Goal: Communication & Community: Answer question/provide support

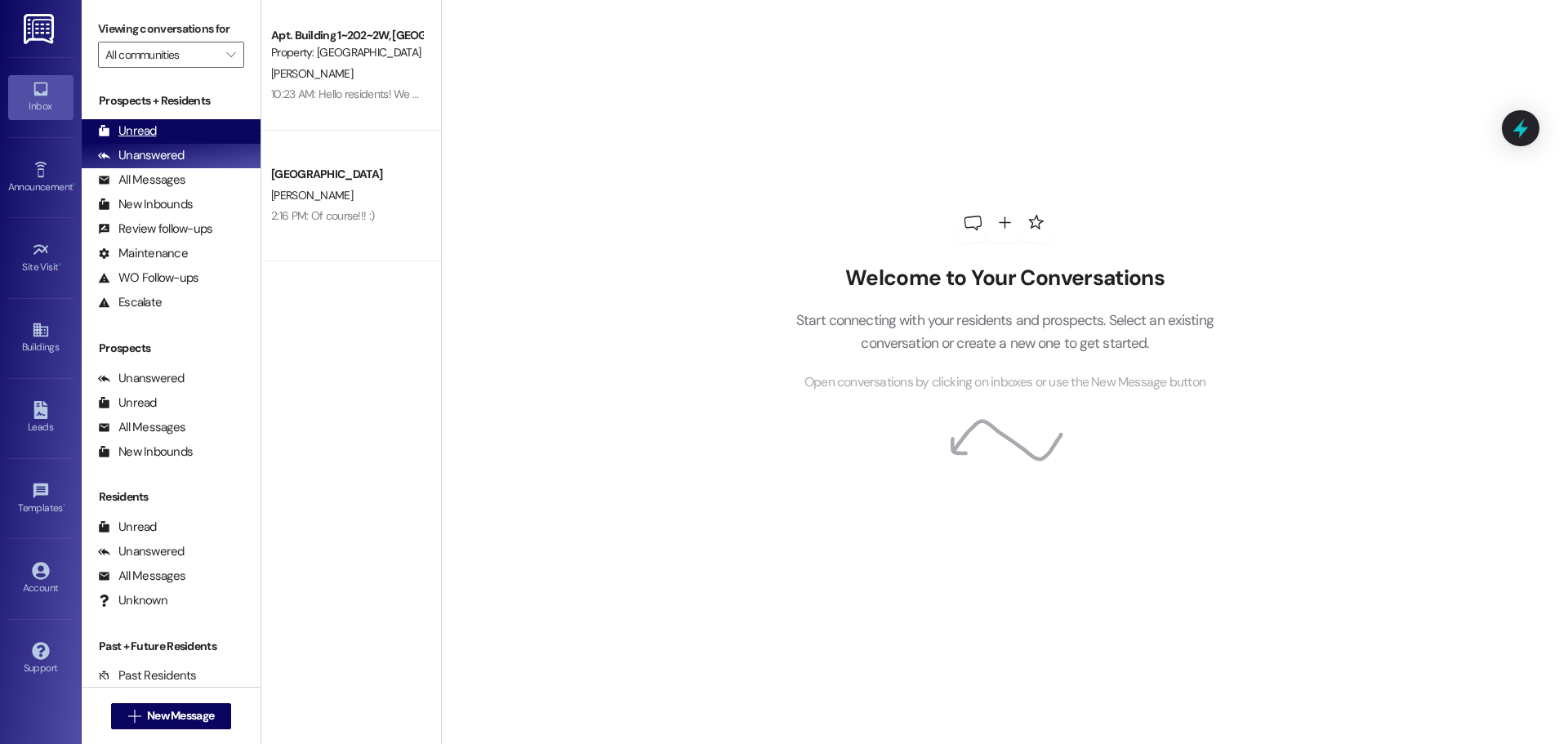
click at [144, 130] on div "Unread" at bounding box center [127, 131] width 59 height 17
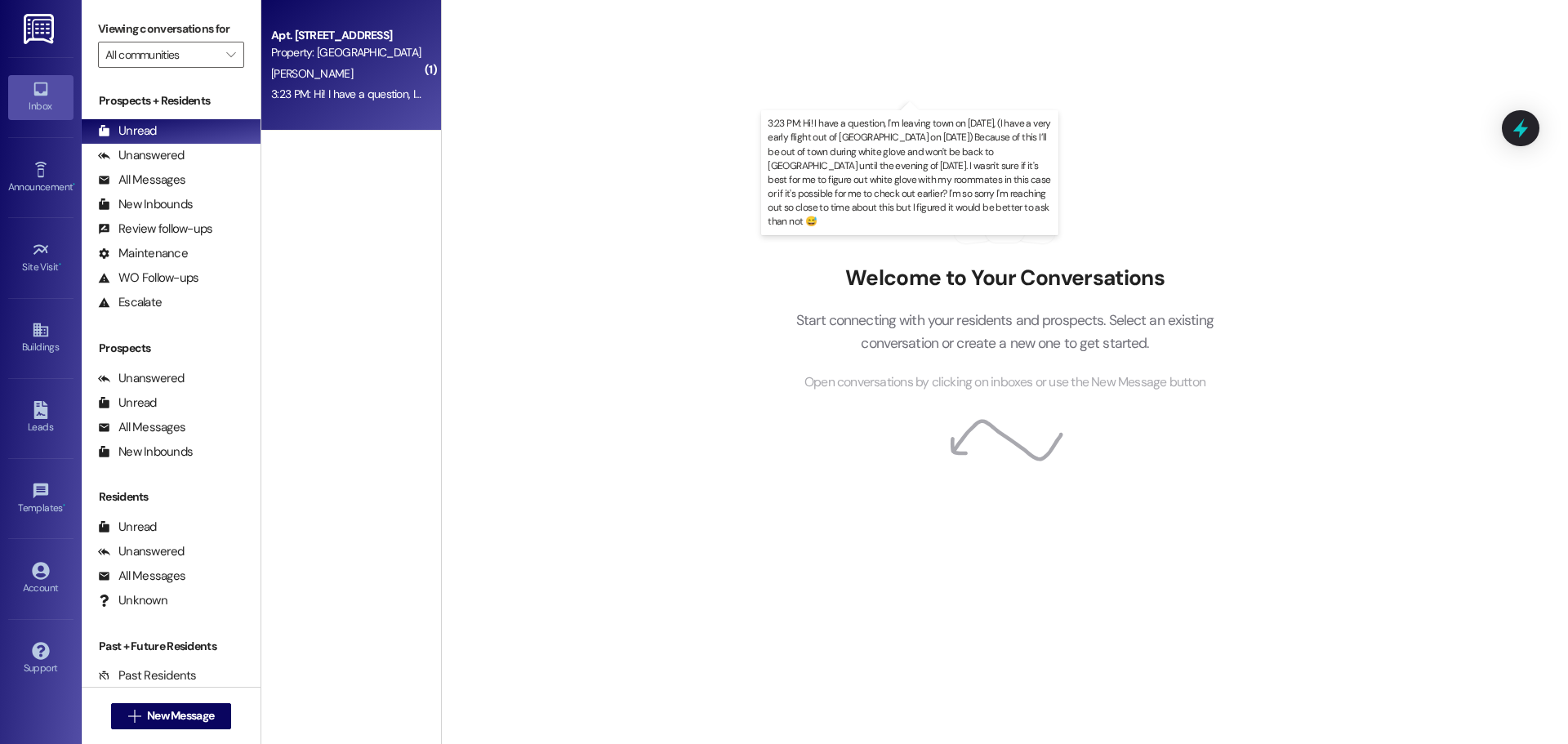
click at [387, 91] on div "3:23 PM: Hi! I have a question, I'm leaving town on September 7th, (I have a ve…" at bounding box center [1404, 94] width 2265 height 15
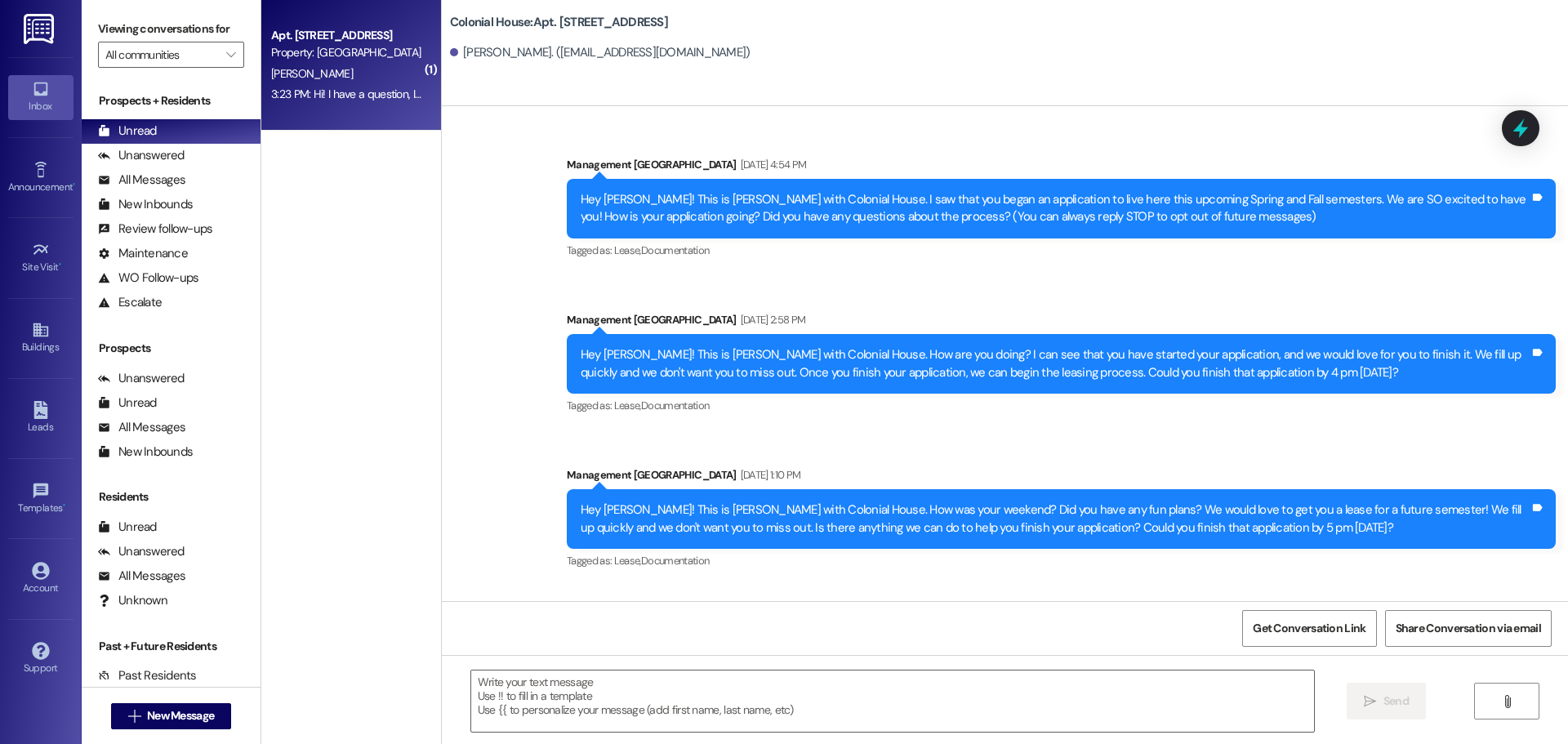
click at [713, 688] on textarea at bounding box center [892, 702] width 843 height 61
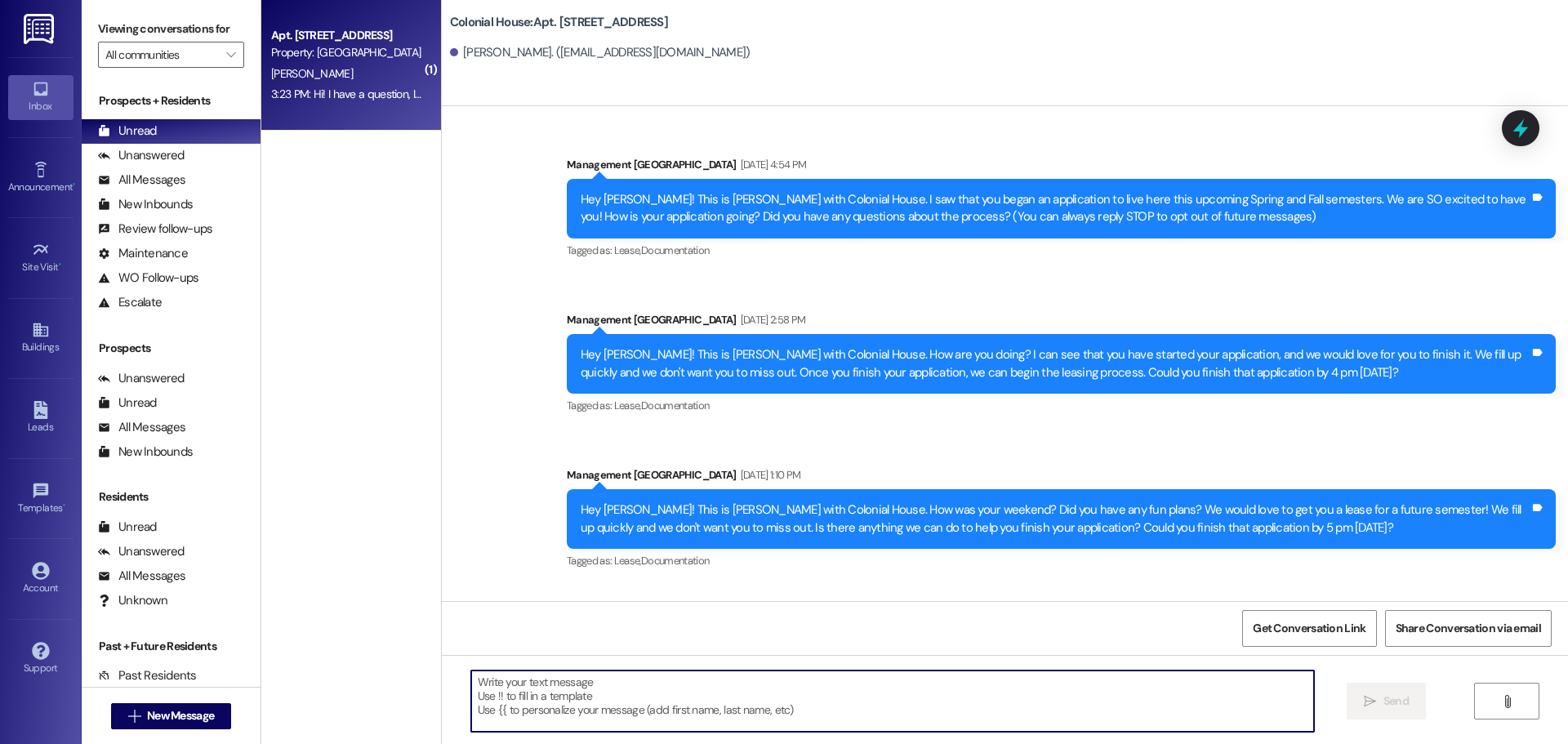
scroll to position [21633, 0]
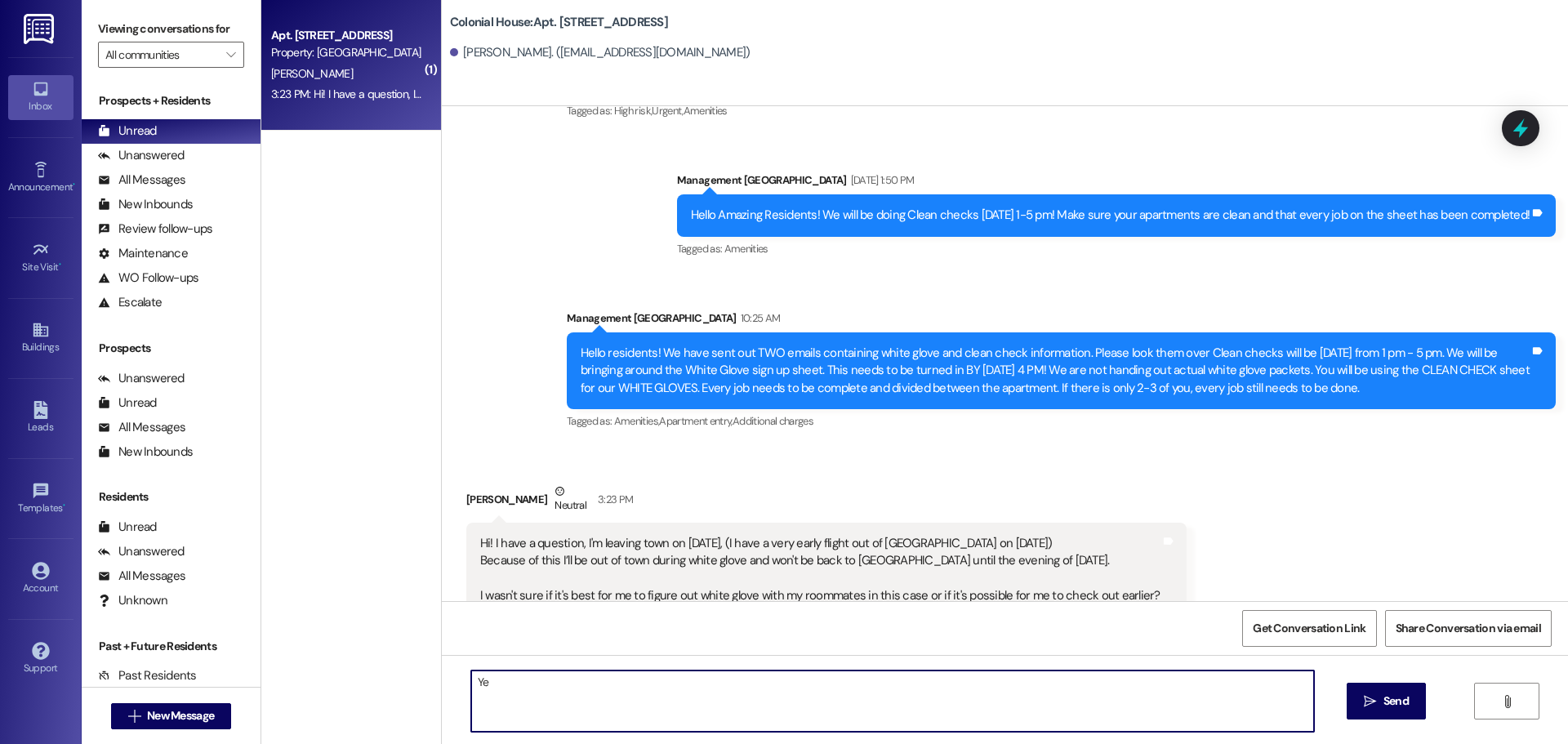
type textarea "Y"
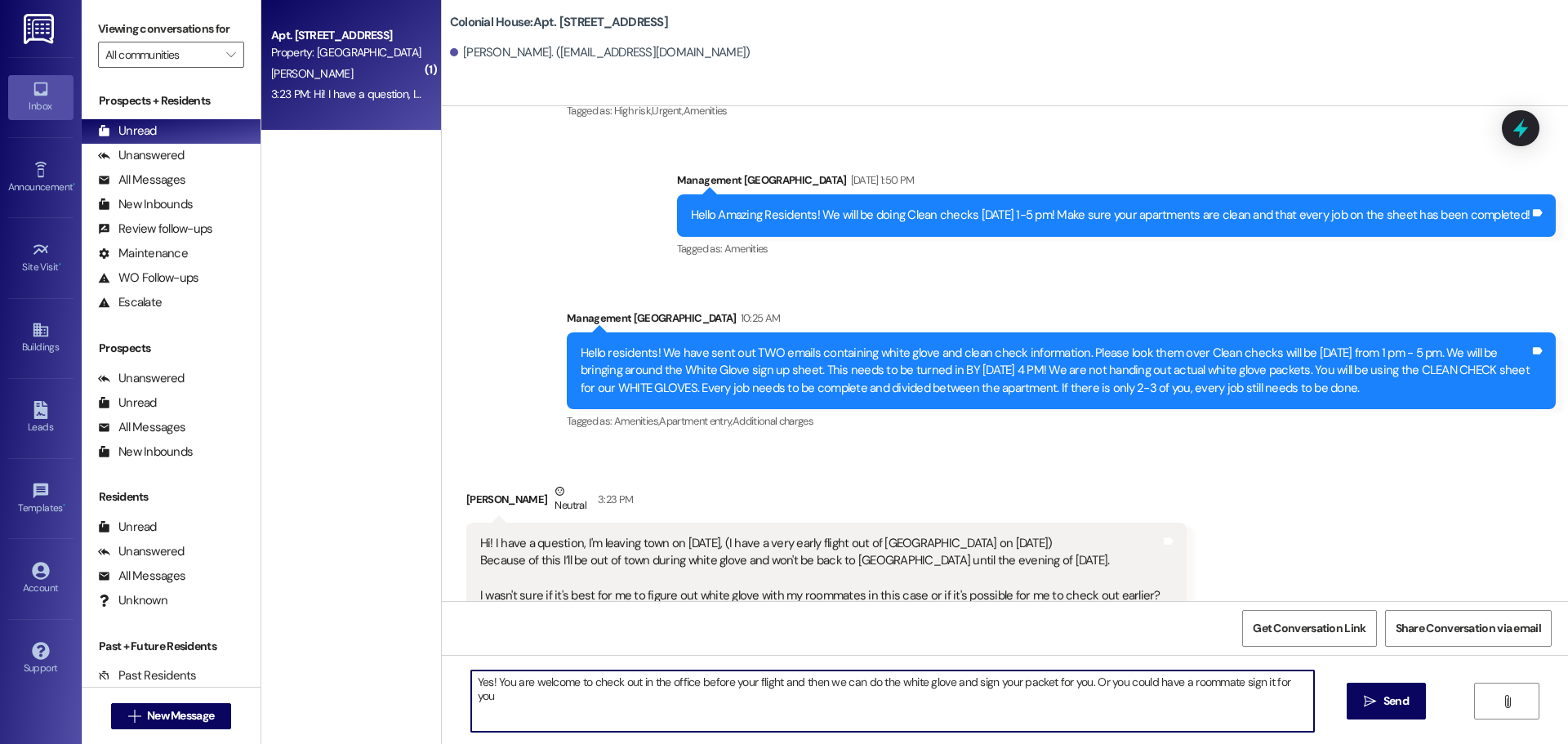
type textarea "Yes! You are welcome to check out in the office before your flight and then we …"
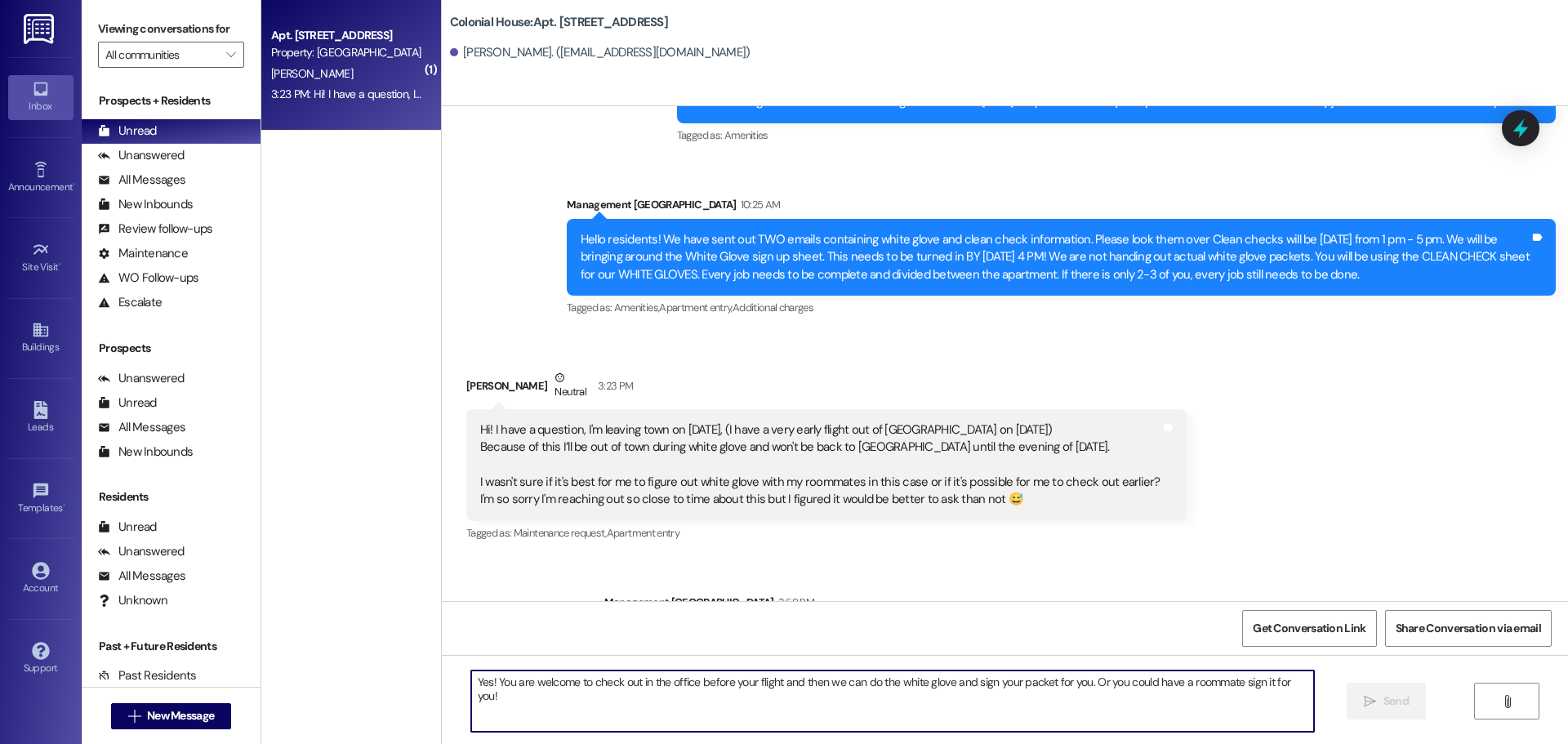
scroll to position [21747, 0]
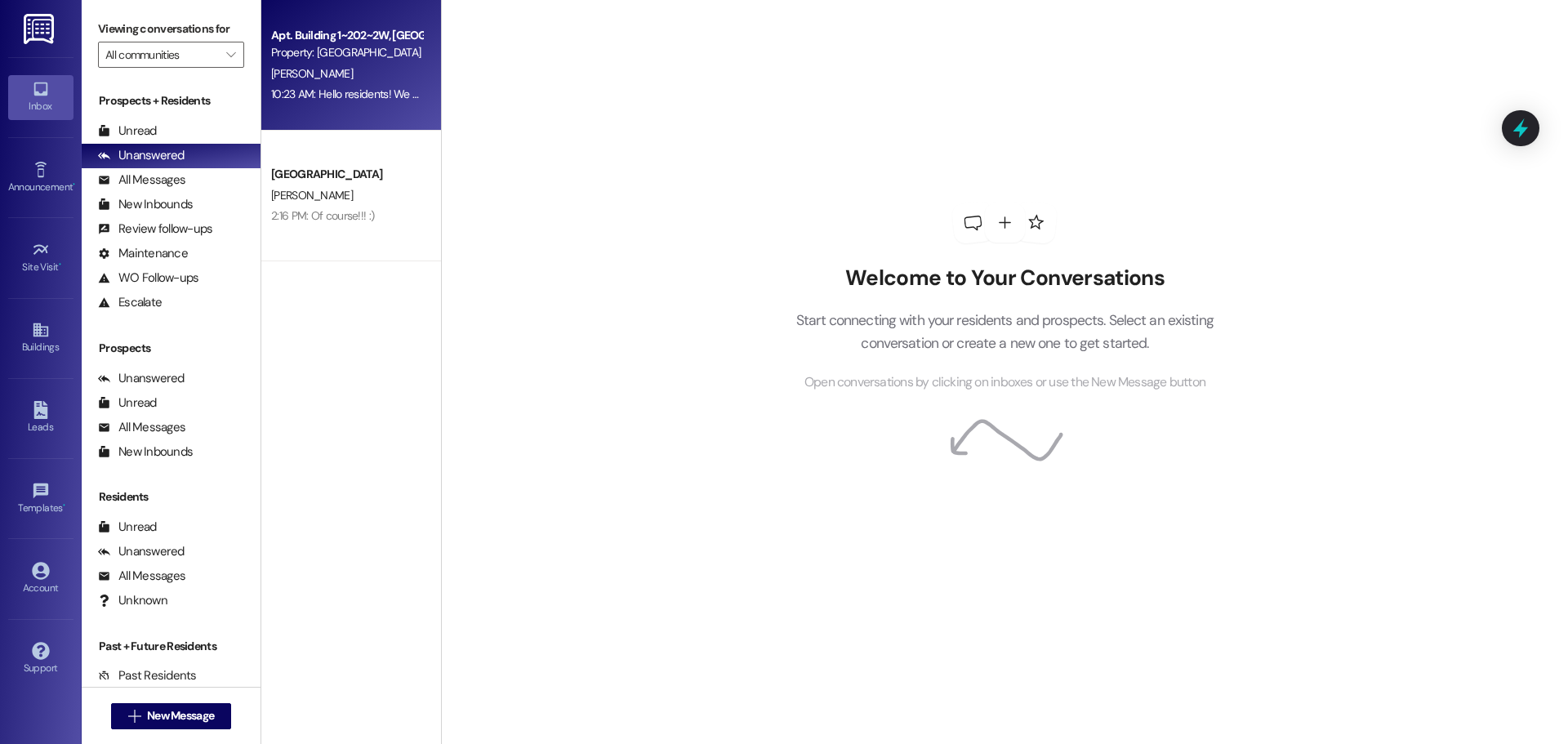
click at [348, 95] on div "10:23 AM: Hello residents! We have sent out TWO emails containing white glove a…" at bounding box center [1513, 94] width 2484 height 15
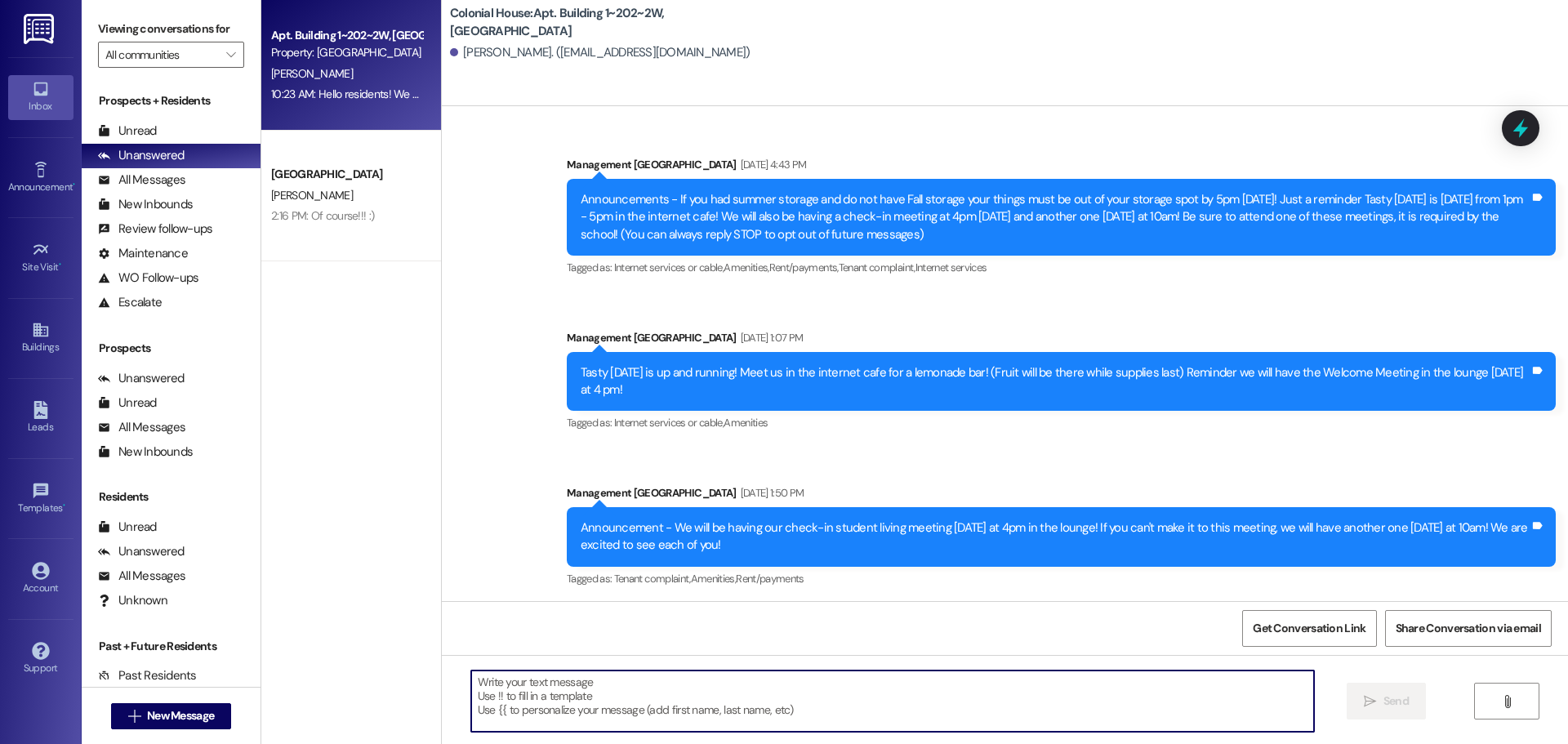
click at [571, 695] on textarea at bounding box center [892, 702] width 843 height 61
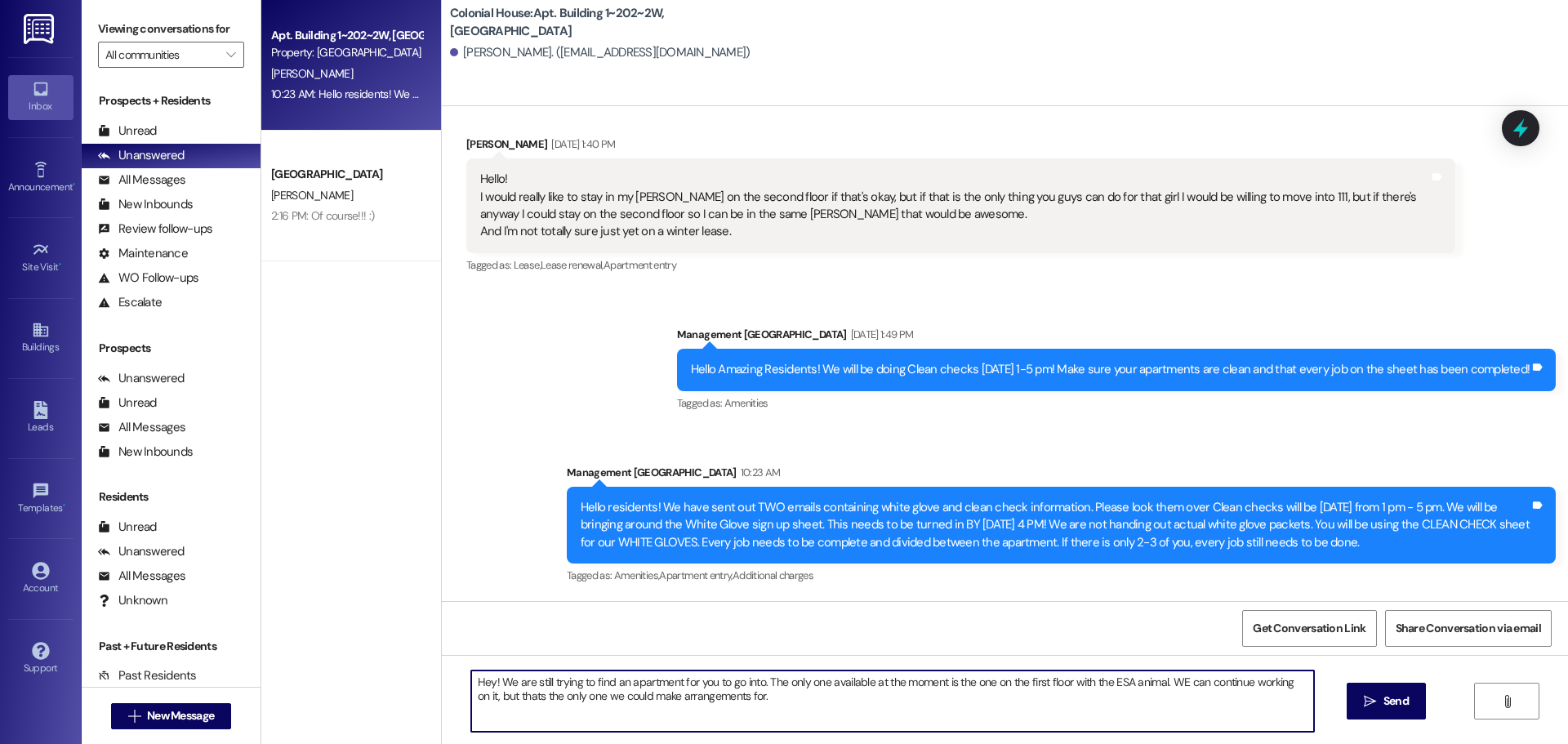
type textarea "Hey! We are still trying to find an apartment for you to go into. The only one …"
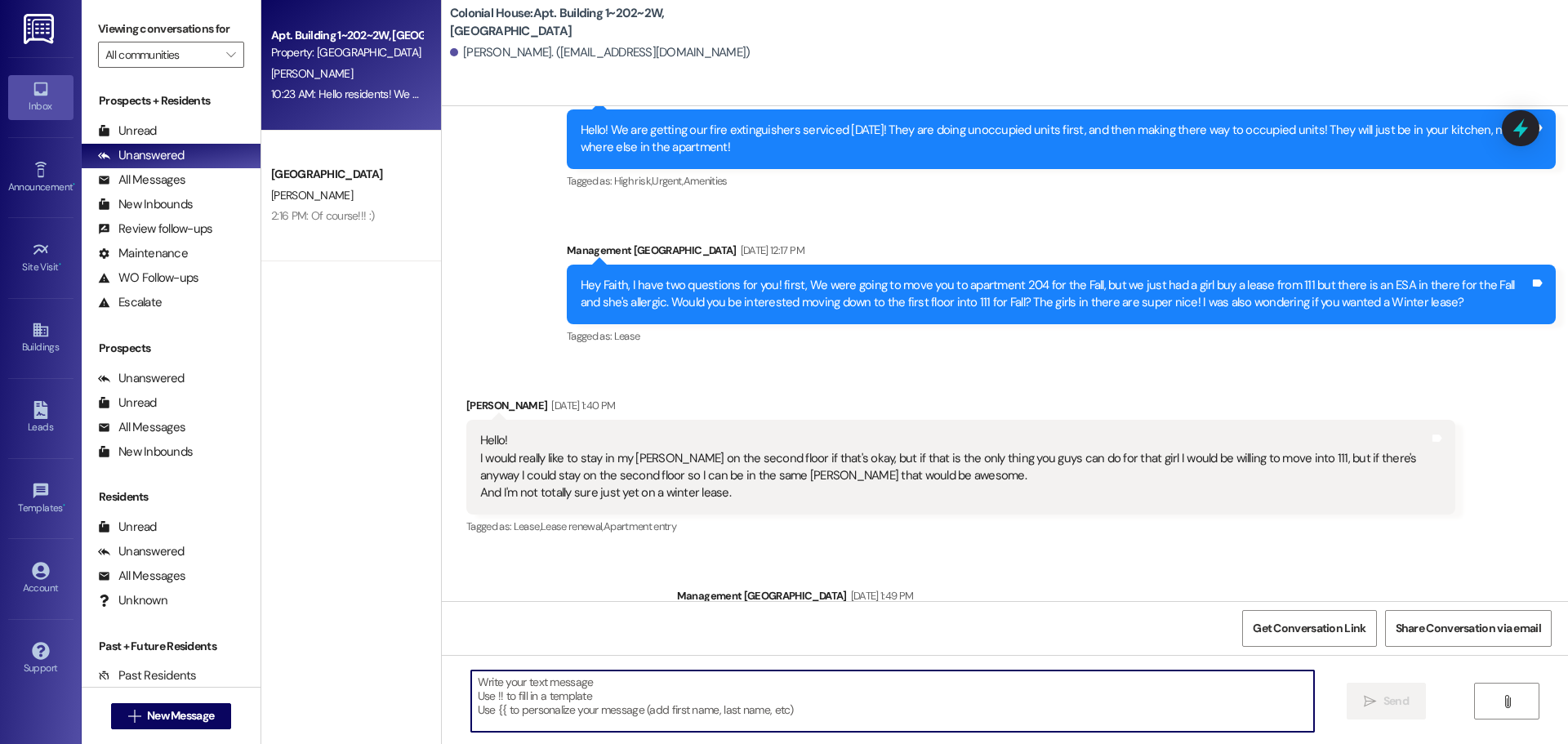
scroll to position [25199, 0]
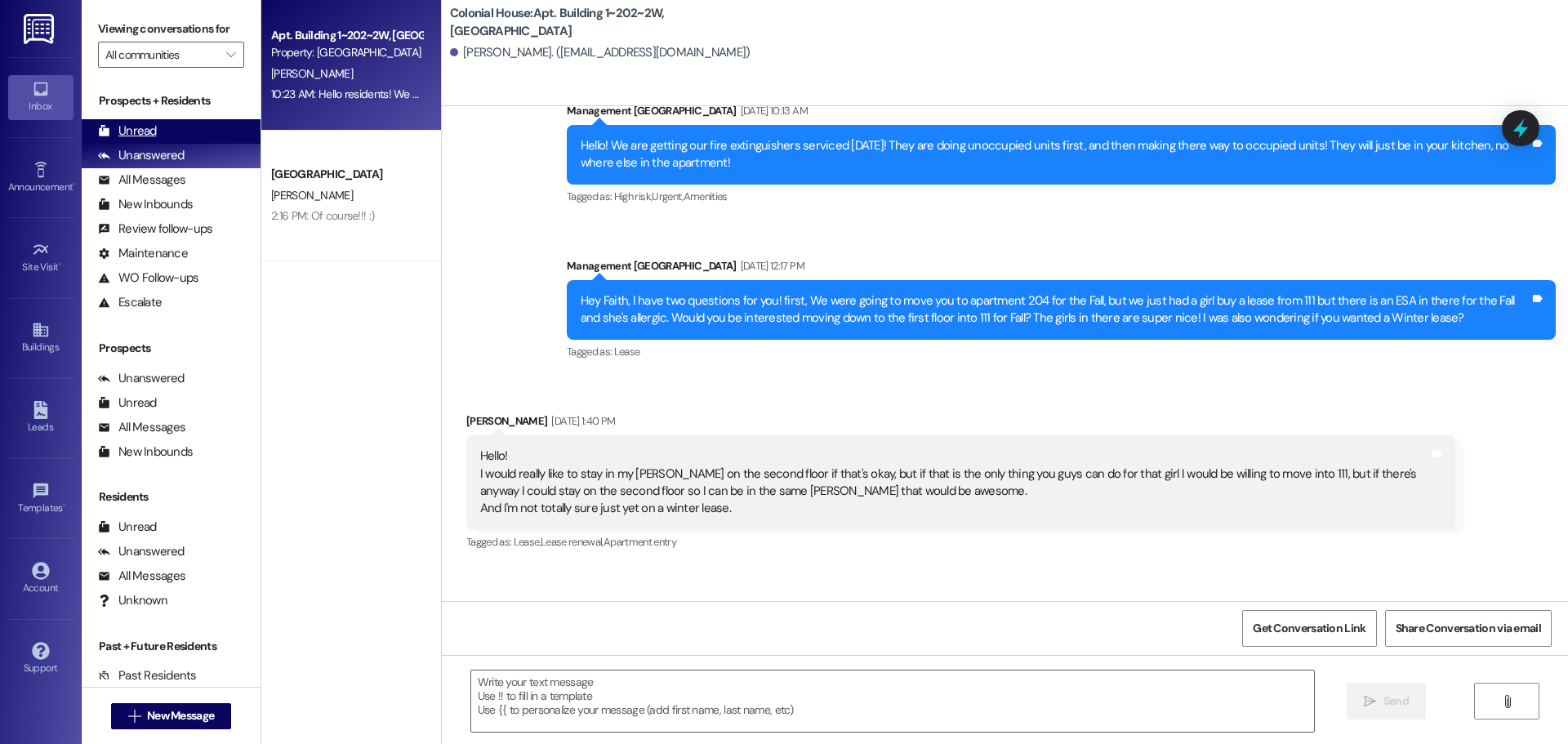
click at [142, 127] on div "Unread" at bounding box center [127, 131] width 59 height 17
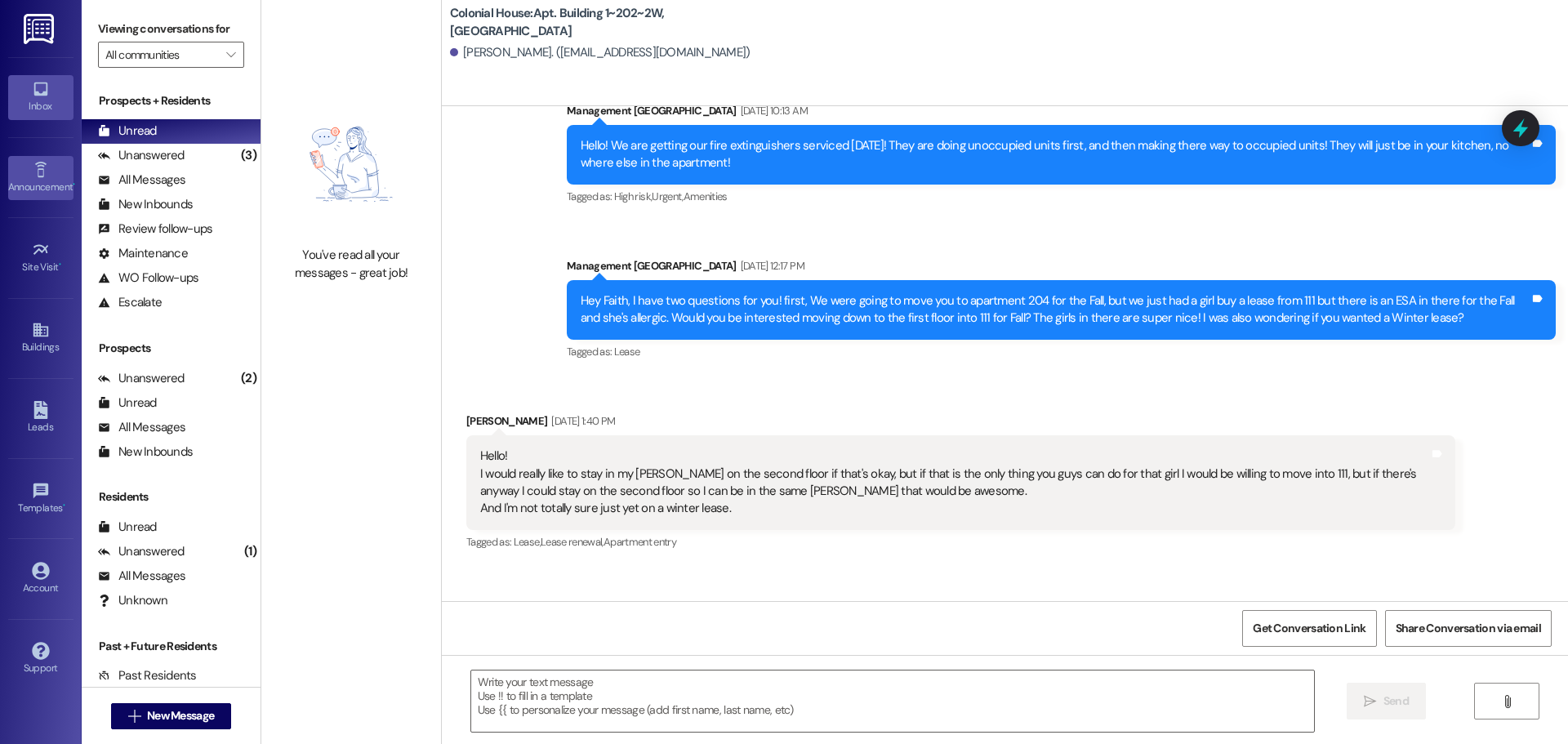
drag, startPoint x: 227, startPoint y: 161, endPoint x: 28, endPoint y: 179, distance: 199.8
click at [237, 161] on div "(3)" at bounding box center [248, 155] width 24 height 26
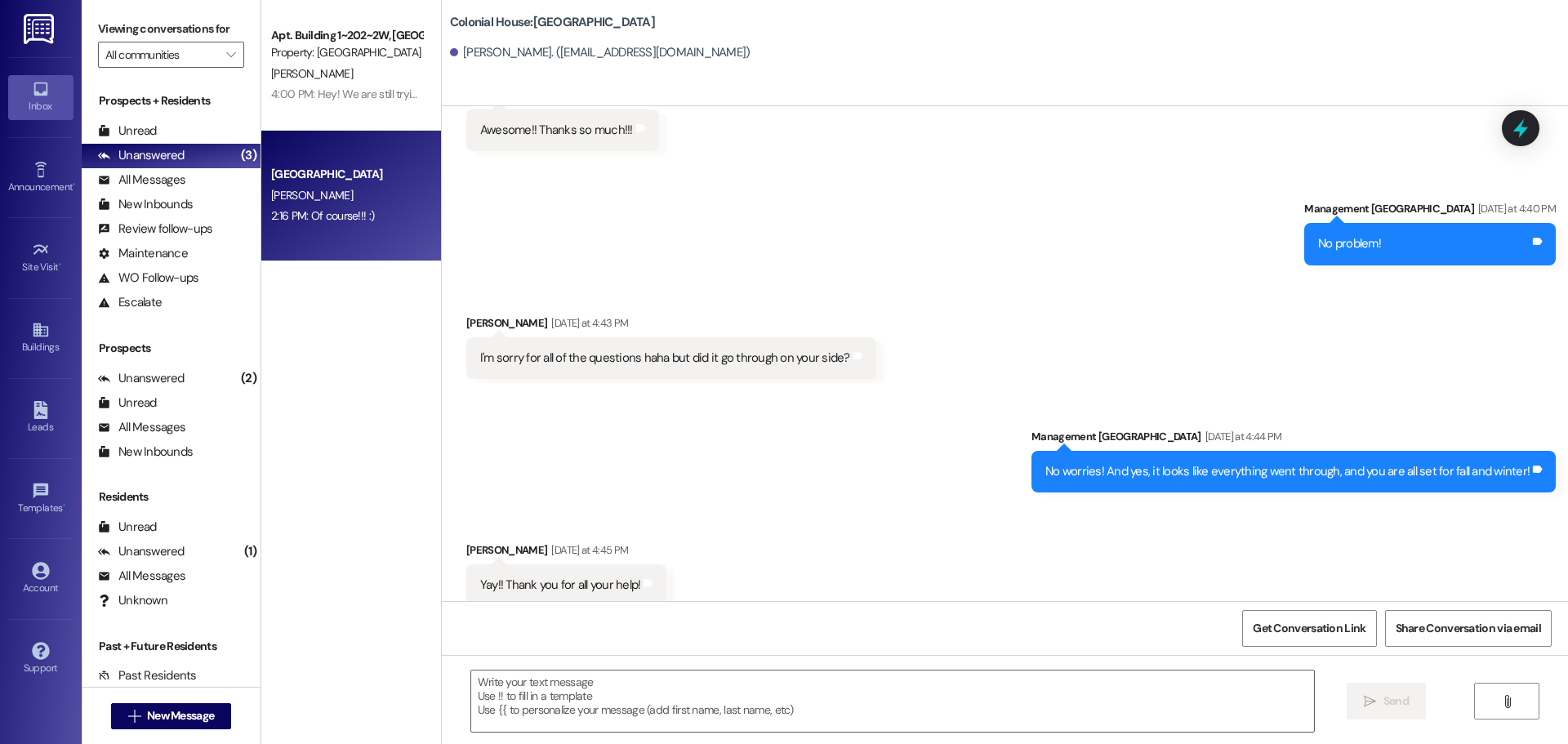
scroll to position [3149, 0]
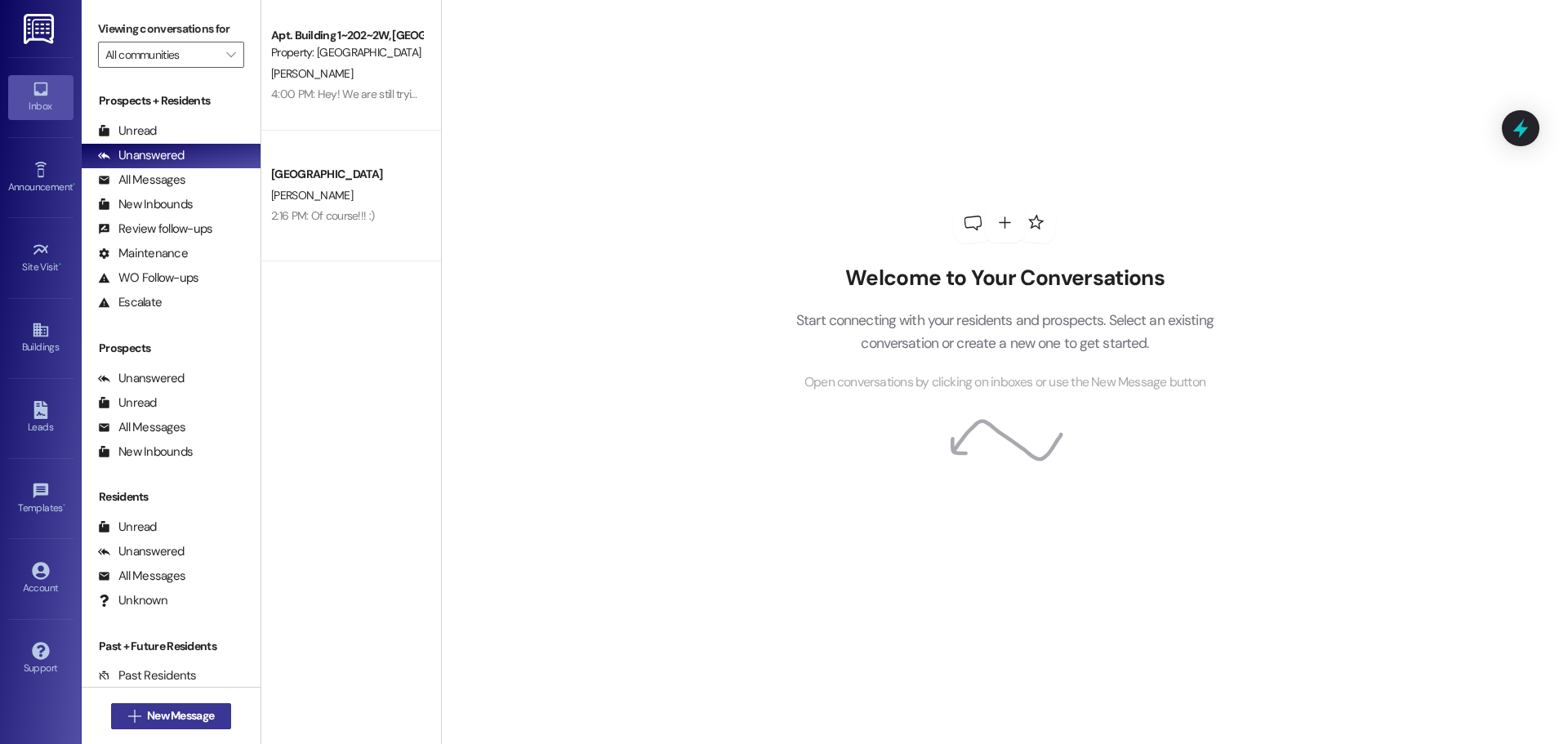
click at [133, 715] on span " New Message" at bounding box center [172, 716] width 93 height 17
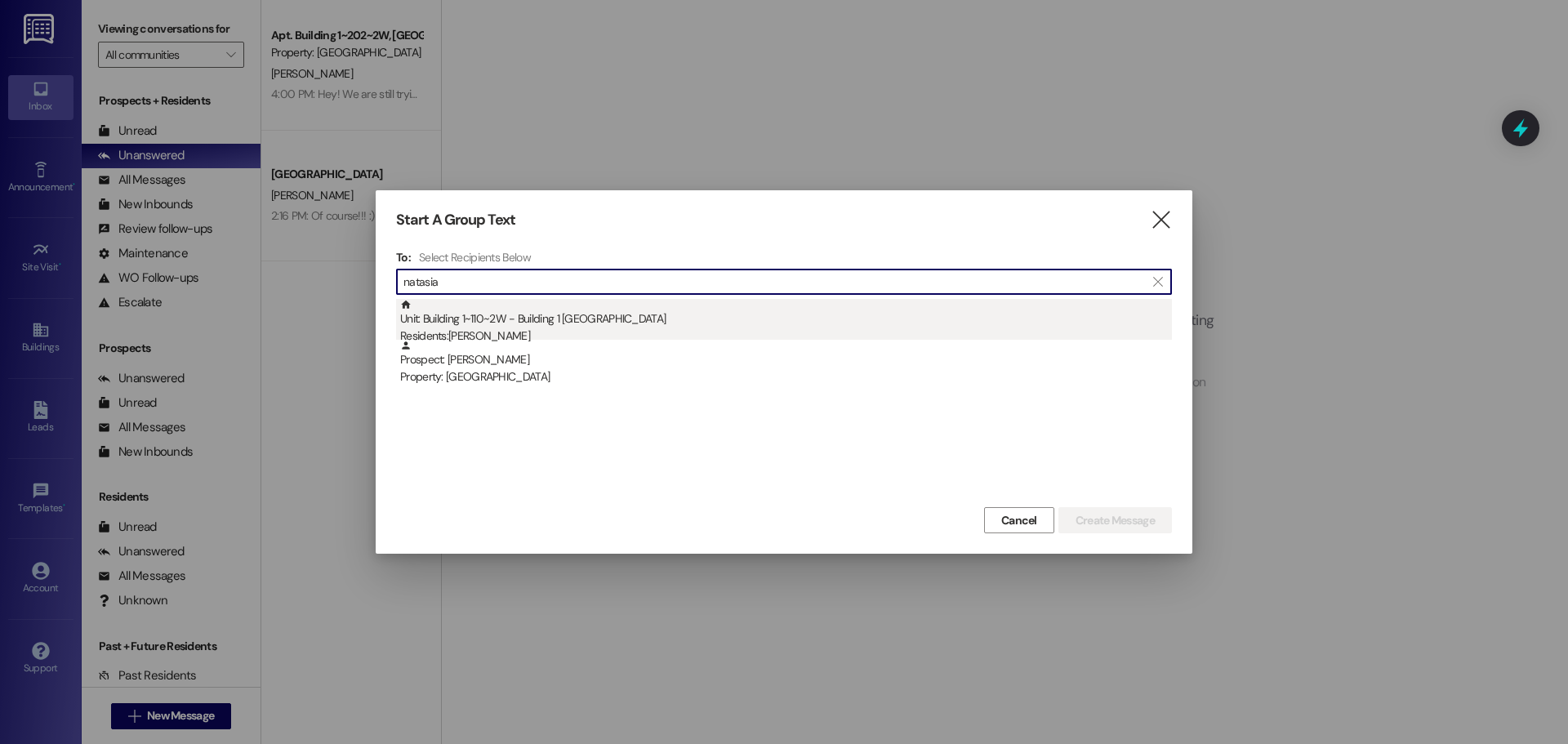
type input "natasia"
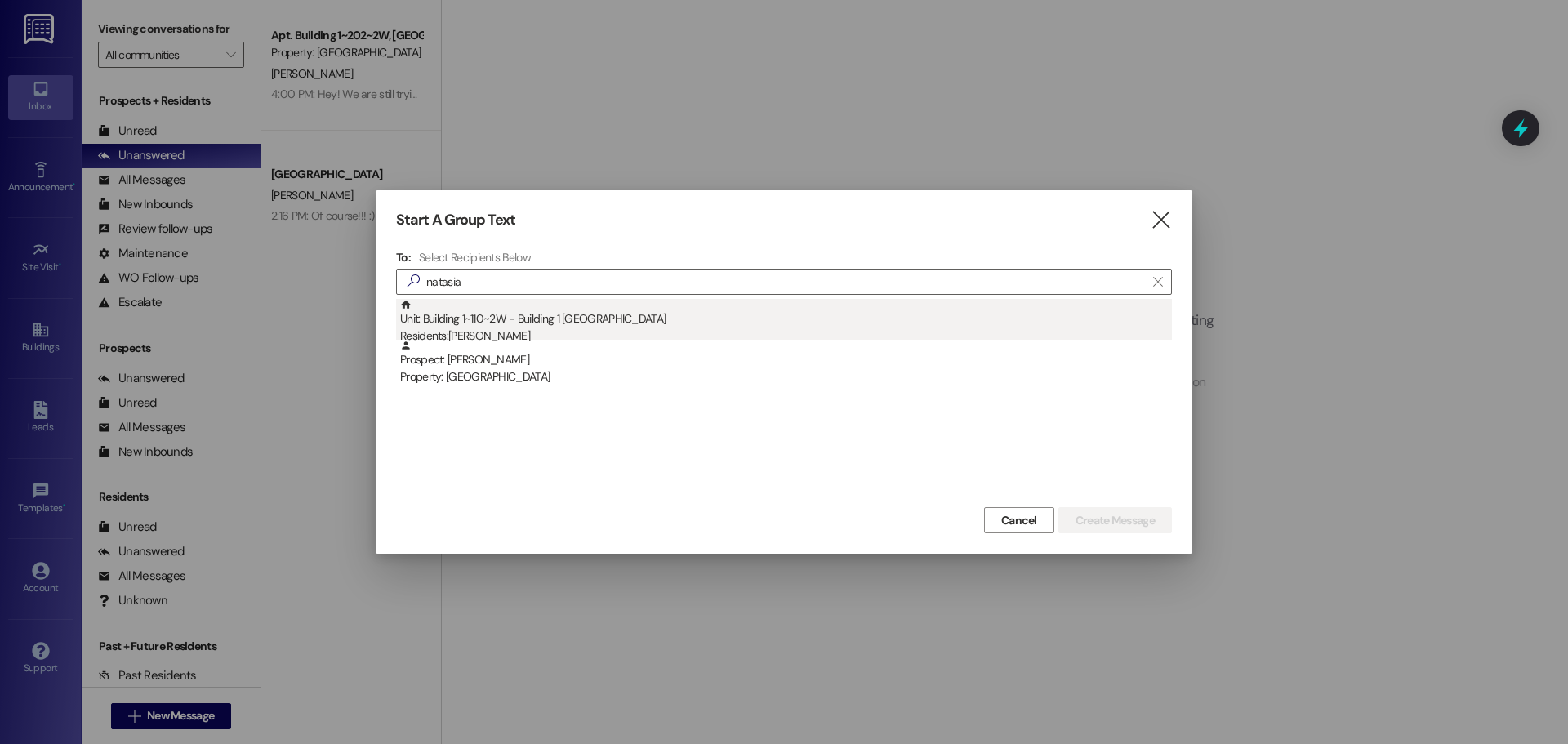
click at [524, 328] on div "Unit: Building 1~110~2W - Building 1 Colonial House Residents: [PERSON_NAME]" at bounding box center [786, 322] width 772 height 46
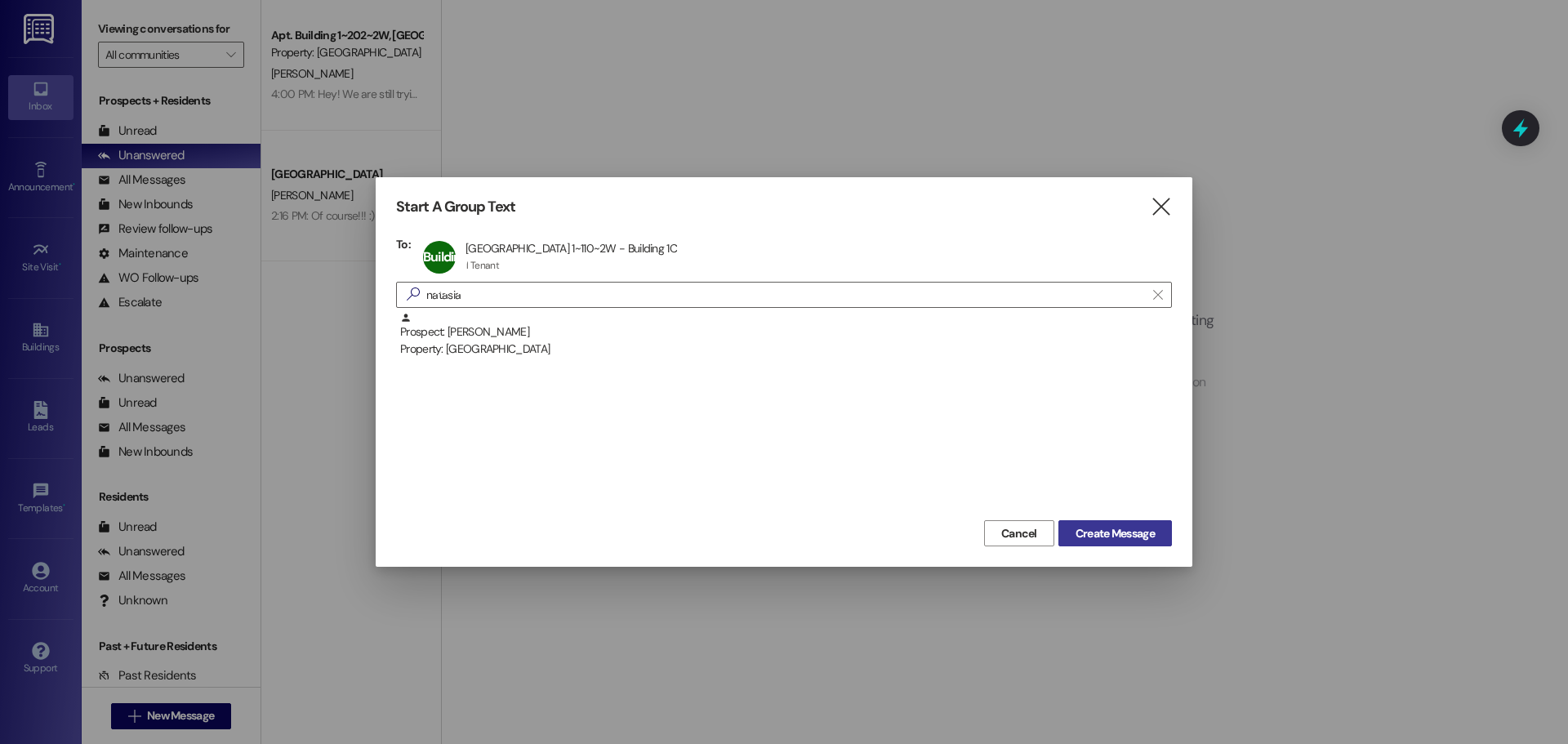
click at [1113, 523] on button "Create Message" at bounding box center [1115, 533] width 114 height 26
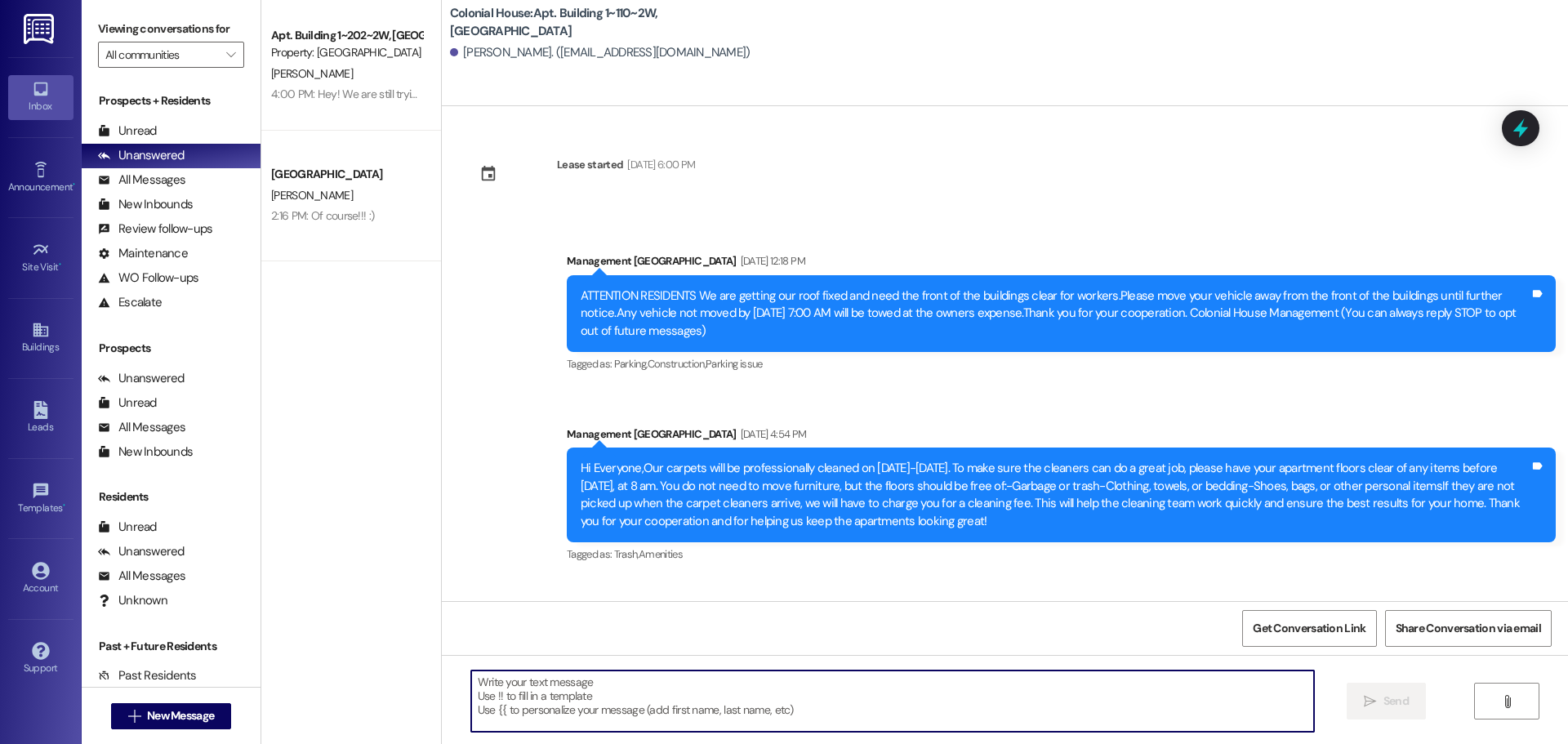
click at [523, 702] on textarea at bounding box center [892, 702] width 843 height 61
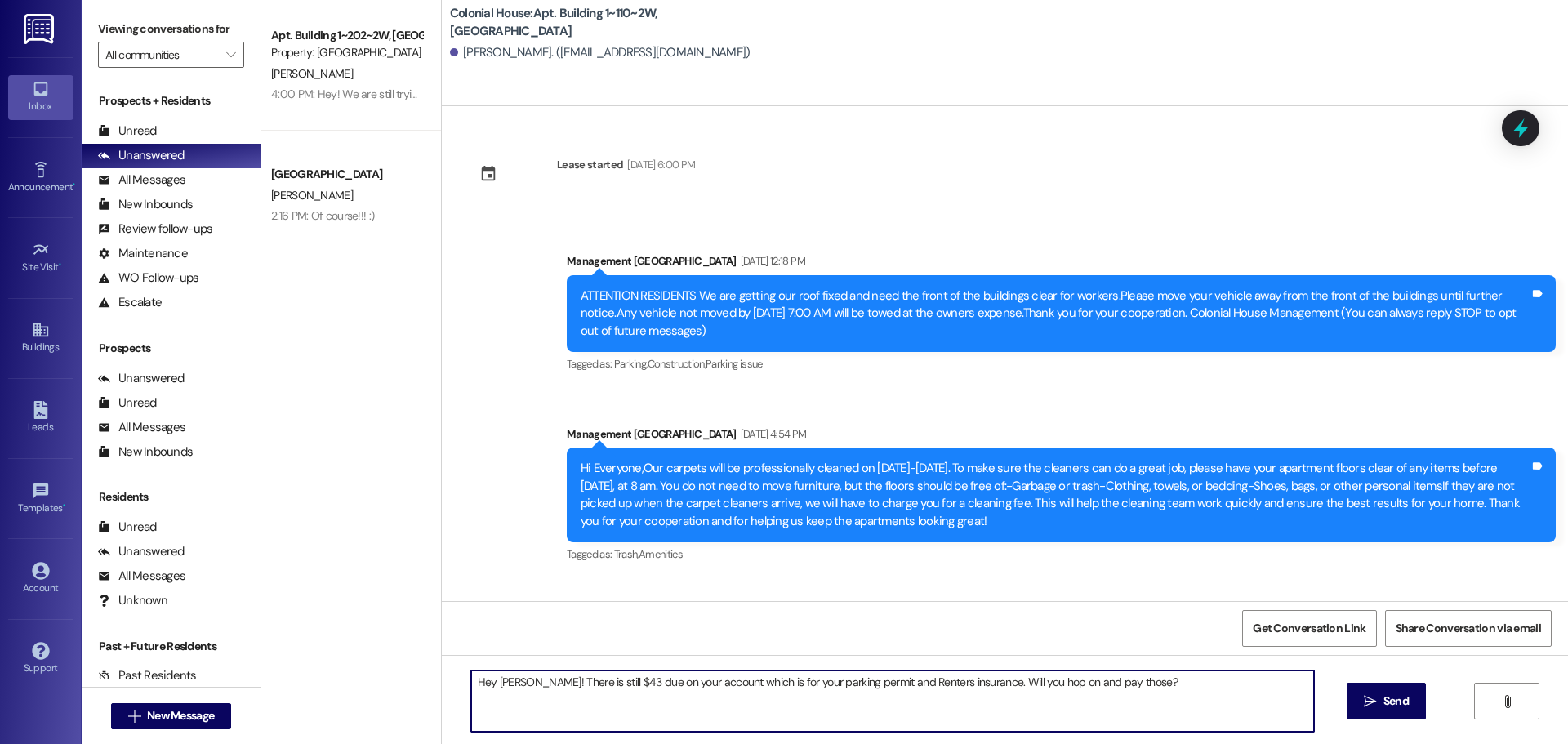
click at [523, 702] on textarea "Hey [PERSON_NAME]! There is still $43 due on your account which is for your par…" at bounding box center [892, 702] width 843 height 61
type textarea "Hey [PERSON_NAME]! There is still $43 due on your account which is for your par…"
click at [1398, 697] on span "Send" at bounding box center [1396, 701] width 26 height 17
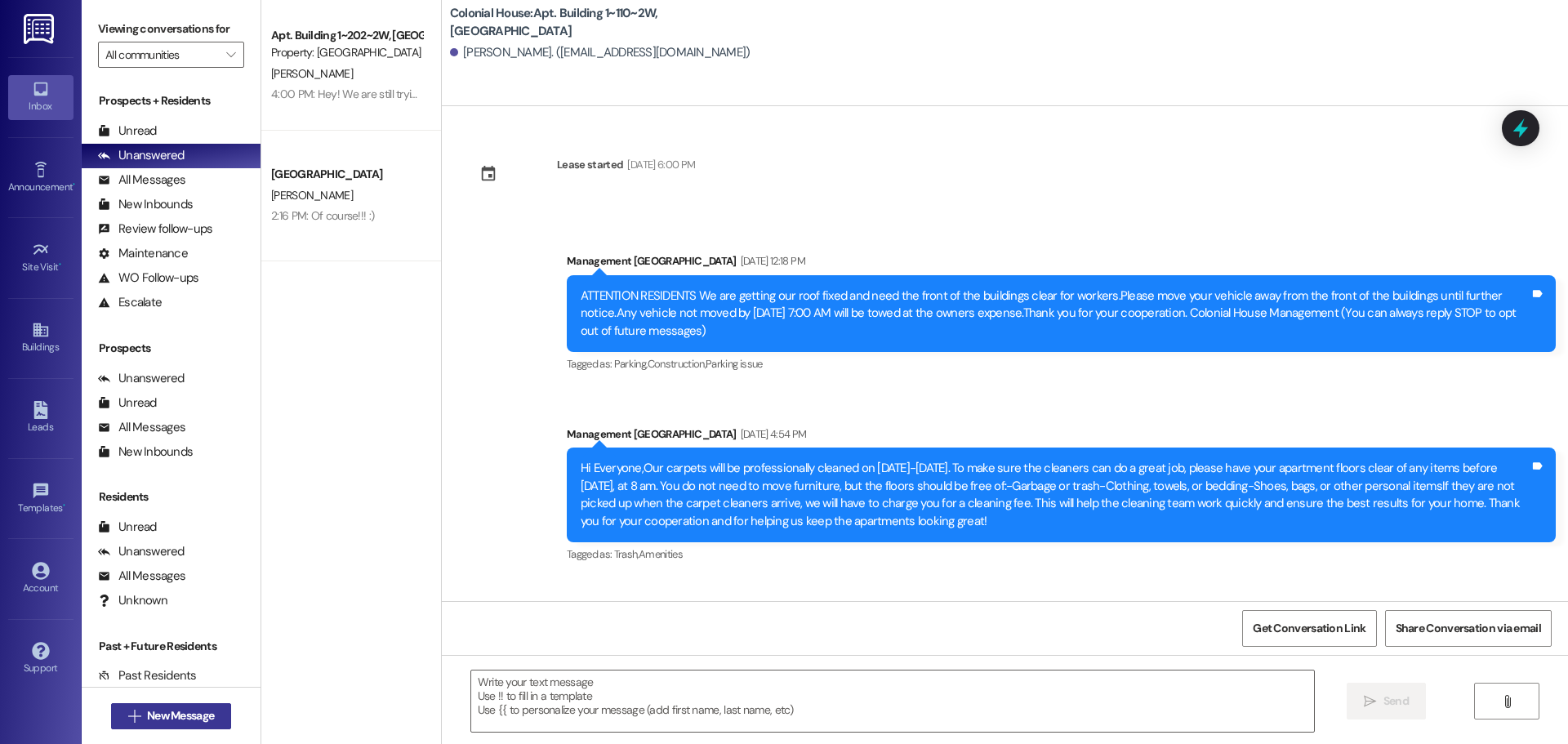
click at [162, 724] on span "New Message" at bounding box center [180, 716] width 67 height 17
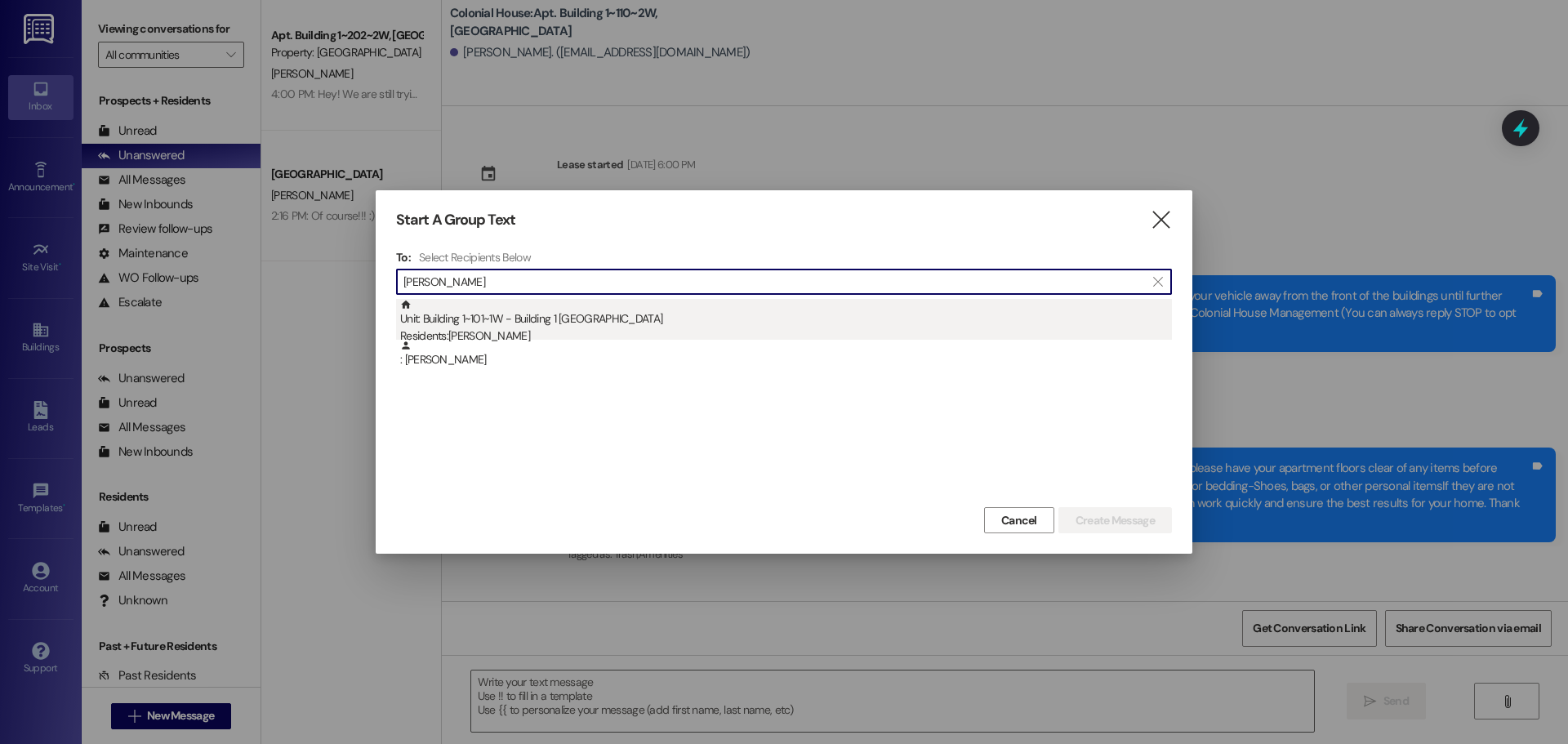
type input "[PERSON_NAME]"
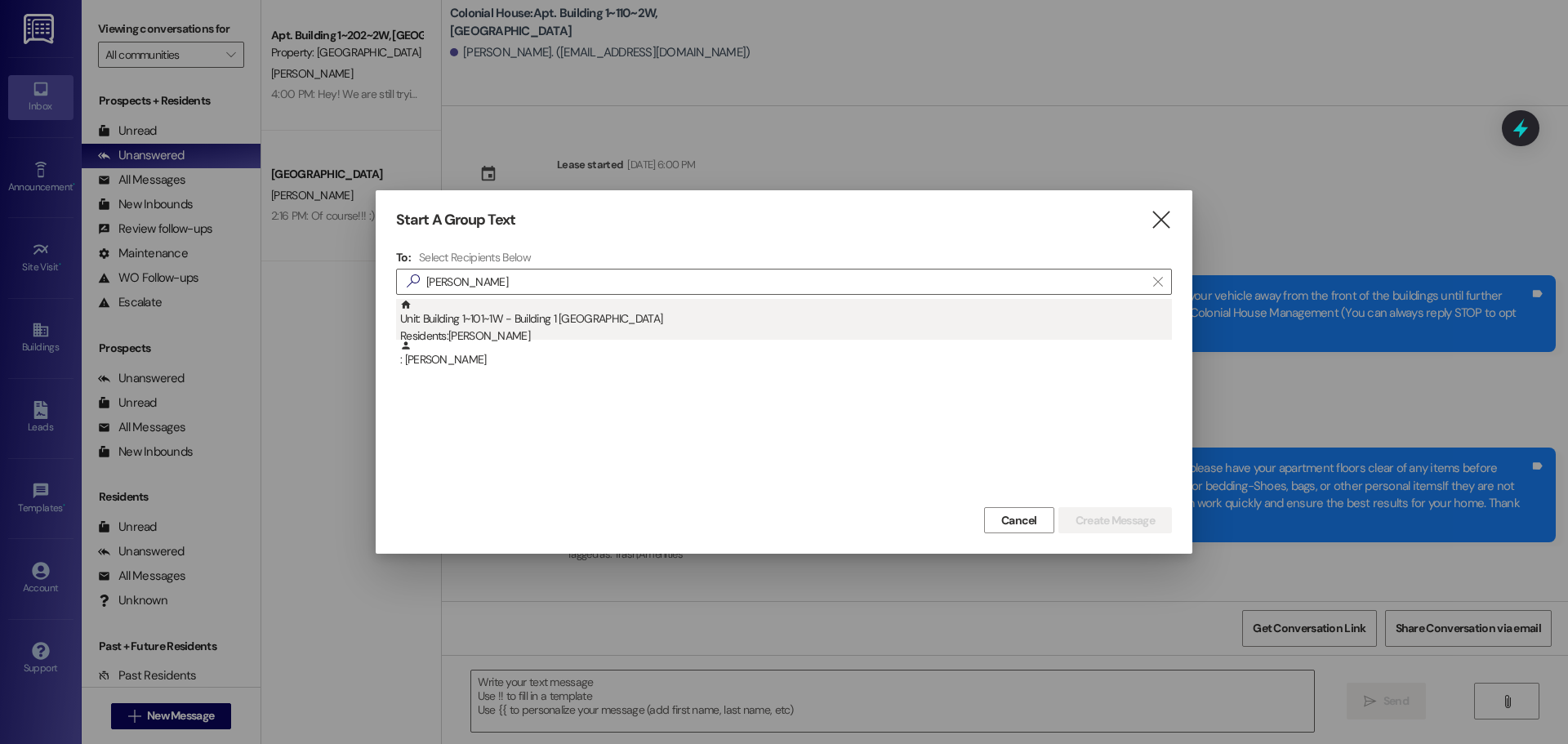
click at [595, 330] on div "Residents: [PERSON_NAME]" at bounding box center [786, 336] width 772 height 17
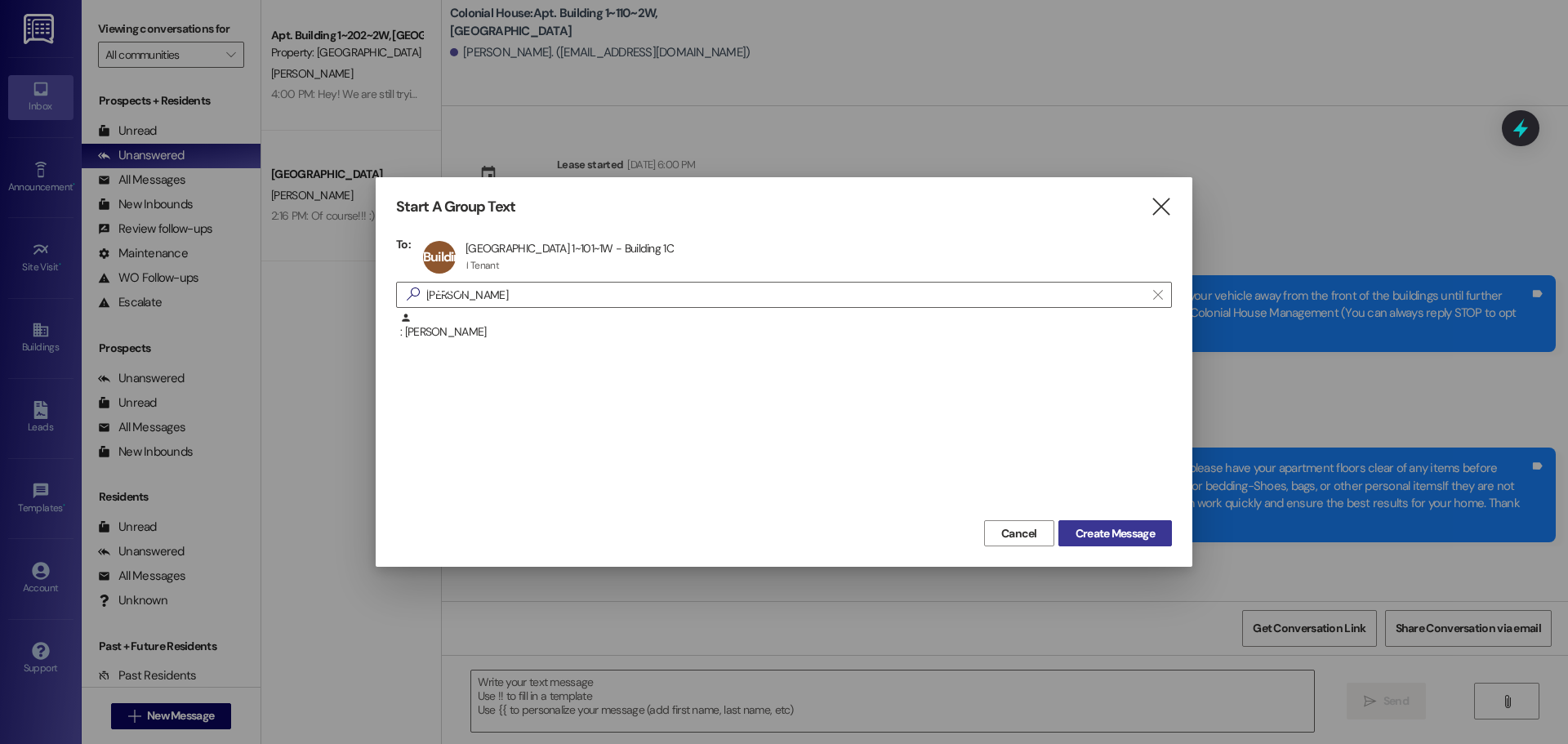
click at [1111, 529] on span "Create Message" at bounding box center [1115, 534] width 79 height 17
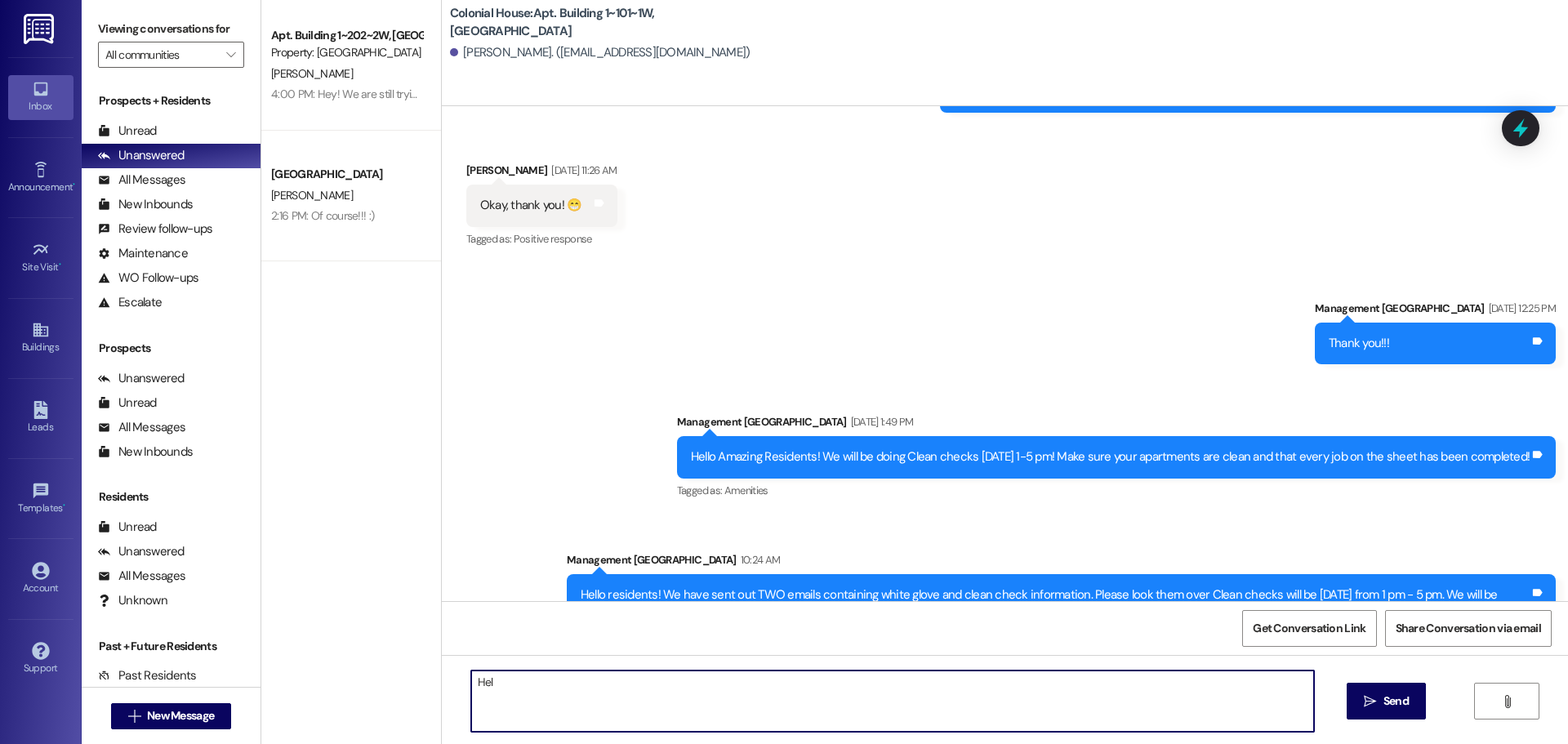
scroll to position [82148, 0]
click at [573, 698] on textarea "Hello! You have a balance on your account, will you hop on and pay that?" at bounding box center [892, 702] width 843 height 61
type textarea "Hello! You have a balance on your account, will you hop on and pay that?"
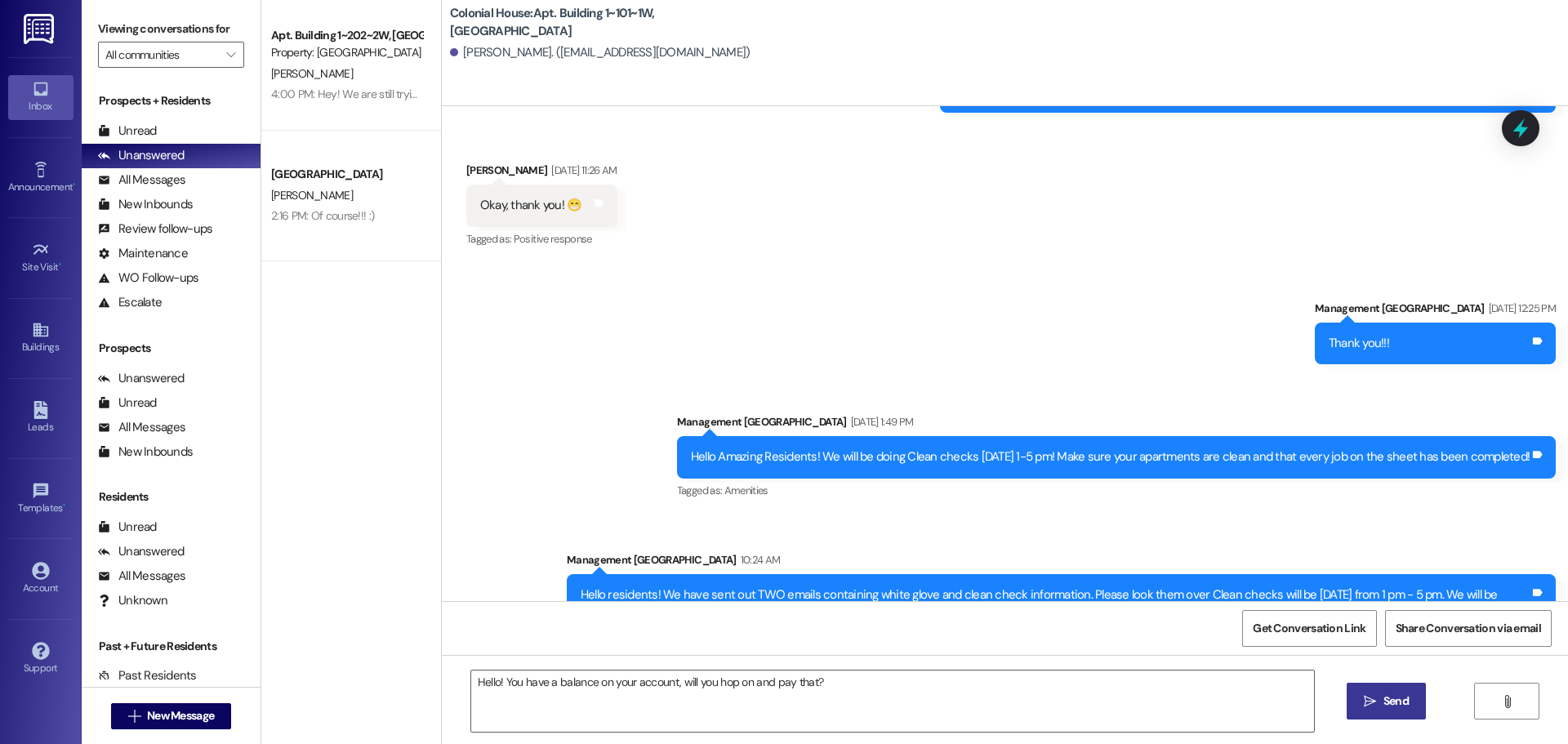
click at [1392, 706] on span "Send" at bounding box center [1396, 701] width 26 height 17
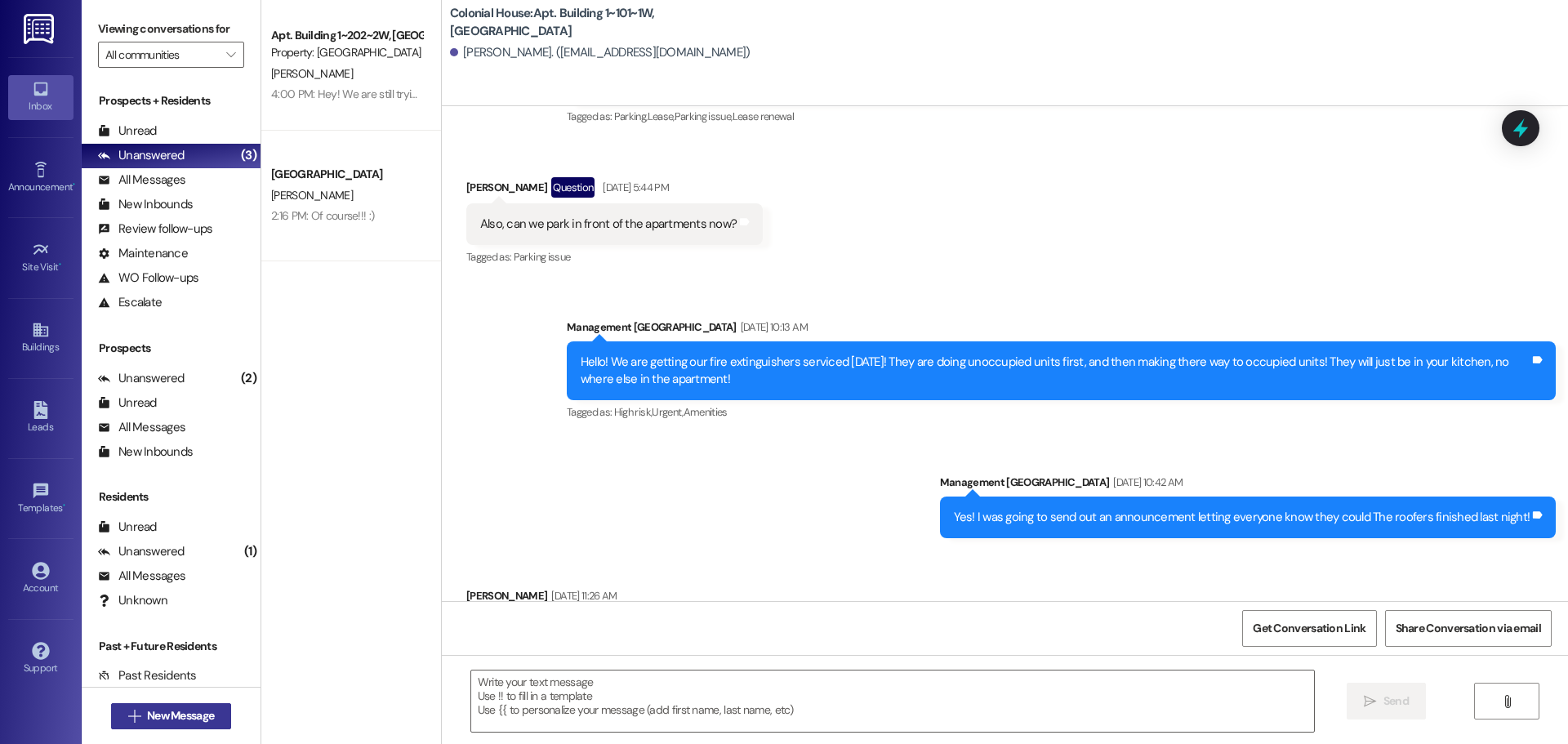
click at [173, 705] on button " New Message" at bounding box center [172, 716] width 121 height 26
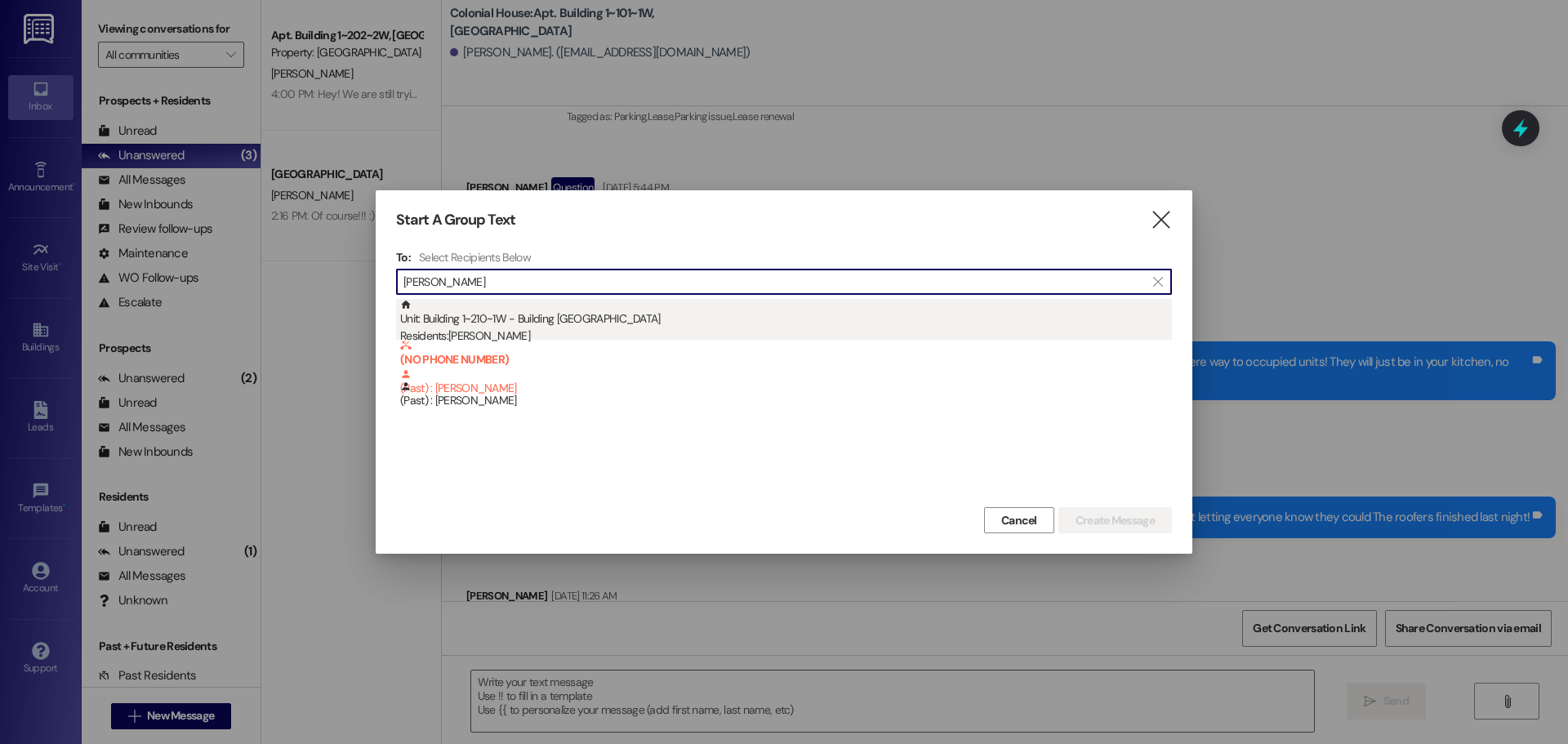
type input "[PERSON_NAME]"
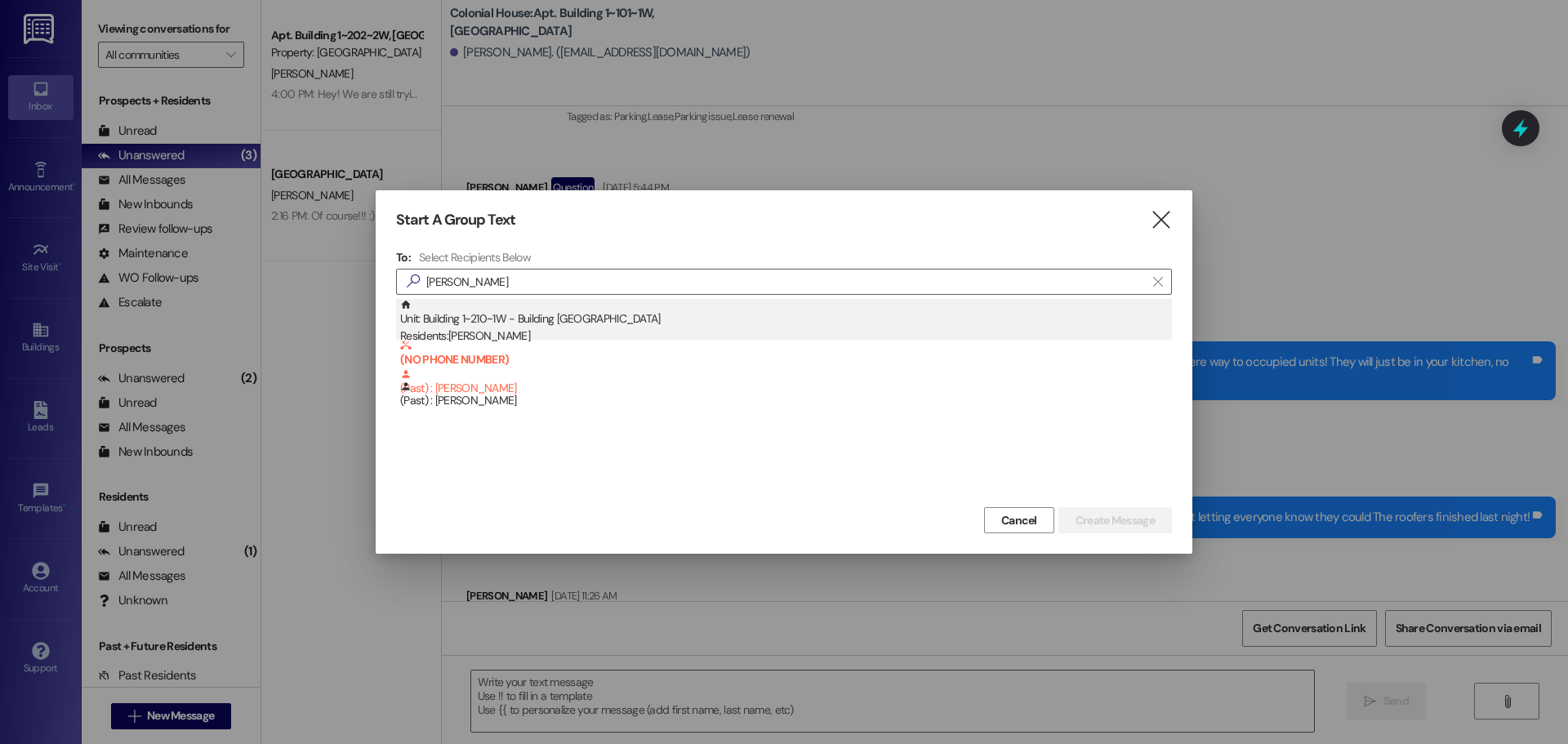
click at [570, 321] on div "Unit: Building 1~210~1W - Building 1 Colonial House Residents: [PERSON_NAME]" at bounding box center [786, 322] width 772 height 46
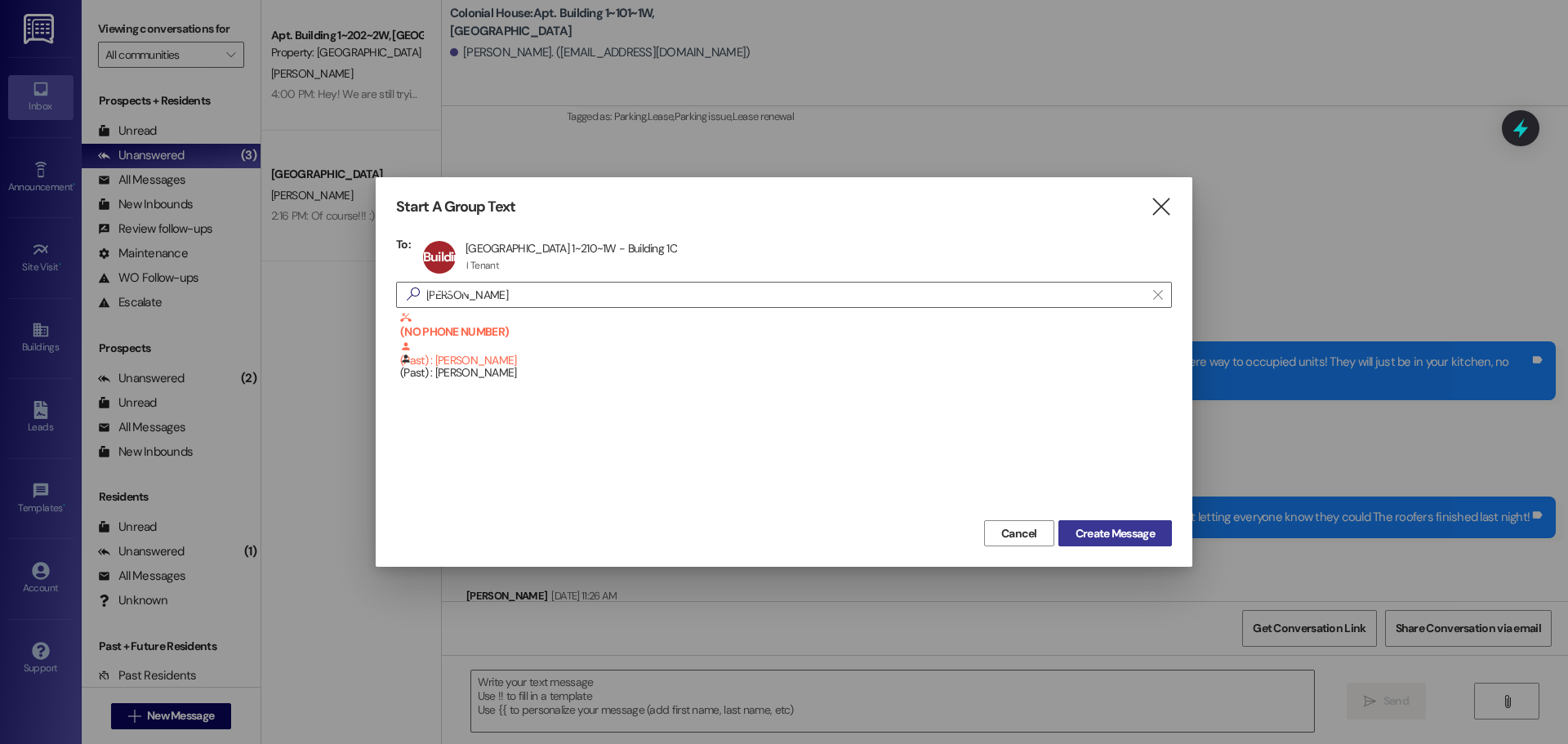
click at [1106, 536] on span "Create Message" at bounding box center [1115, 534] width 79 height 17
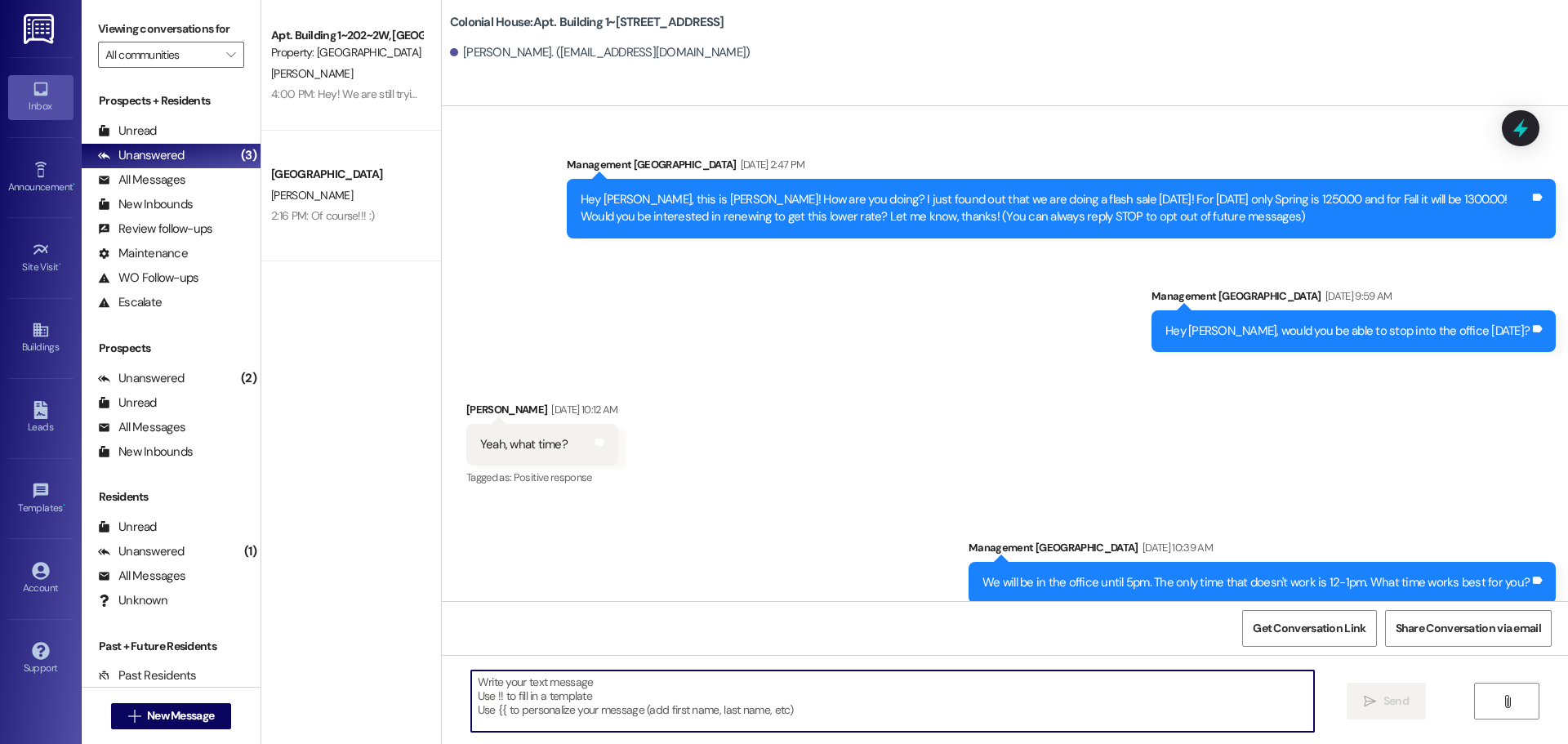
click at [498, 689] on textarea at bounding box center [892, 702] width 843 height 61
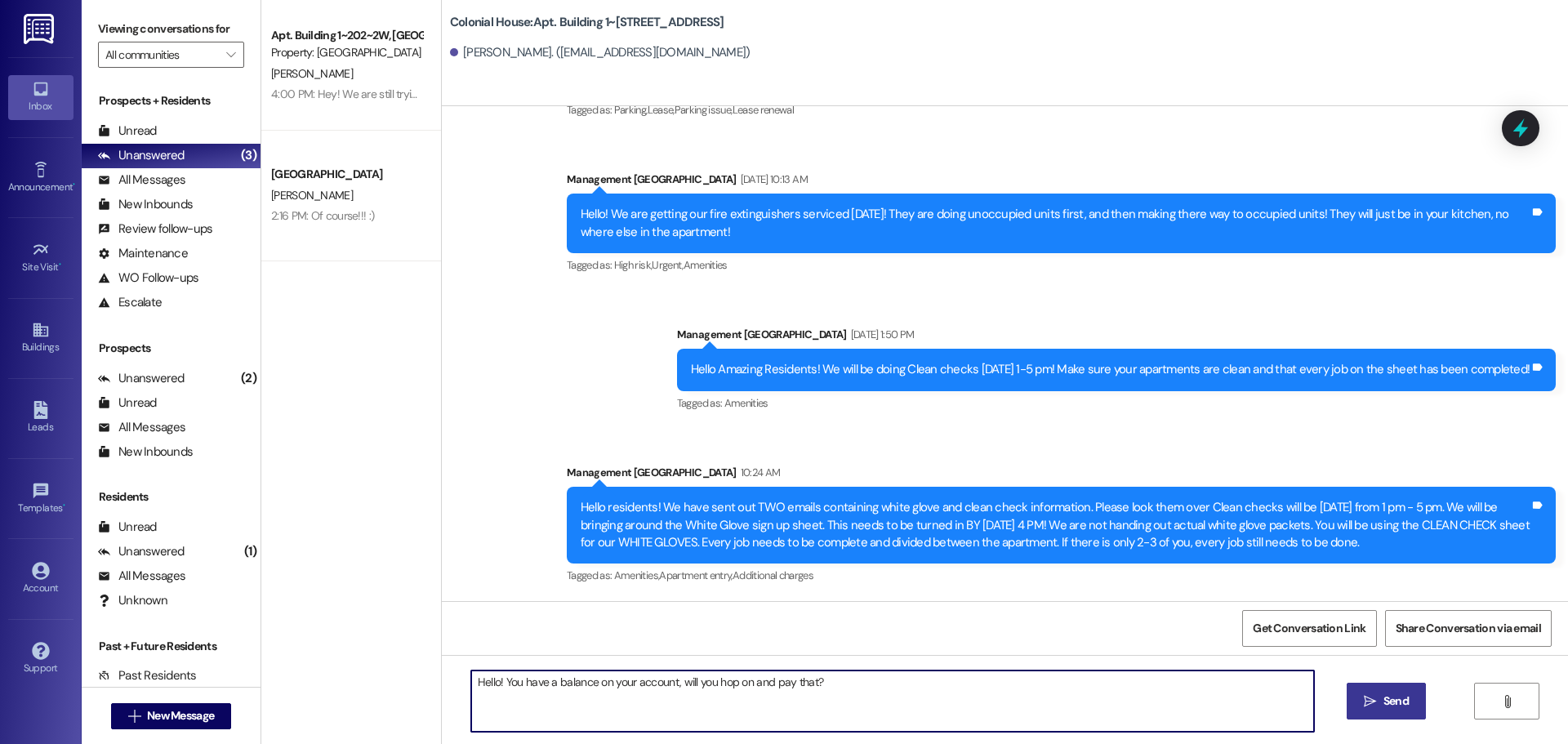
type textarea "Hello! You have a balance on your account, will you hop on and pay that?"
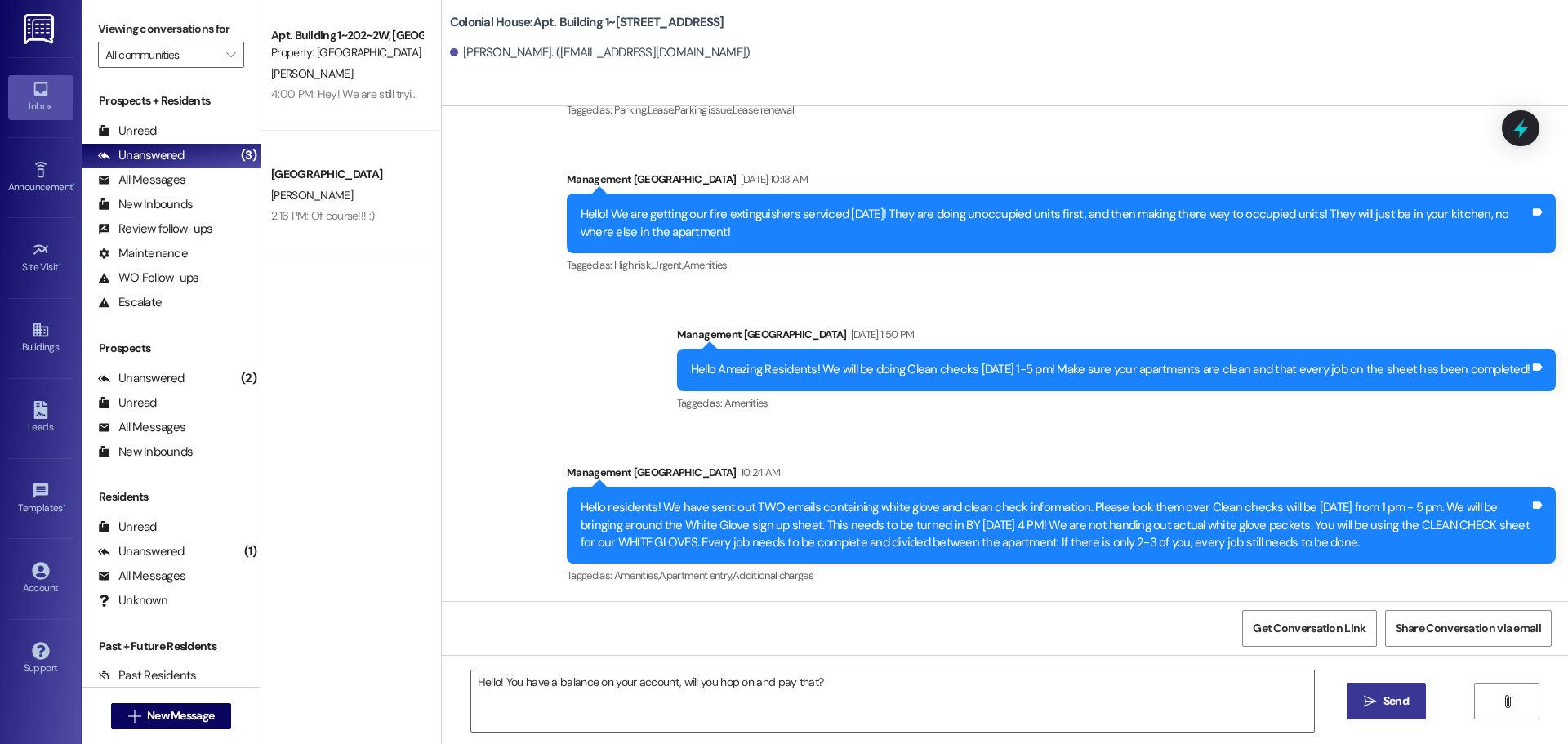
click at [1392, 700] on span "Send" at bounding box center [1396, 701] width 26 height 17
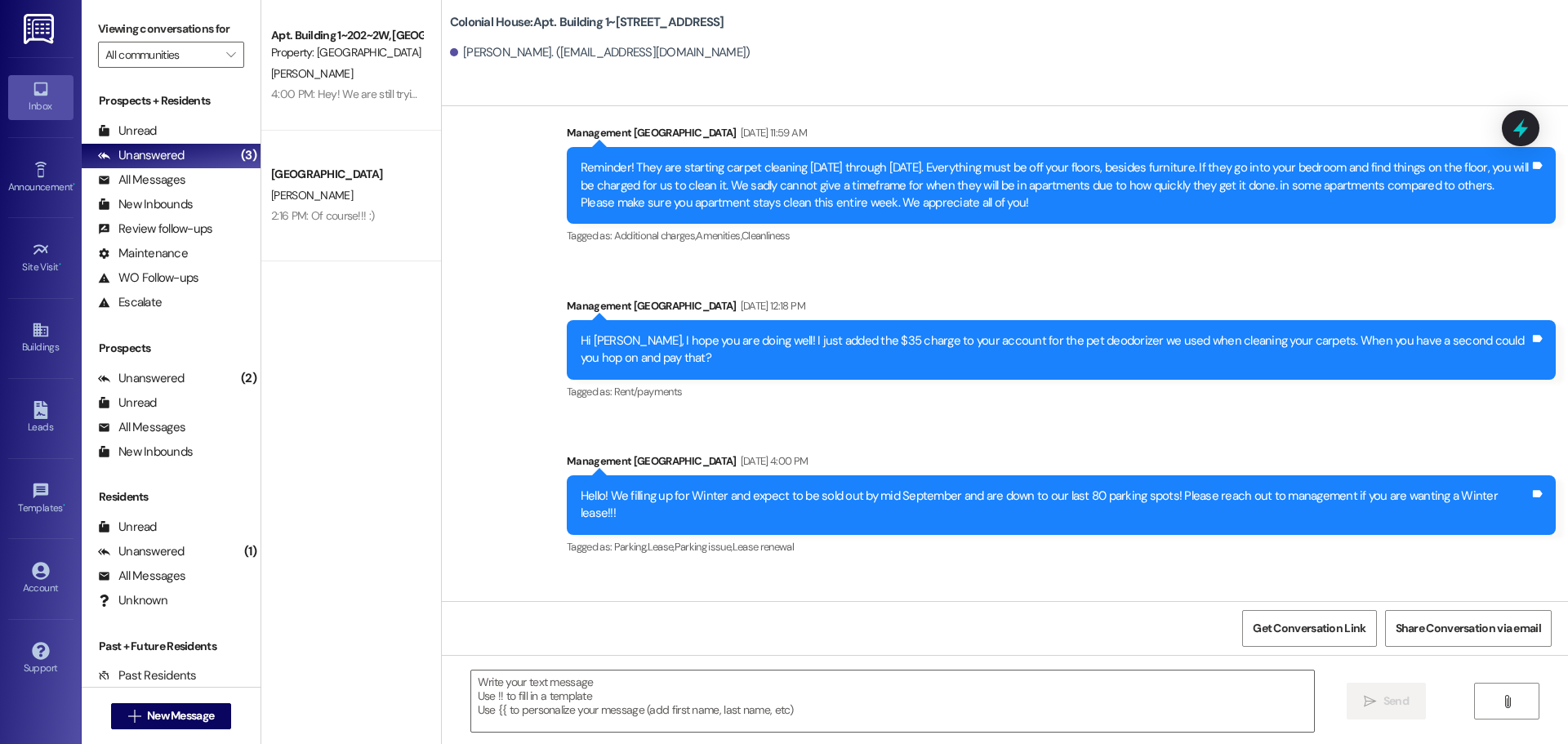
scroll to position [25859, 0]
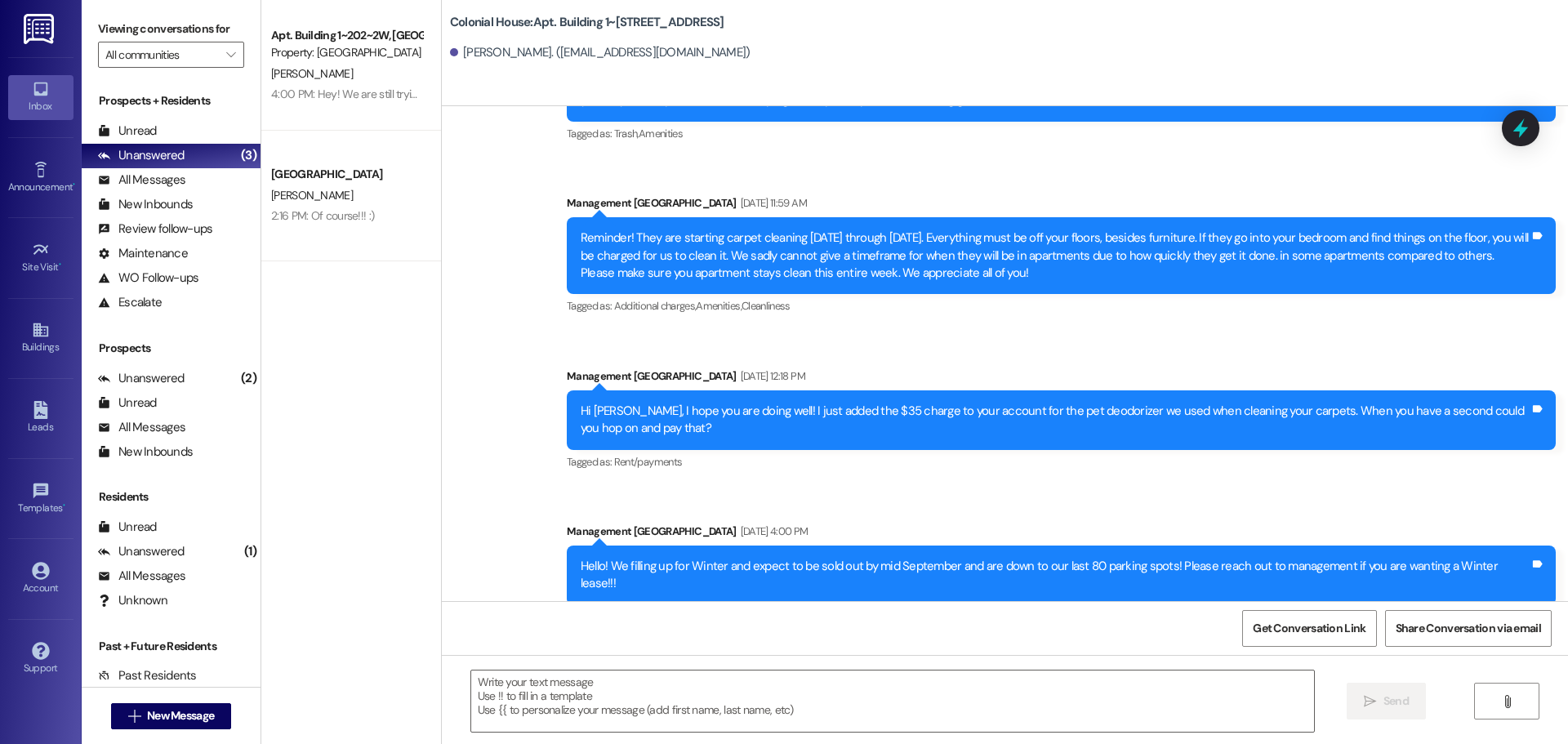
click at [722, 433] on div "Hi [PERSON_NAME], I hope you are doing well! I just added the $35 charge to you…" at bounding box center [1055, 420] width 949 height 35
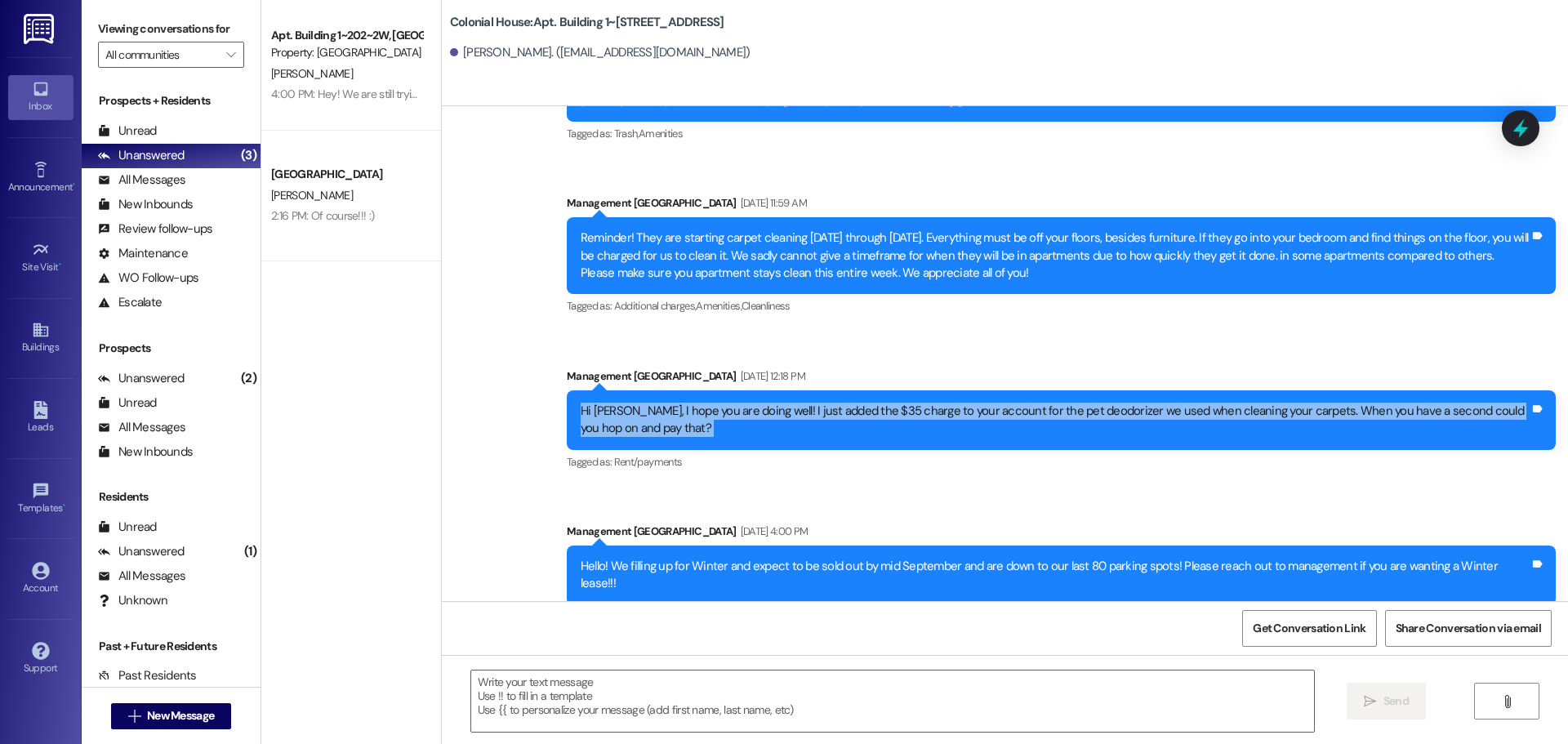
click at [722, 433] on div "Hi [PERSON_NAME], I hope you are doing well! I just added the $35 charge to you…" at bounding box center [1055, 420] width 949 height 35
copy div "Hi [PERSON_NAME], I hope you are doing well! I just added the $35 charge to you…"
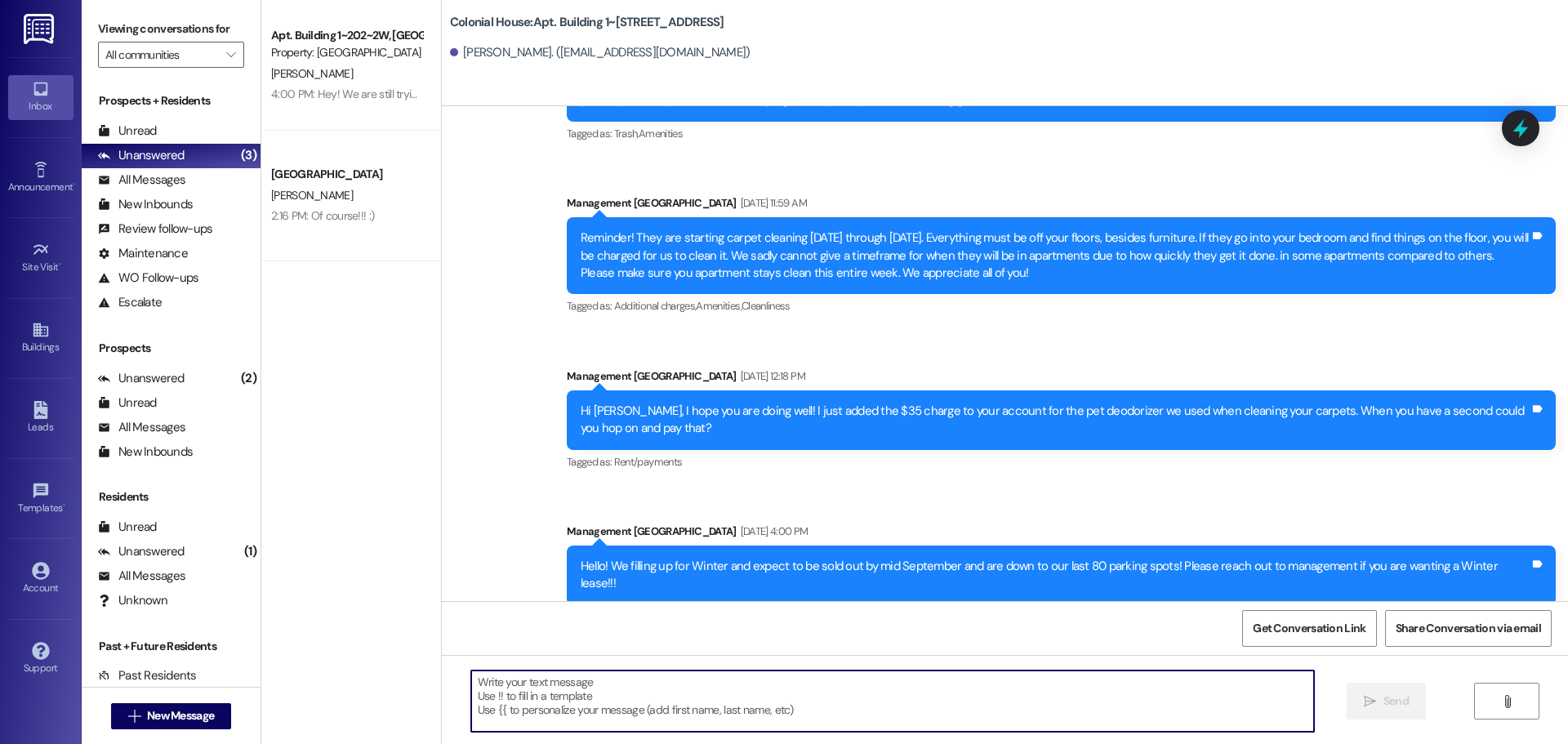
click at [537, 707] on textarea at bounding box center [892, 702] width 843 height 61
paste textarea "Hi [PERSON_NAME], I hope you are doing well! I just added the $35 charge to you…"
type textarea "I texted you on the 26th saying Hi [PERSON_NAME], I hope you are doing well! I …"
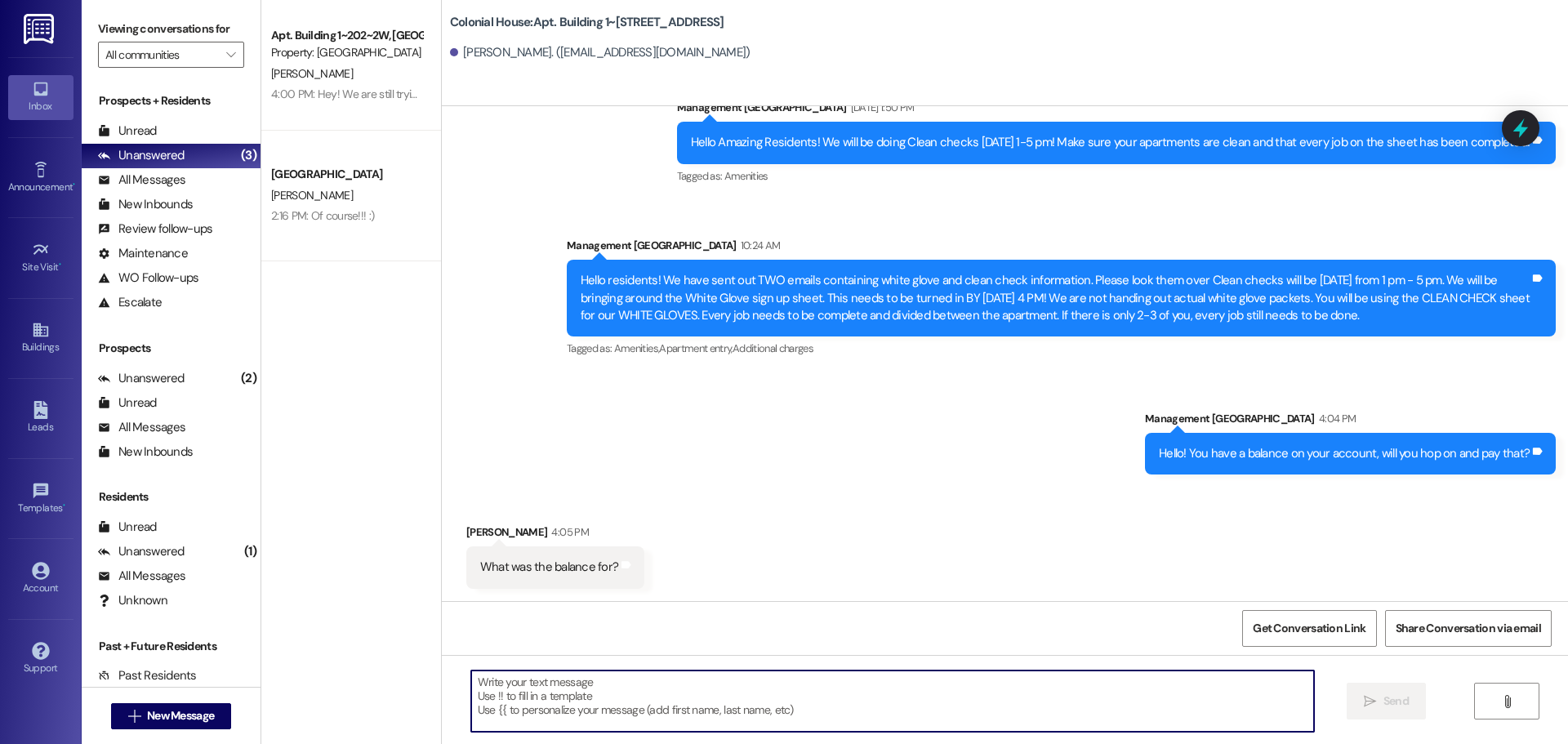
scroll to position [26725, 0]
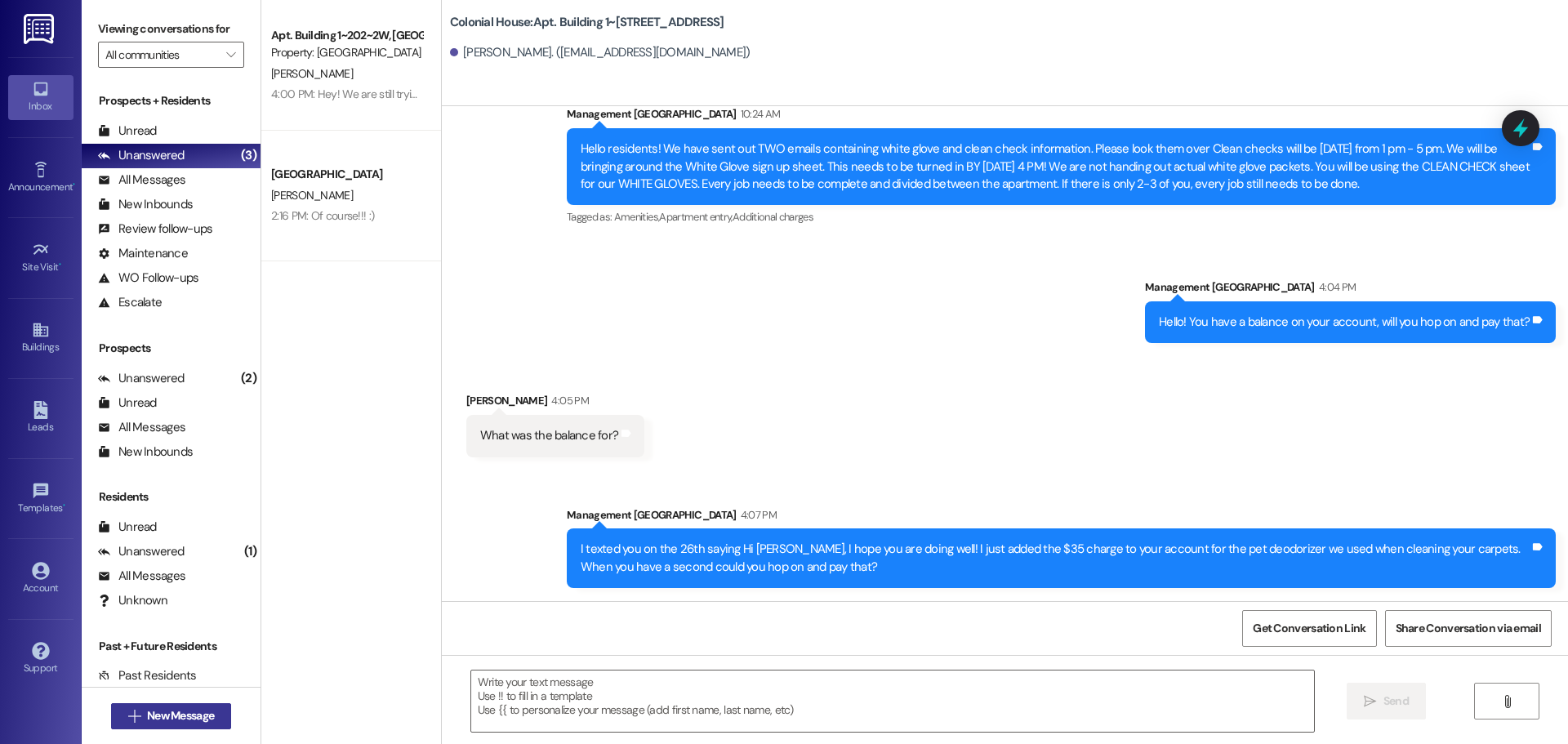
click at [161, 709] on span "New Message" at bounding box center [180, 716] width 67 height 17
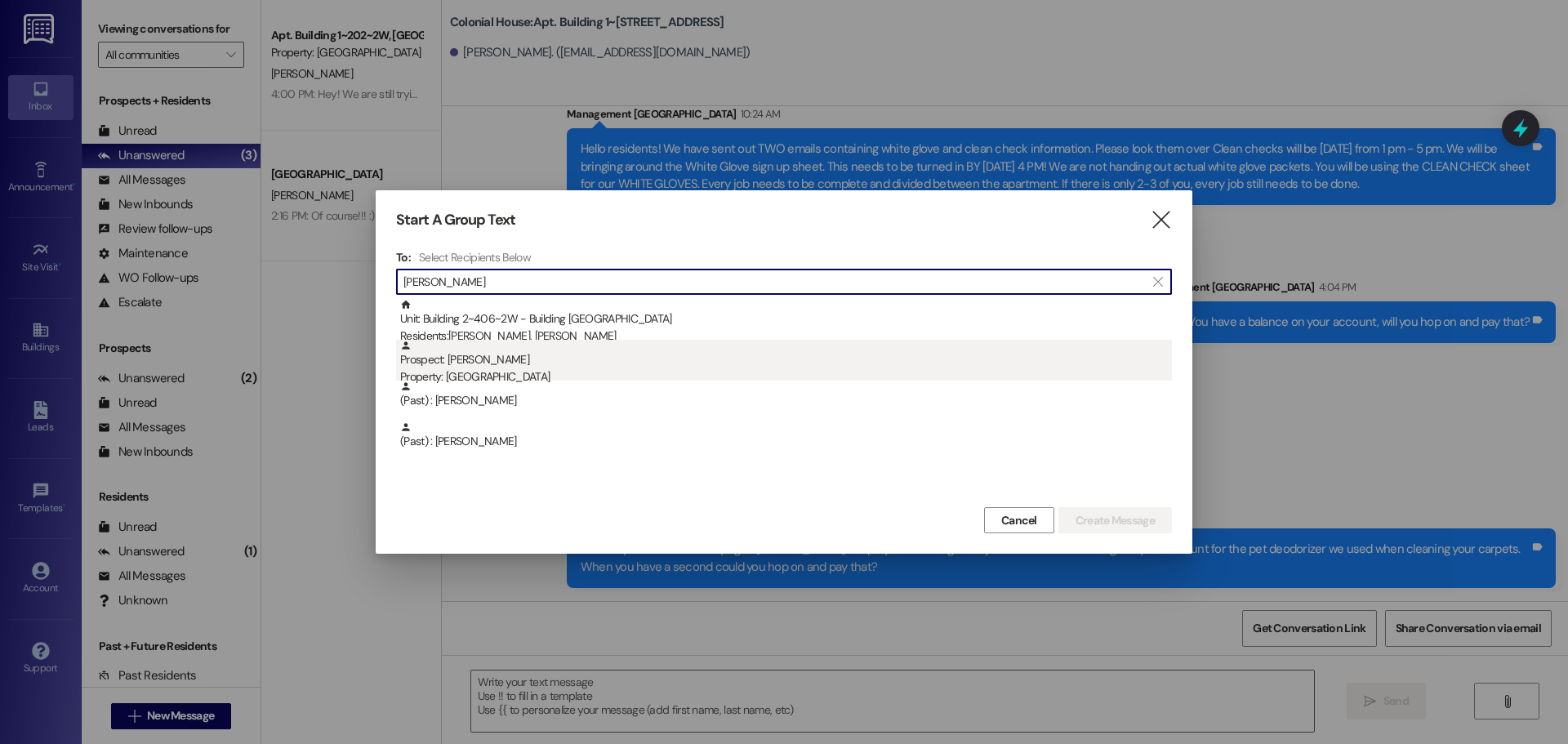
type input "[PERSON_NAME]"
click at [527, 352] on div "Prospect: [PERSON_NAME] Property: [GEOGRAPHIC_DATA]" at bounding box center [786, 363] width 772 height 46
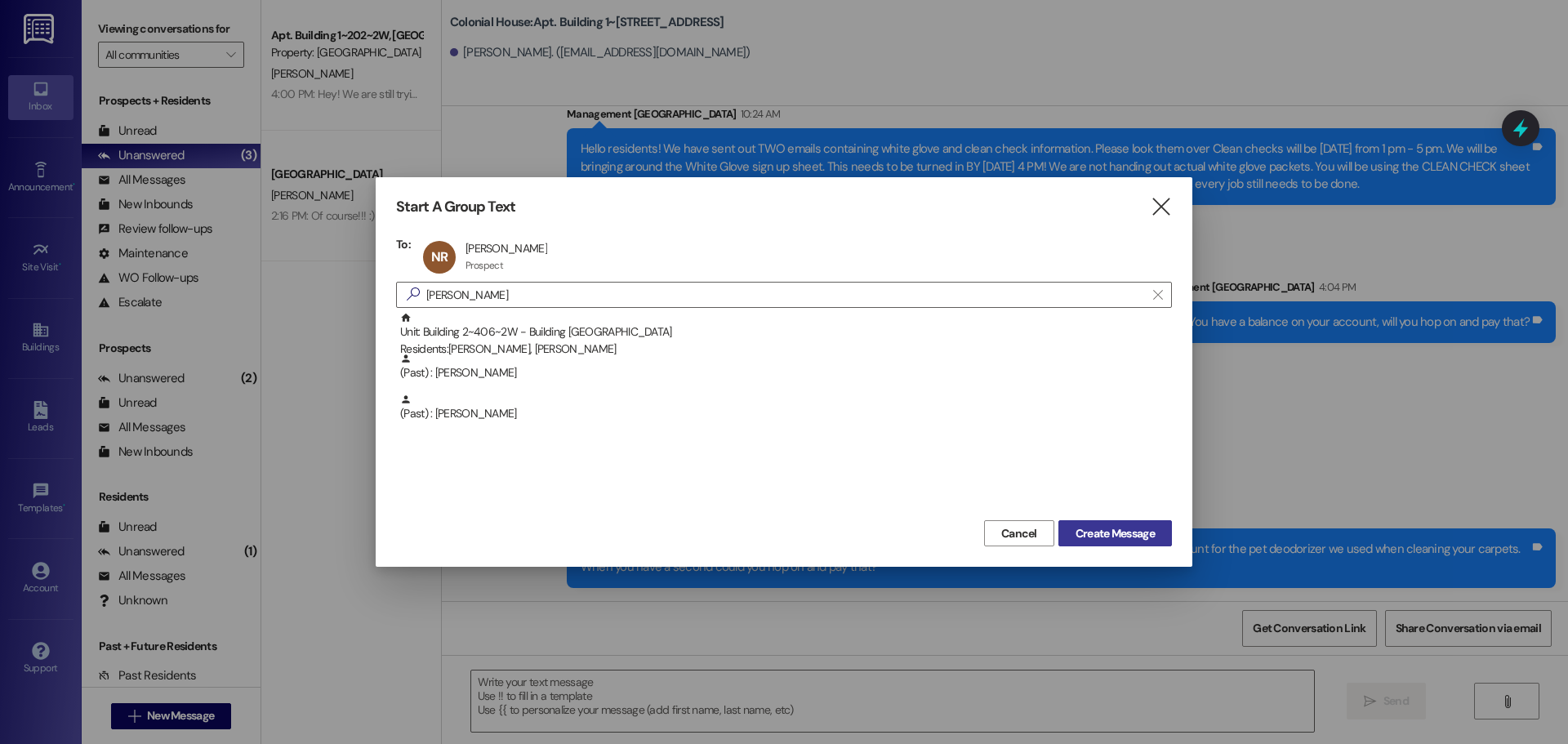
click at [1135, 536] on span "Create Message" at bounding box center [1115, 534] width 79 height 17
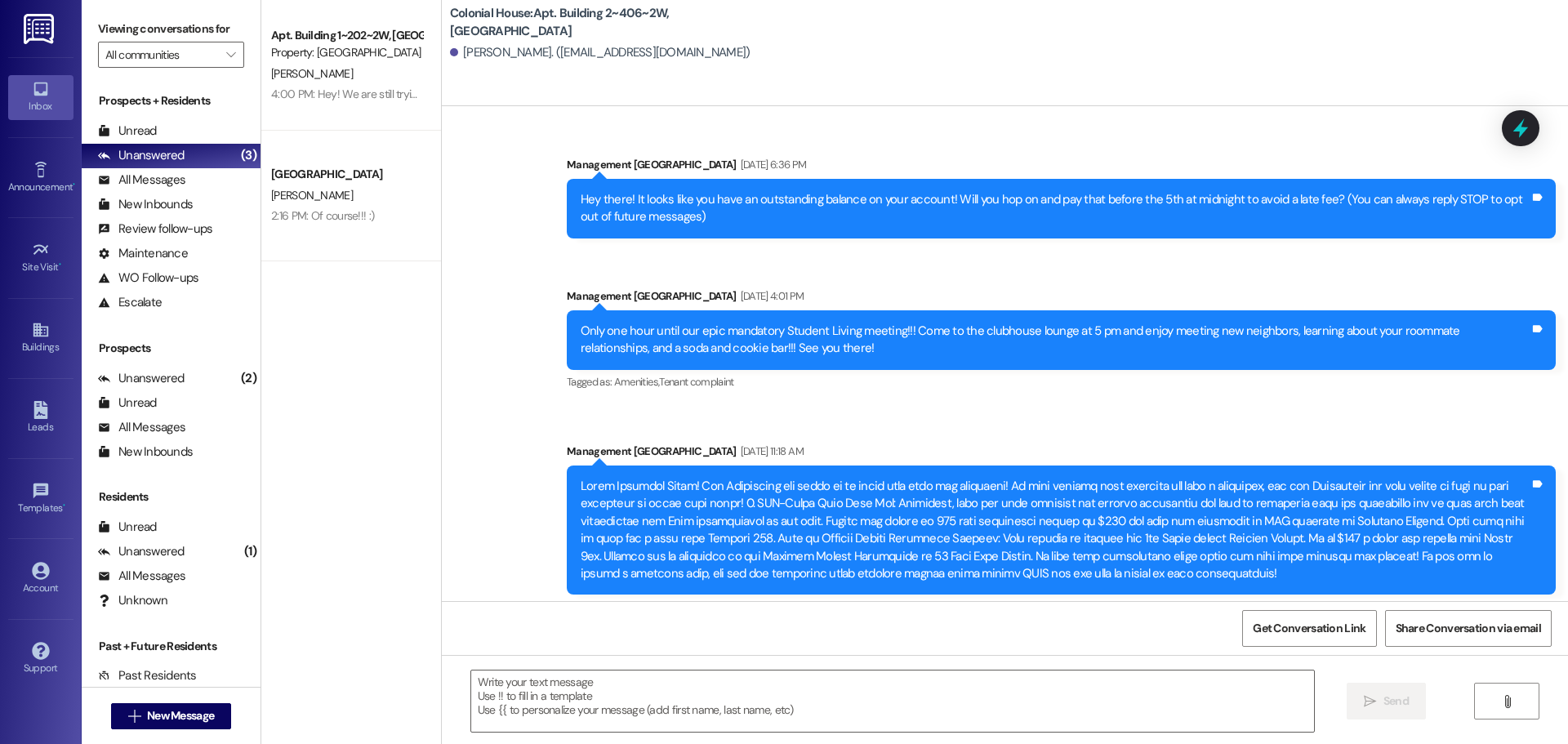
scroll to position [22465, 0]
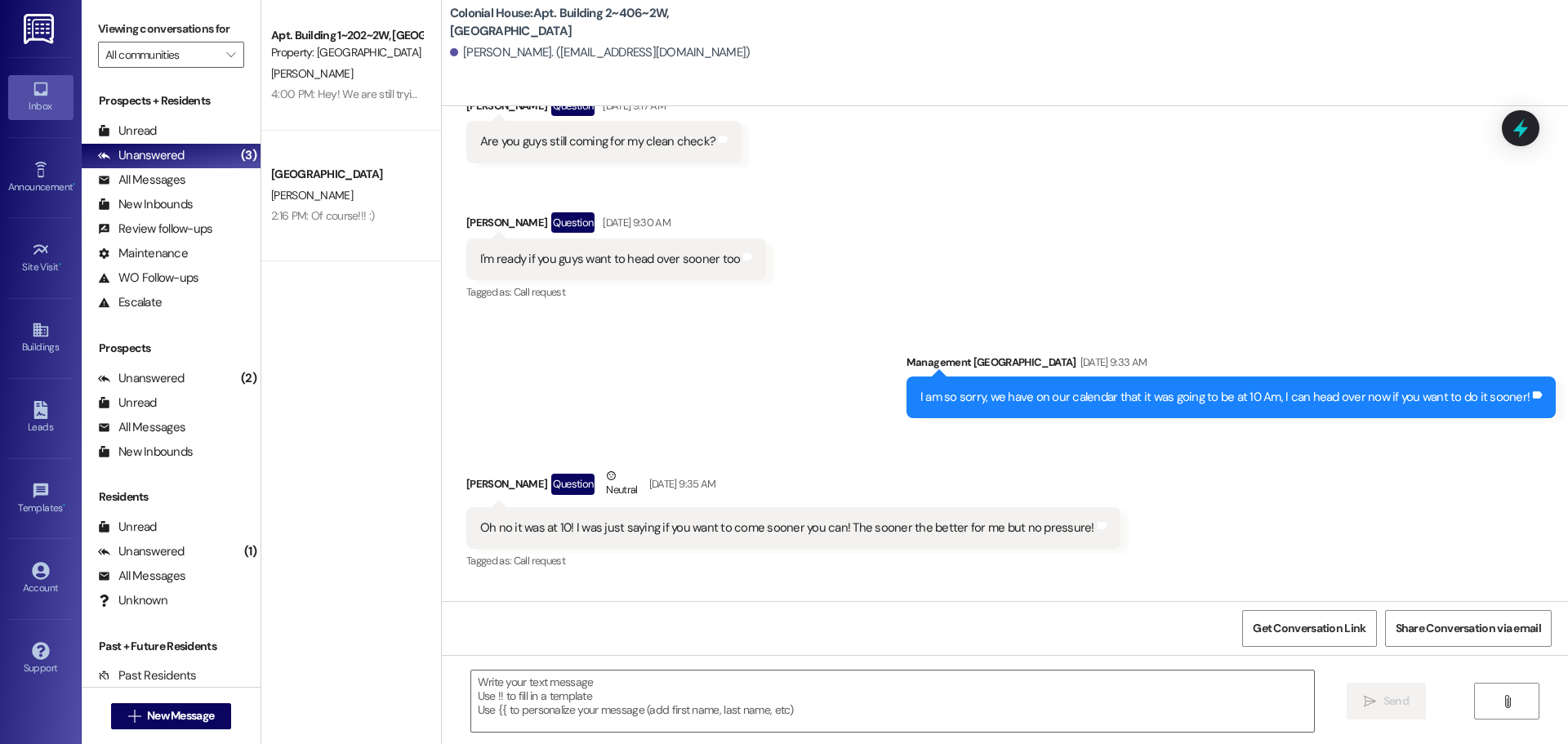
click at [488, 696] on textarea at bounding box center [892, 702] width 843 height 61
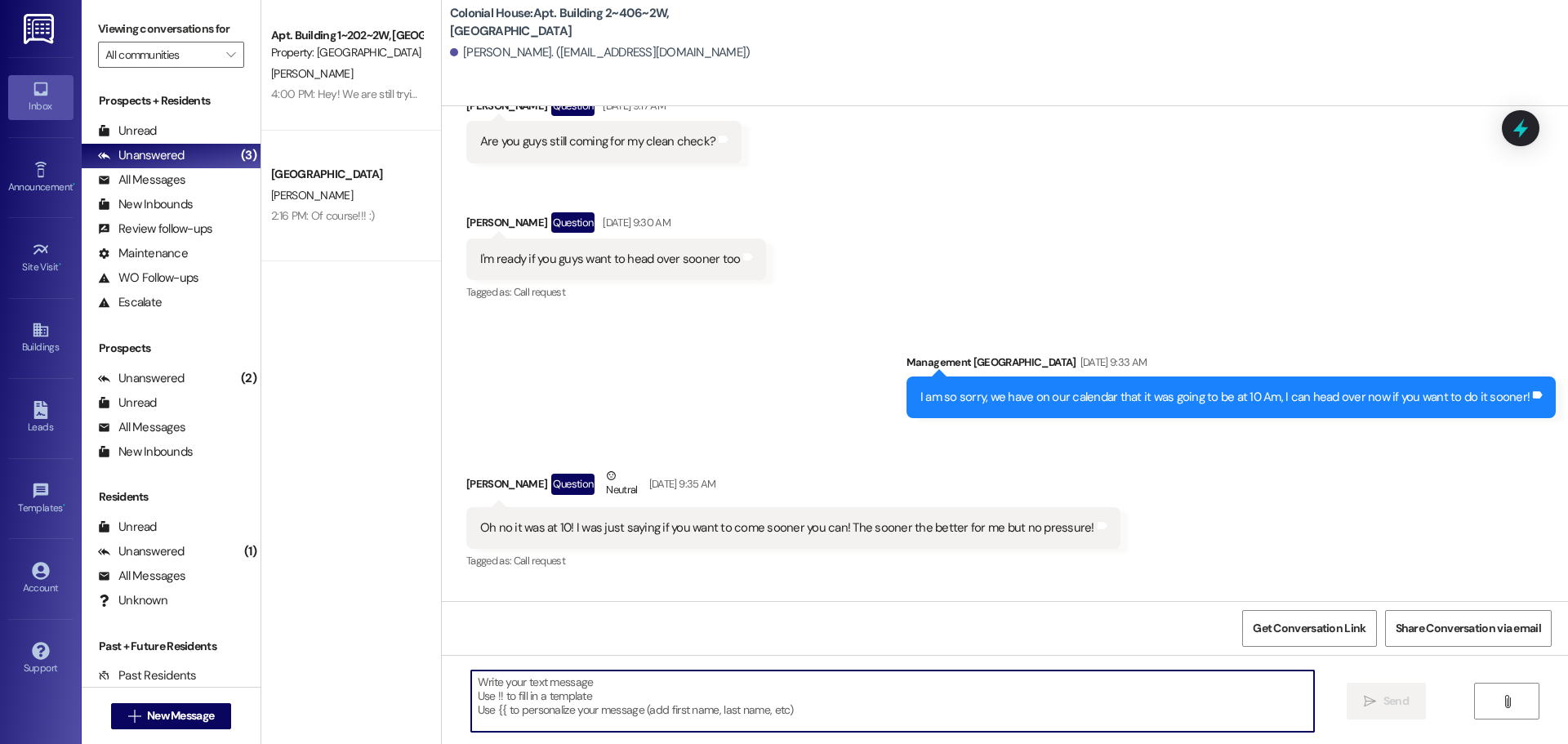
paste textarea "Hi [PERSON_NAME], I hope you are doing well! I just added the $35 charge to you…"
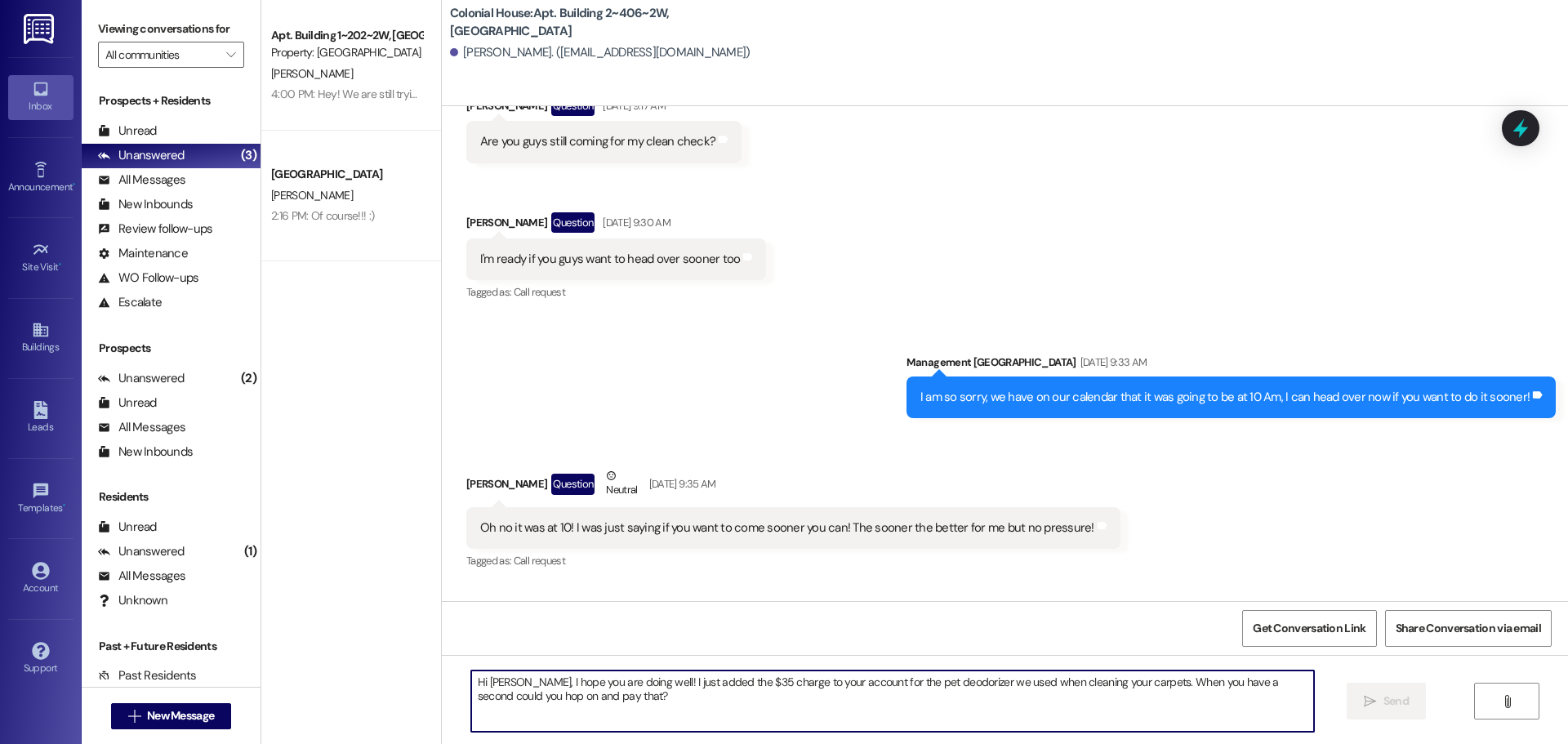
scroll to position [22834, 0]
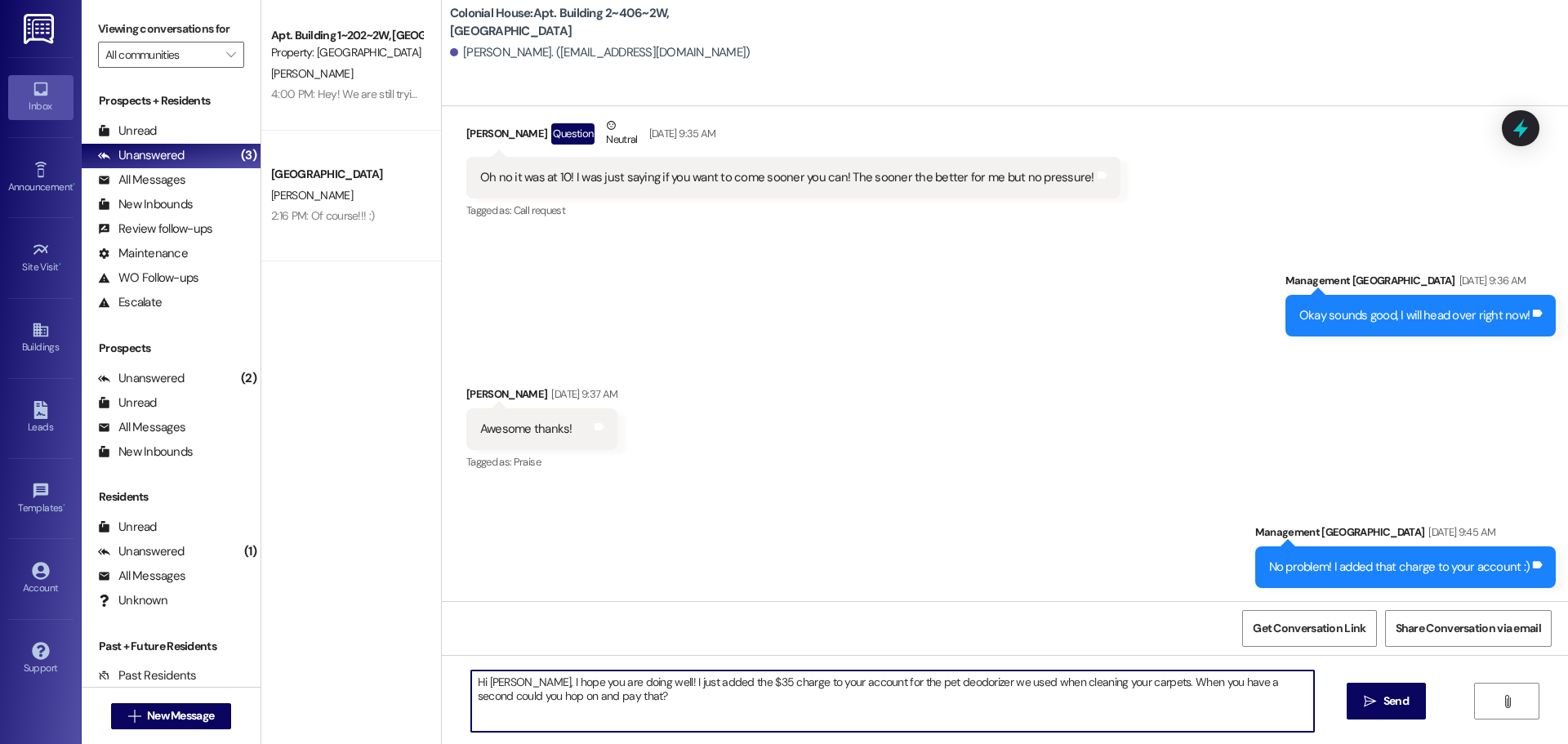
click at [646, 678] on textarea "Hi [PERSON_NAME], I hope you are doing well! I just added the $35 charge to you…" at bounding box center [892, 702] width 843 height 61
click at [646, 678] on textarea "Hey! You have a balance on your account, will you hop on and pay that?" at bounding box center [892, 702] width 843 height 61
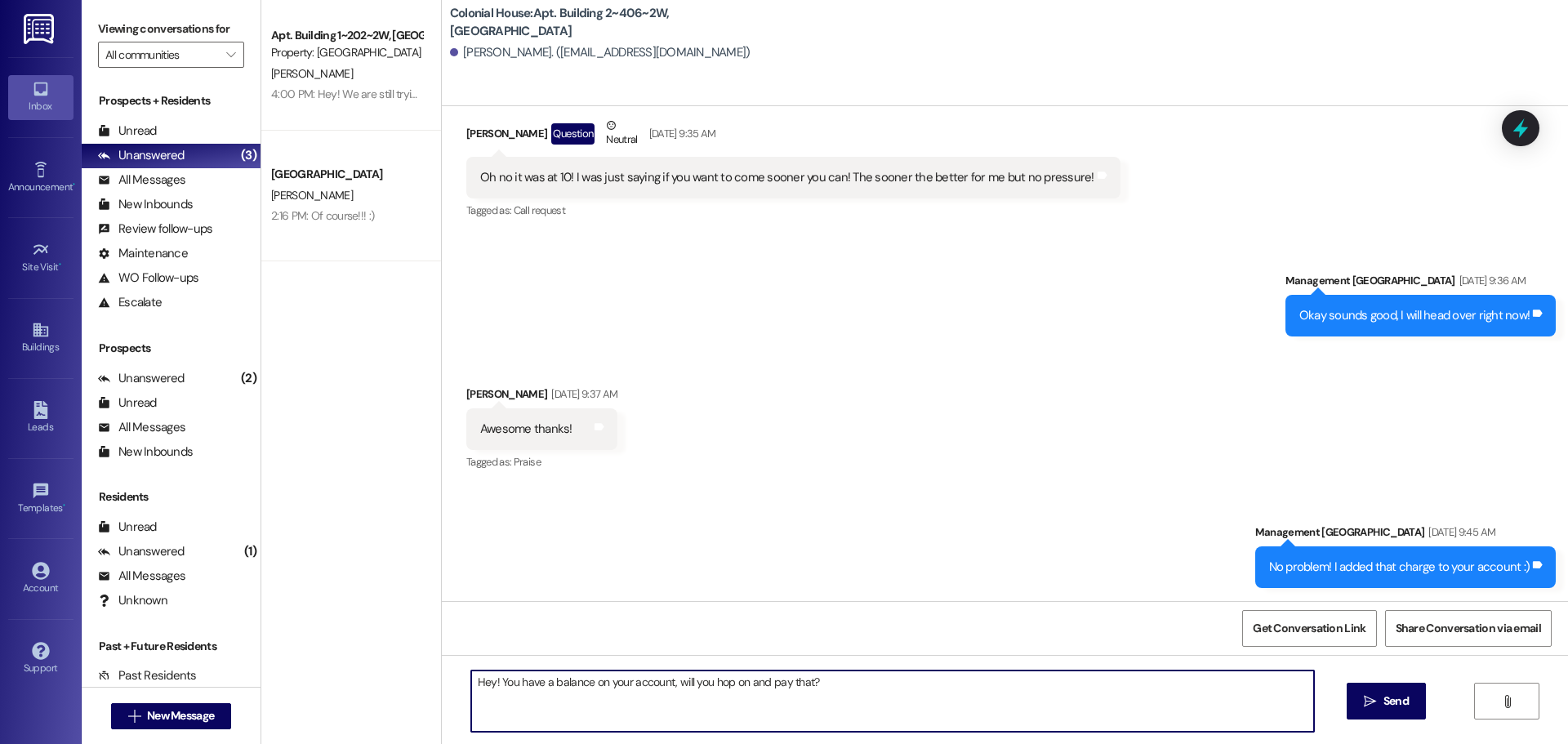
click at [646, 678] on textarea "Hey! You have a balance on your account, will you hop on and pay that?" at bounding box center [892, 702] width 843 height 61
type textarea "Hey! You have a balance on your account, will you hop on and pay that?"
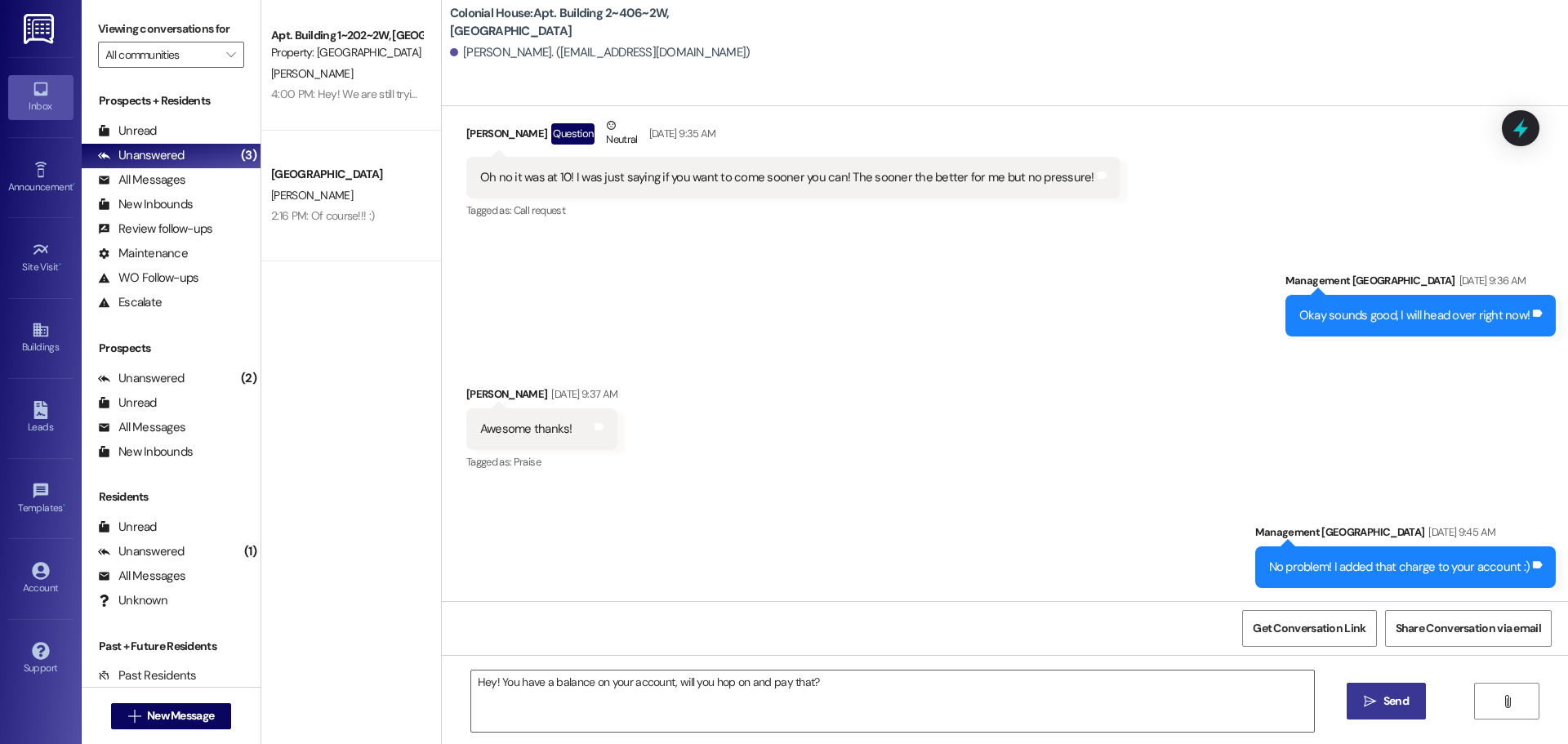
click at [1360, 699] on span " Send" at bounding box center [1386, 701] width 51 height 17
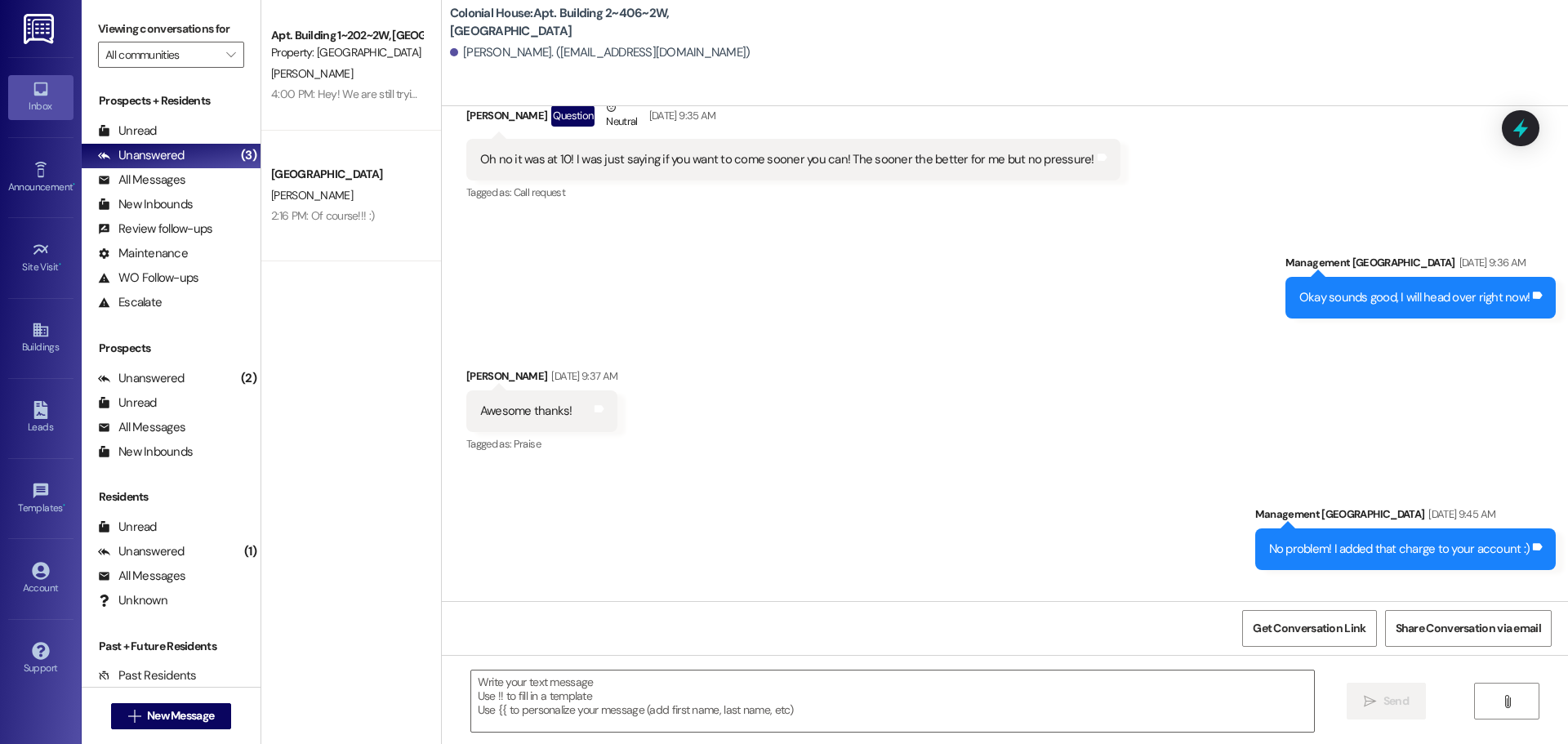
scroll to position [22719, 0]
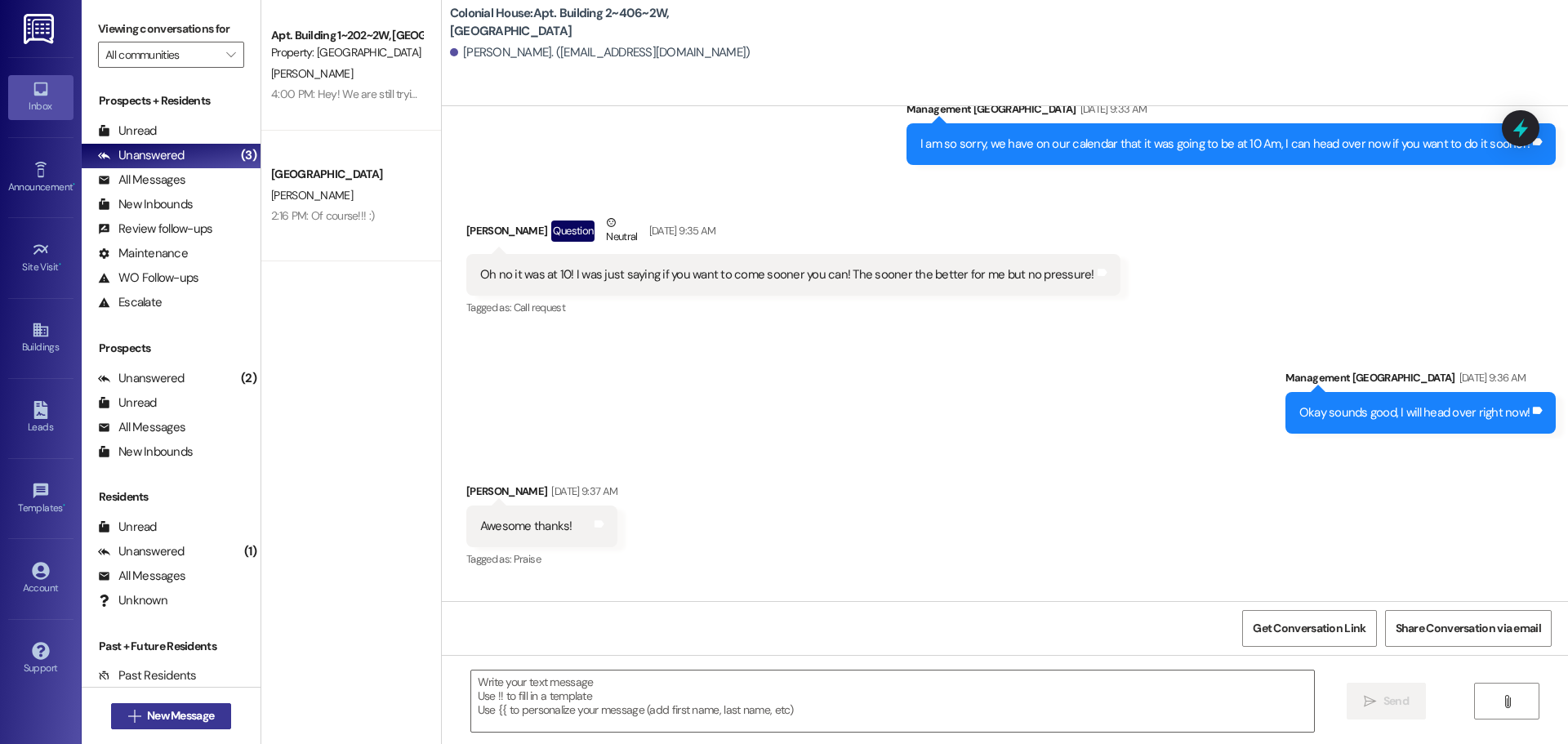
click at [152, 712] on span "New Message" at bounding box center [180, 716] width 67 height 17
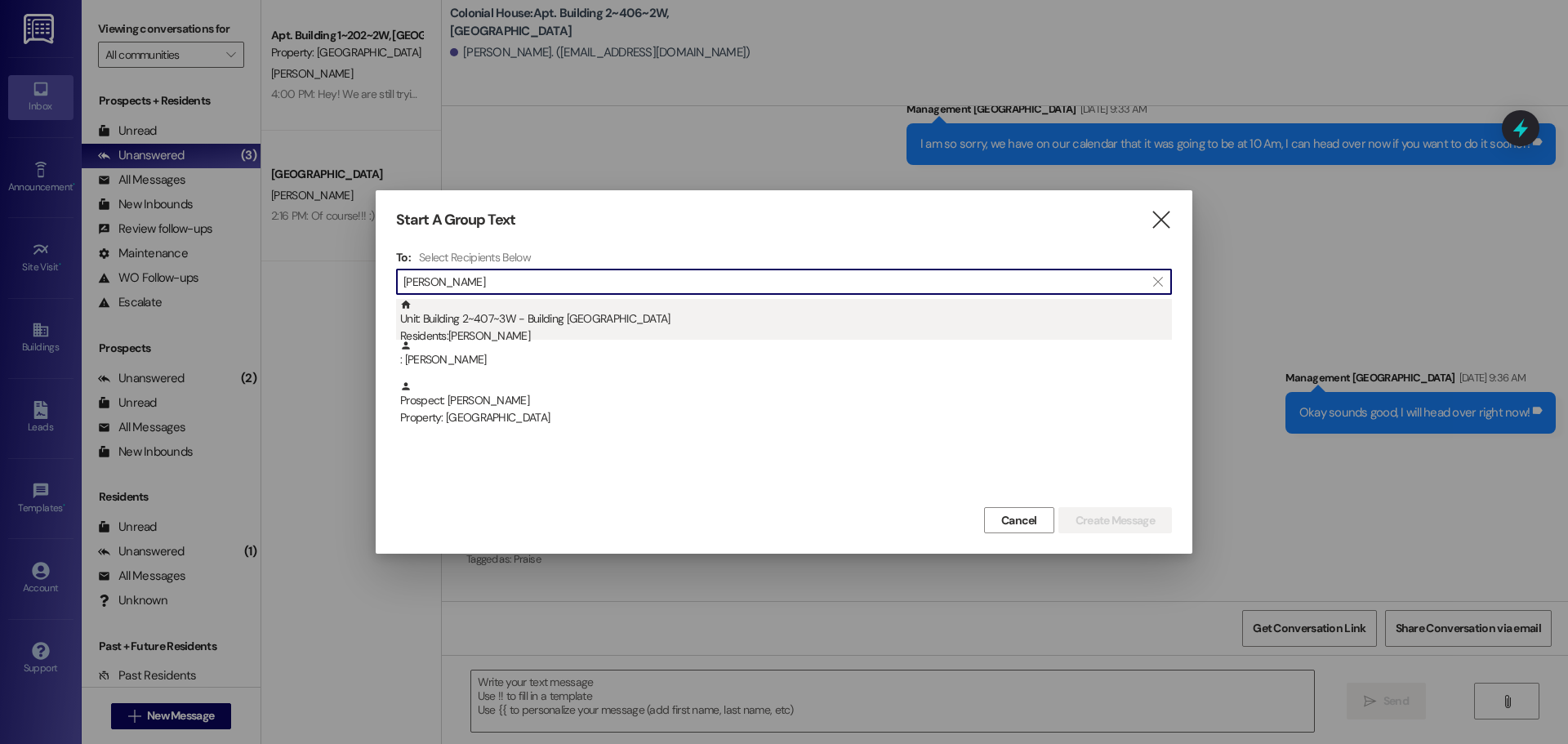
type input "[PERSON_NAME]"
click at [651, 326] on div "Unit: Building 2~407~3W - Building 2 Colonial House Residents: [PERSON_NAME]" at bounding box center [786, 322] width 772 height 46
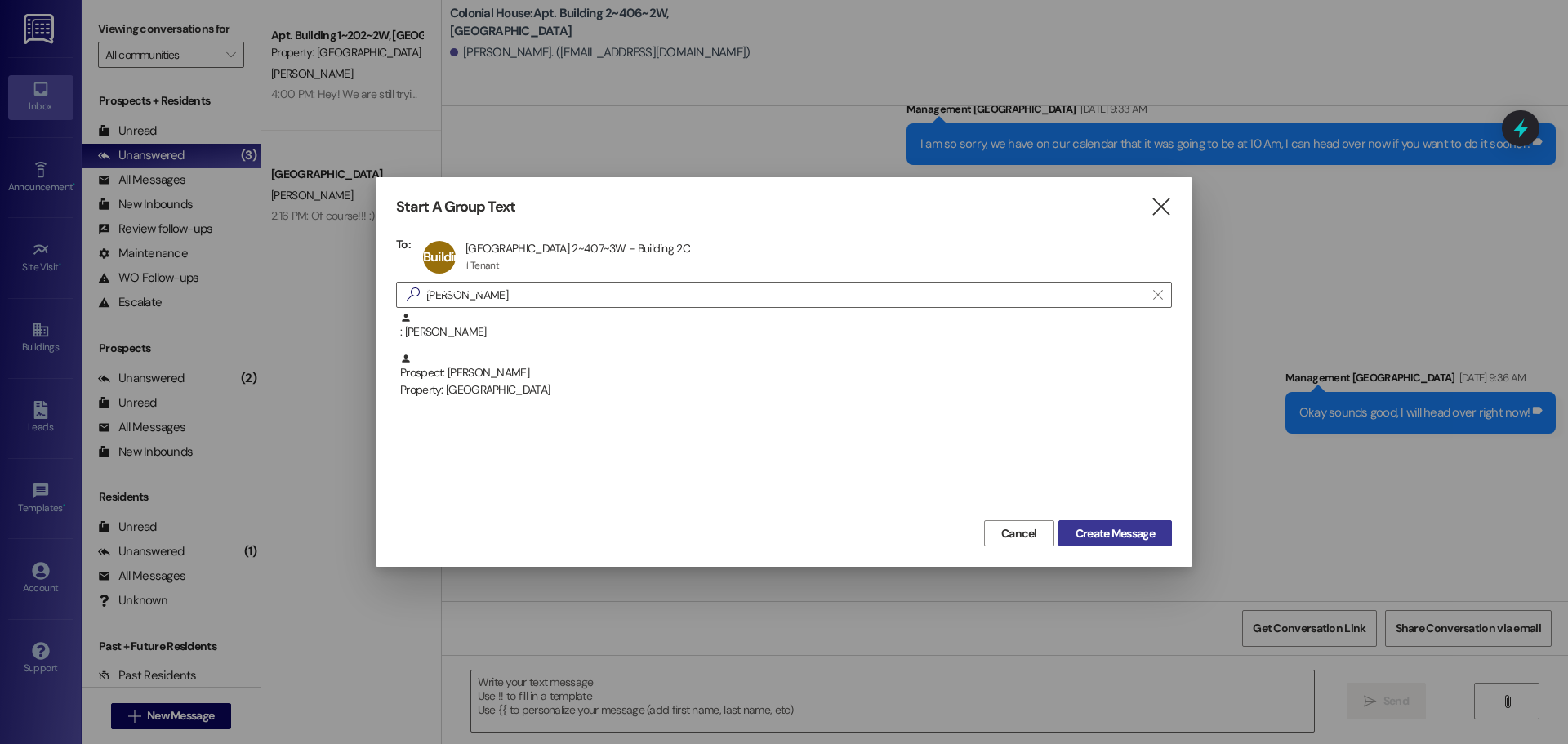
click at [1095, 531] on span "Create Message" at bounding box center [1115, 534] width 79 height 17
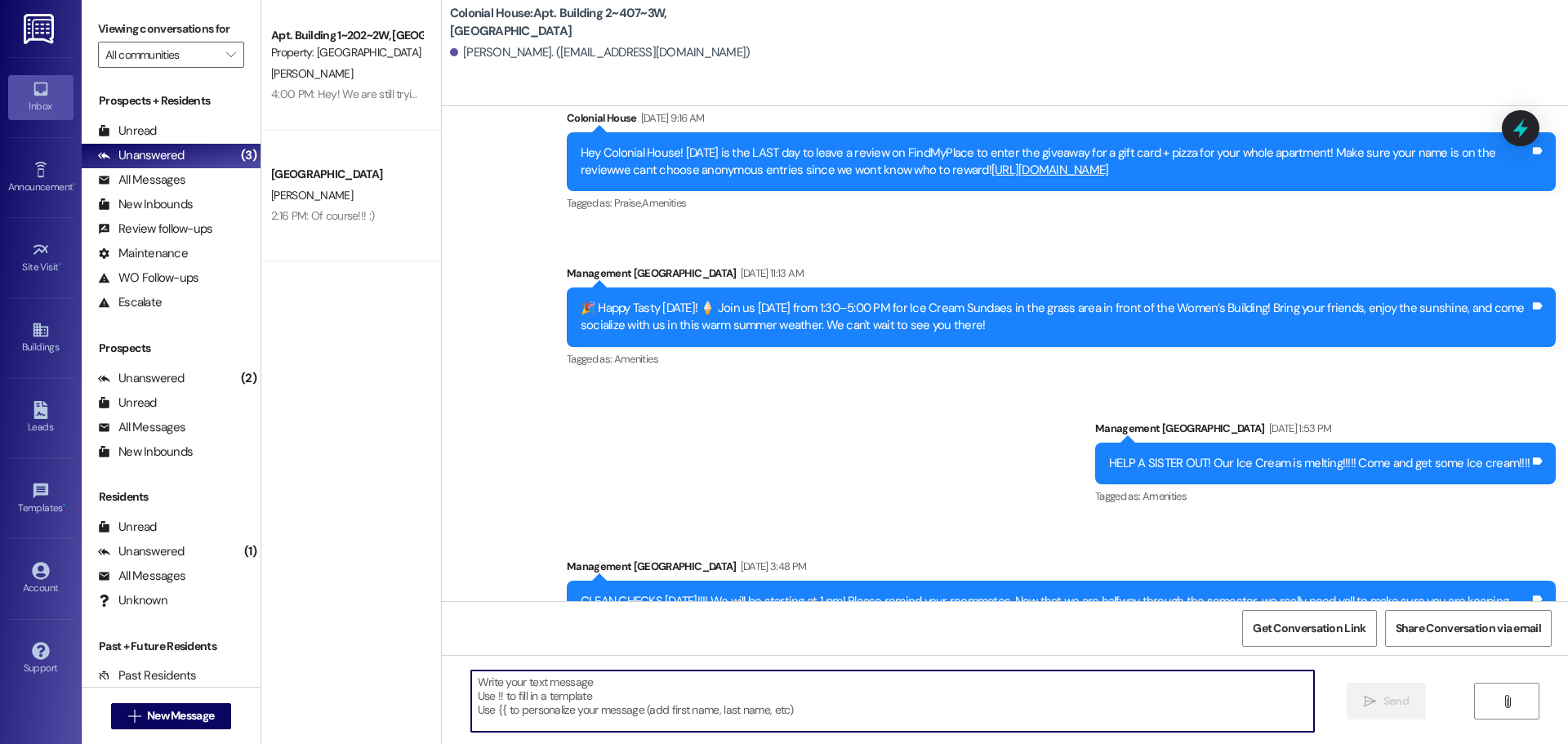
click at [538, 708] on textarea at bounding box center [892, 702] width 843 height 61
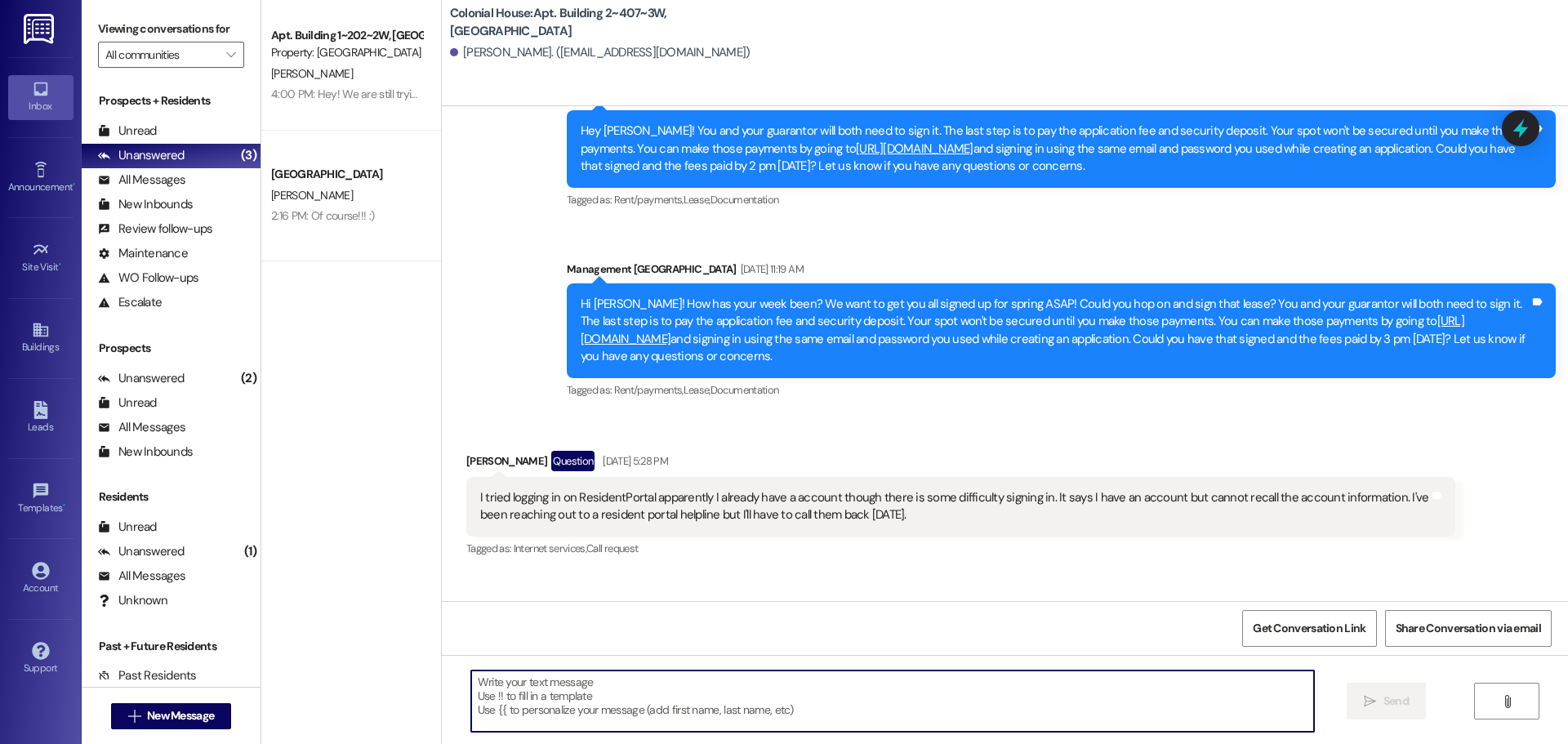
paste textarea "Hey! You have a balance on your account, will you hop on and pay that?"
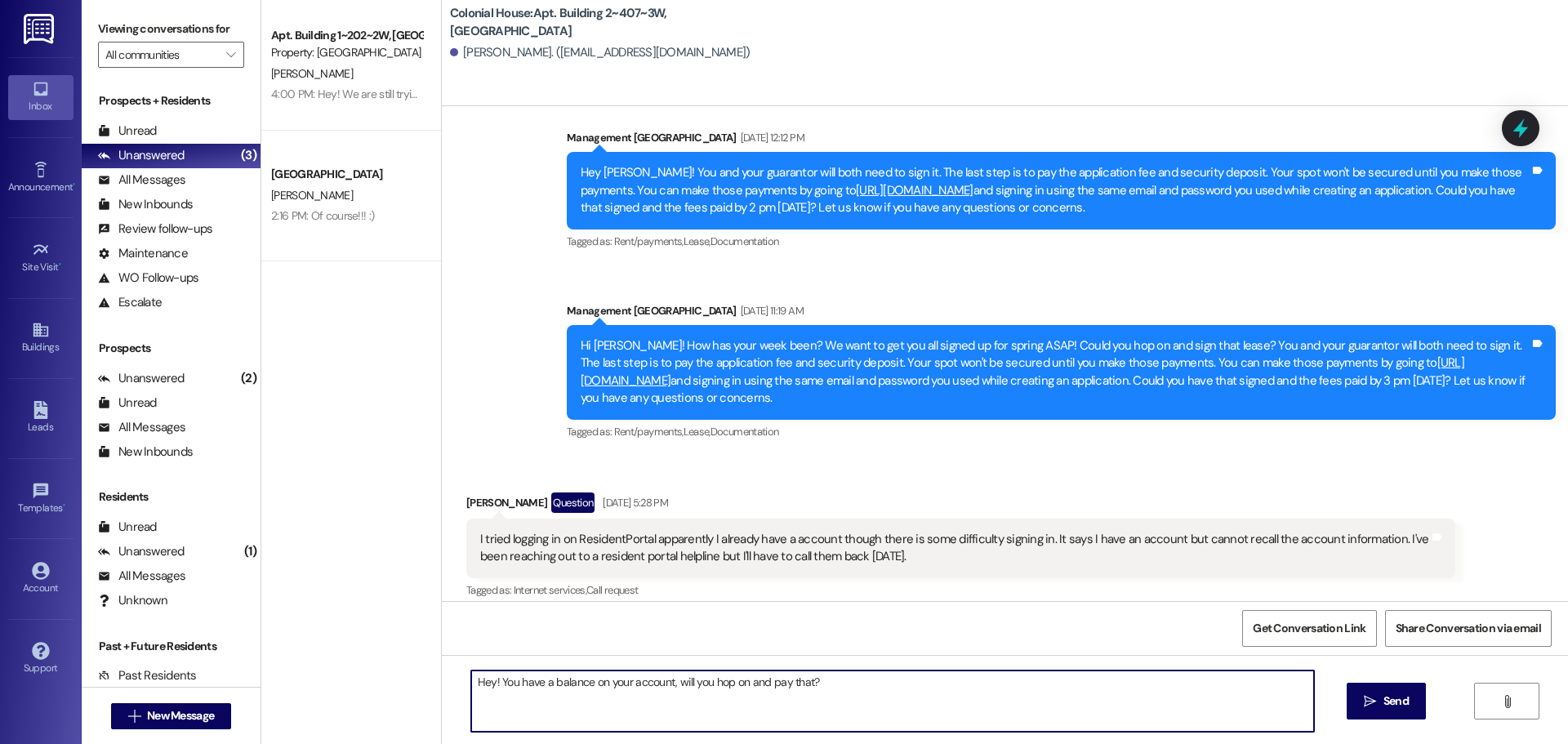
scroll to position [1491, 0]
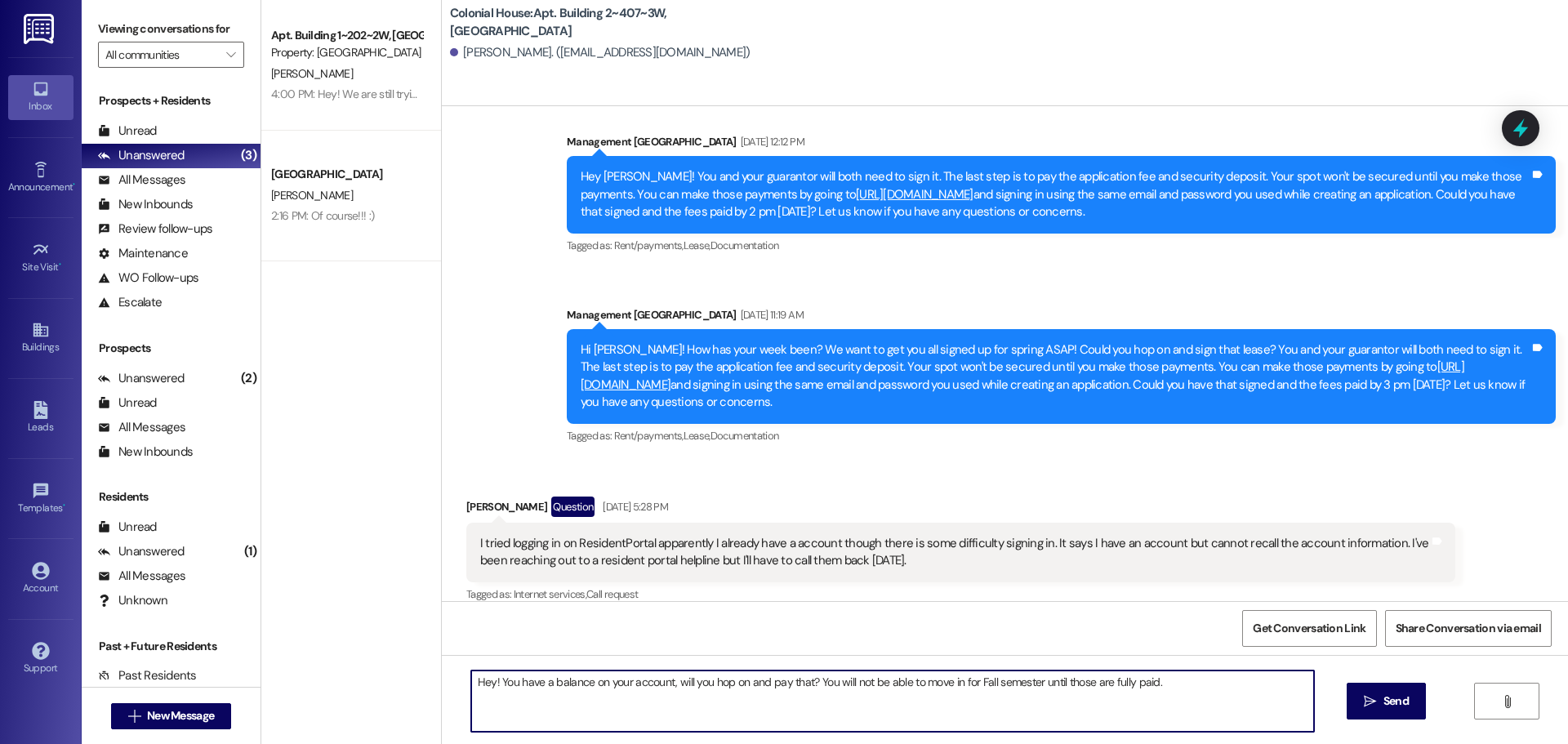
click at [591, 708] on textarea "Hey! You have a balance on your account, will you hop on and pay that? You will…" at bounding box center [892, 702] width 843 height 61
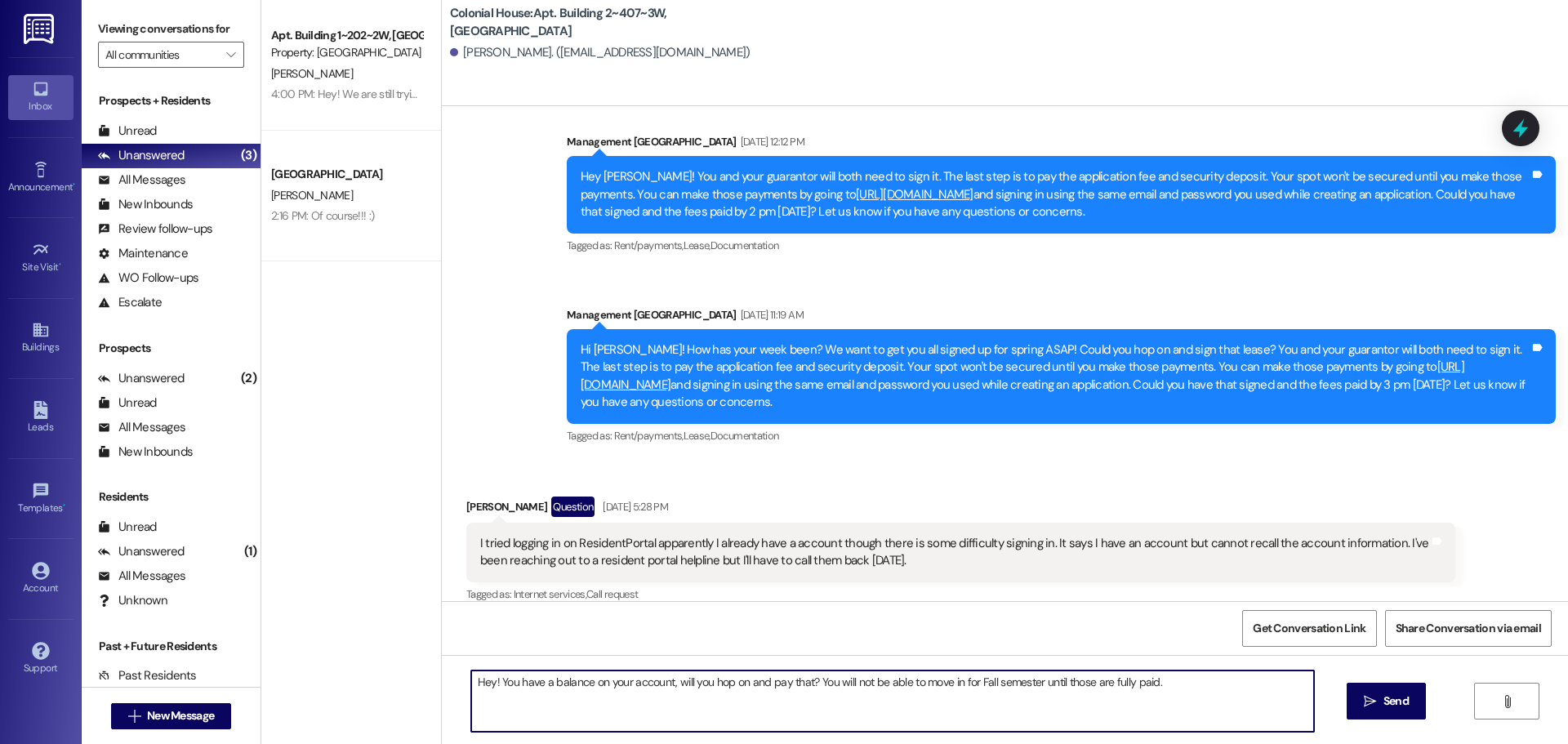
click at [591, 708] on textarea "Hey! You have a balance on your account, will you hop on and pay that? You will…" at bounding box center [892, 702] width 843 height 61
type textarea "Hey! You have a balance on your account, will you hop on and pay that? You will…"
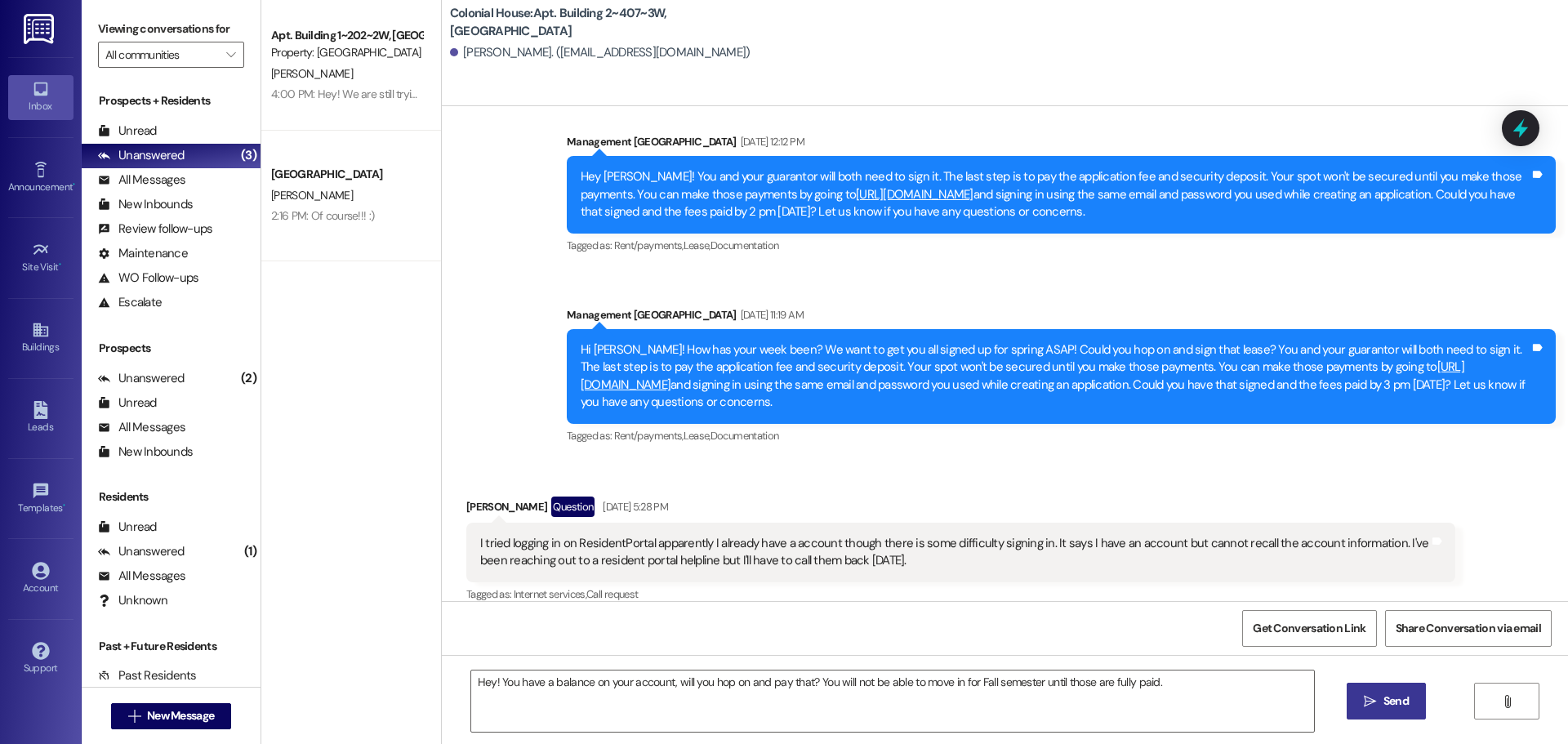
click at [1351, 694] on button " Send" at bounding box center [1386, 702] width 79 height 37
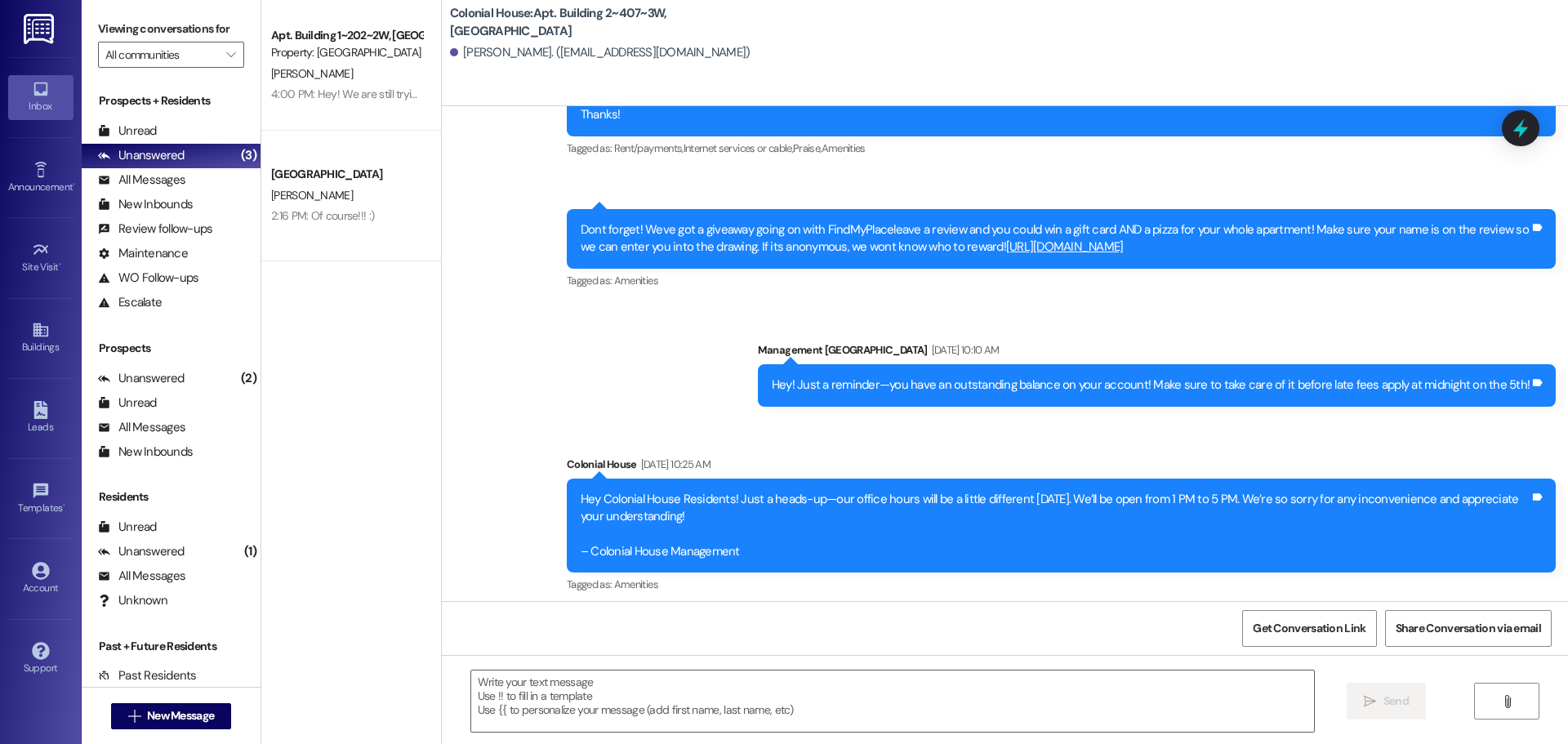
scroll to position [3943, 0]
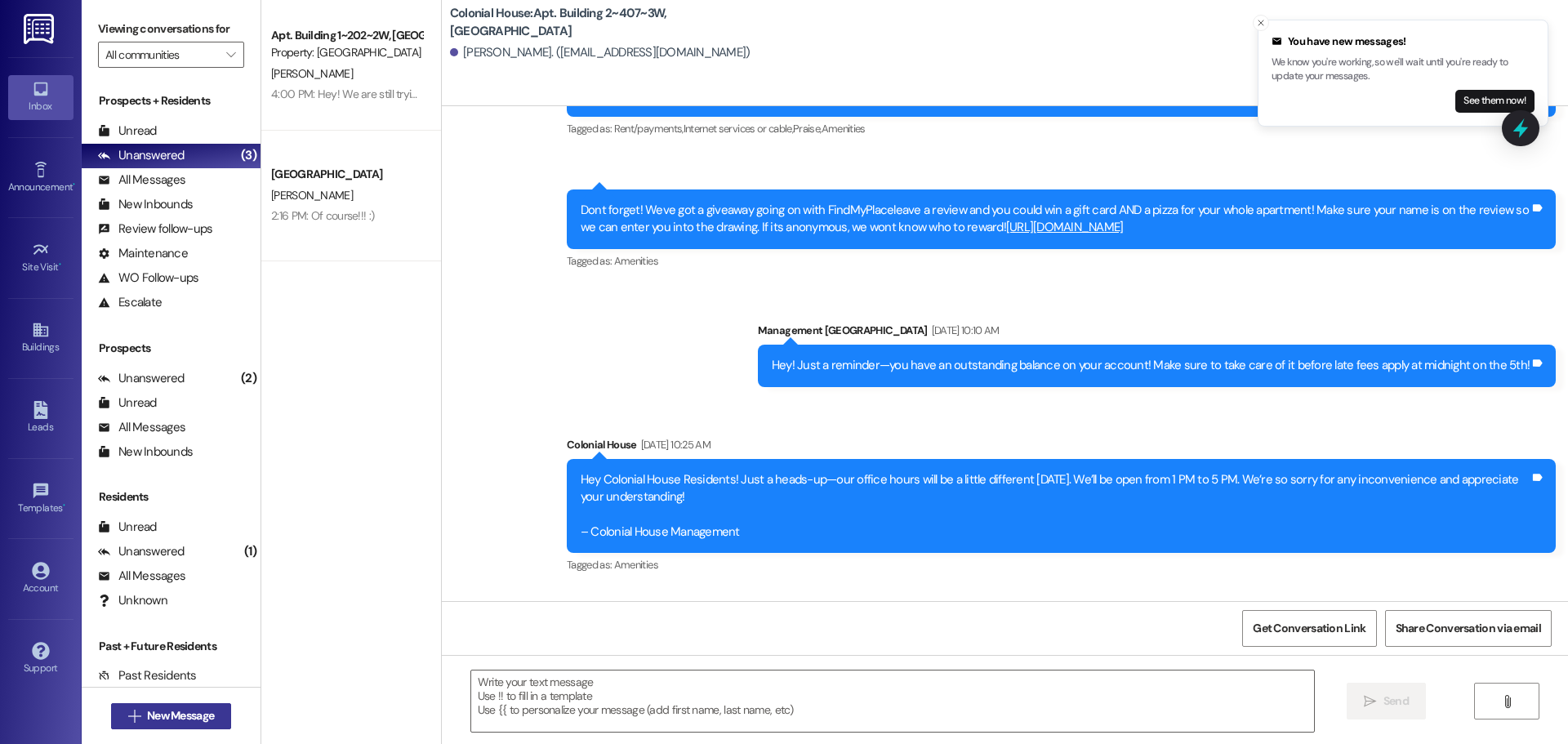
click at [161, 708] on span "New Message" at bounding box center [180, 716] width 67 height 17
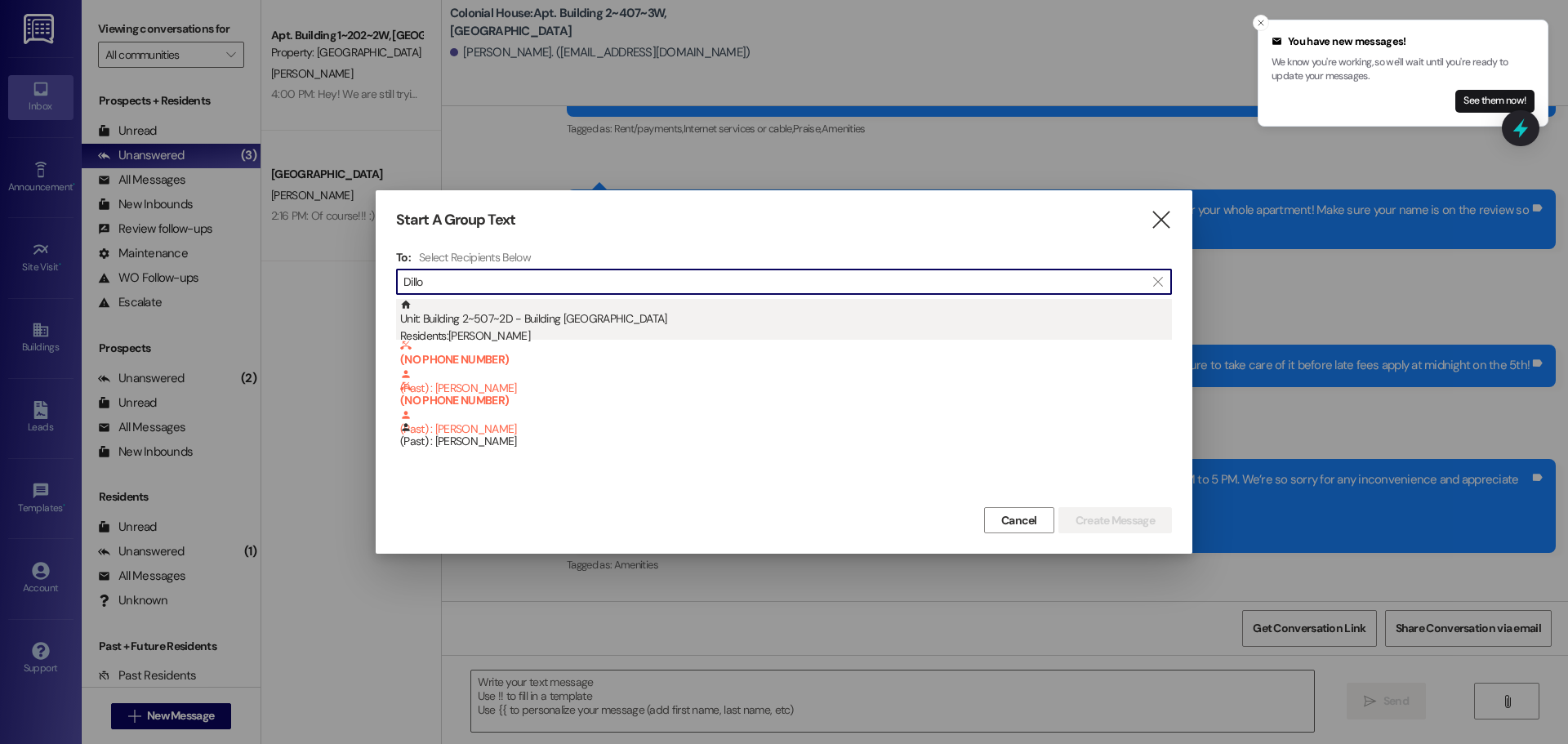
type input "Dillo"
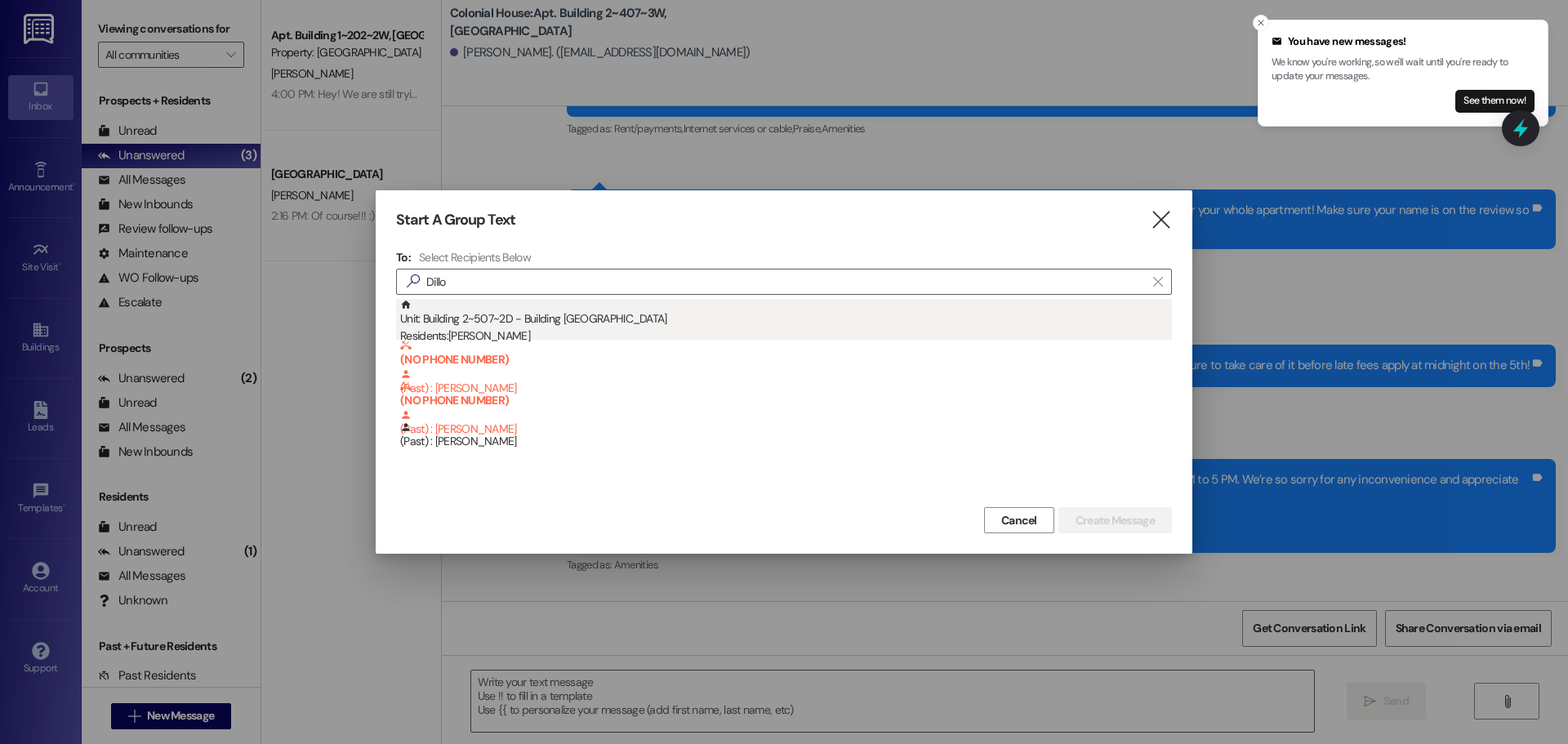
click at [669, 311] on div "Unit: Building 2~507~2D - Building 2 Colonial House Residents: [PERSON_NAME]" at bounding box center [786, 322] width 772 height 46
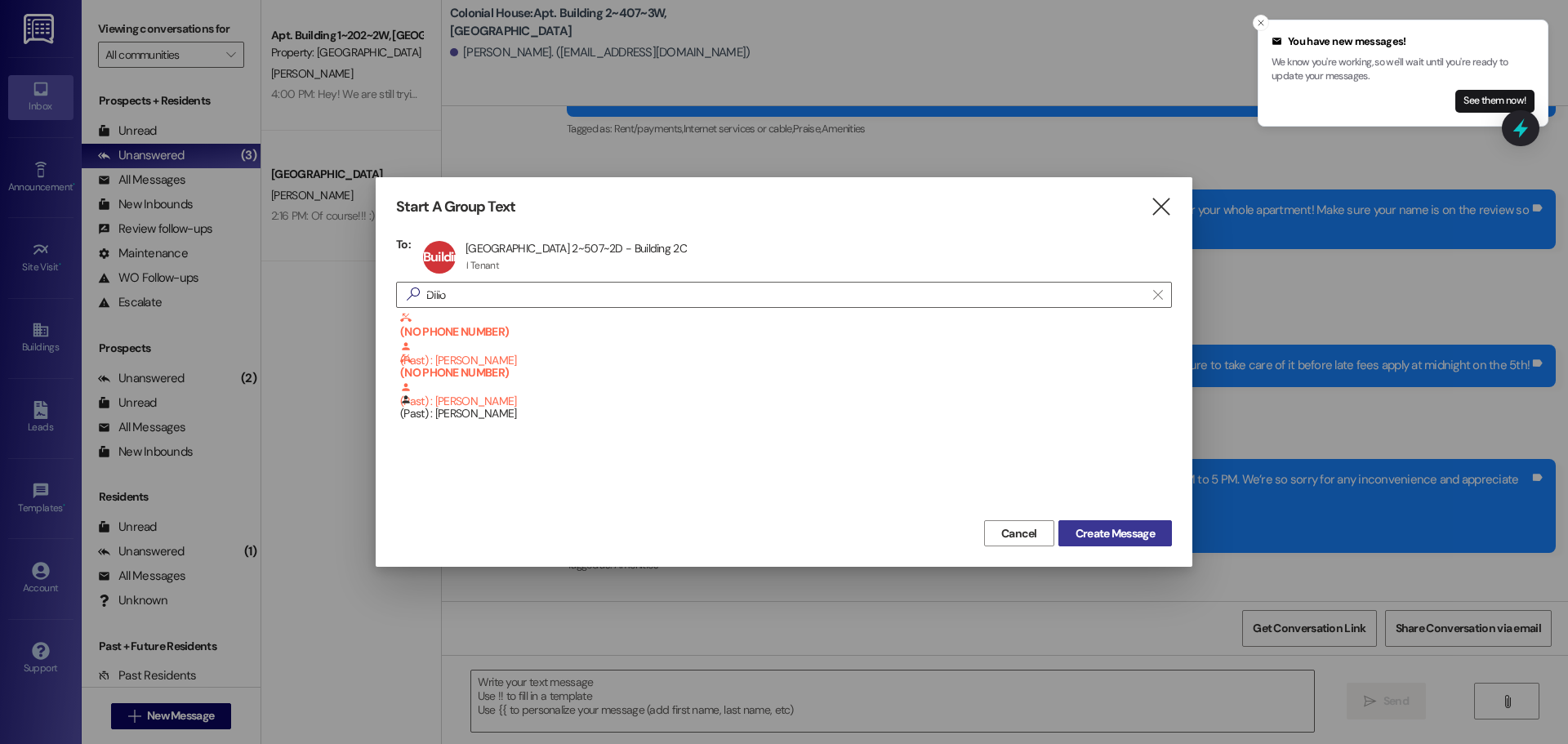
click at [1110, 536] on span "Create Message" at bounding box center [1115, 534] width 79 height 17
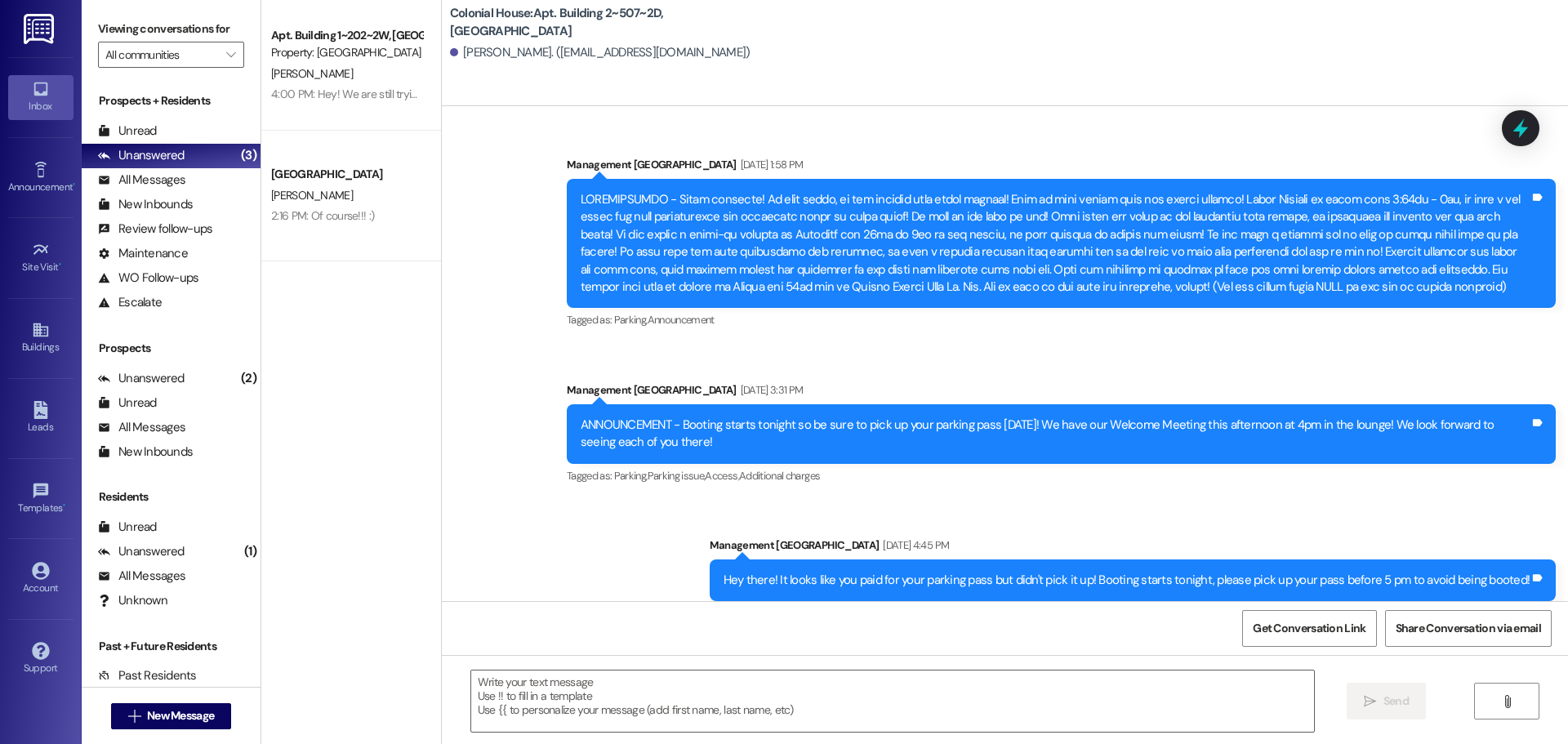
scroll to position [43063, 0]
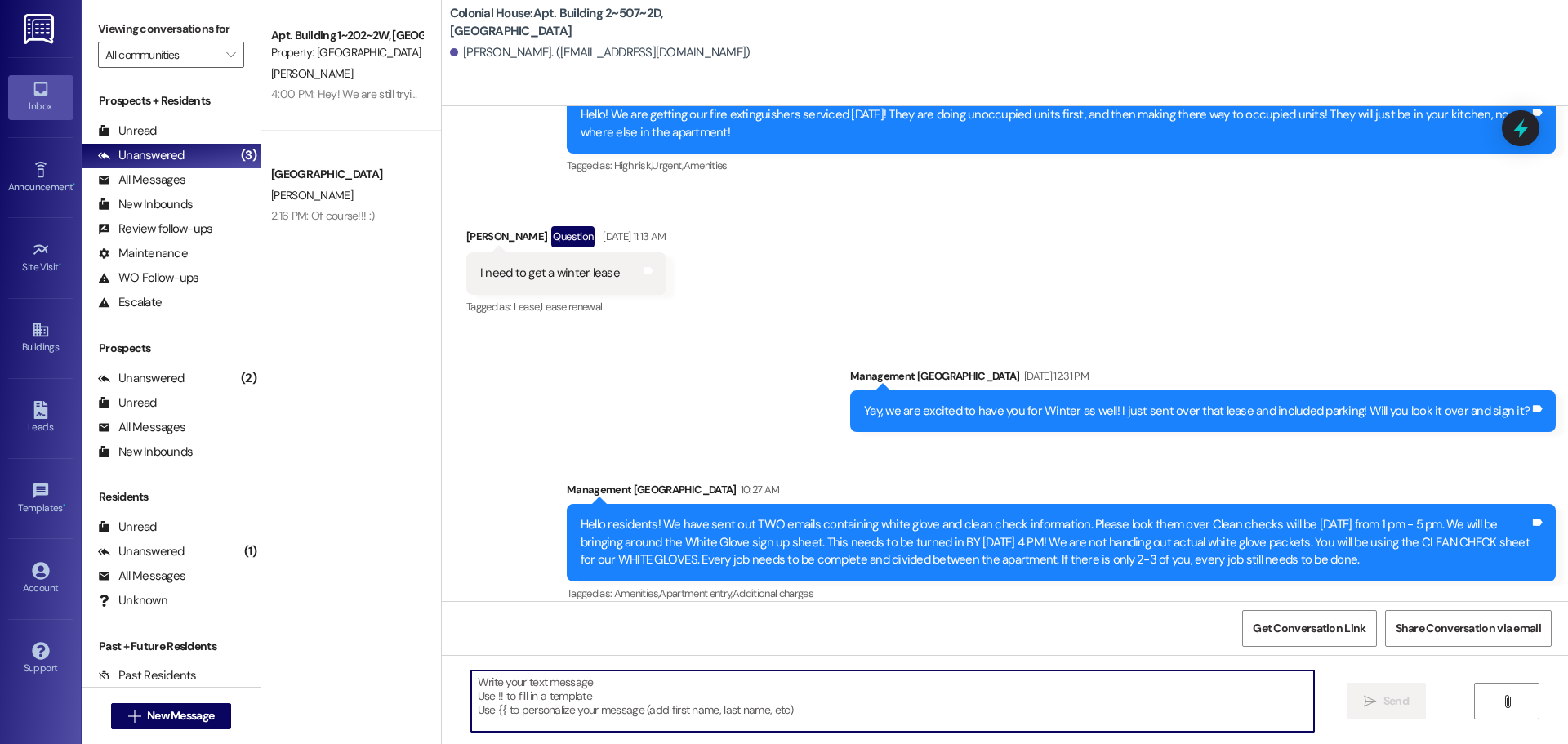
click at [547, 697] on textarea at bounding box center [892, 702] width 843 height 61
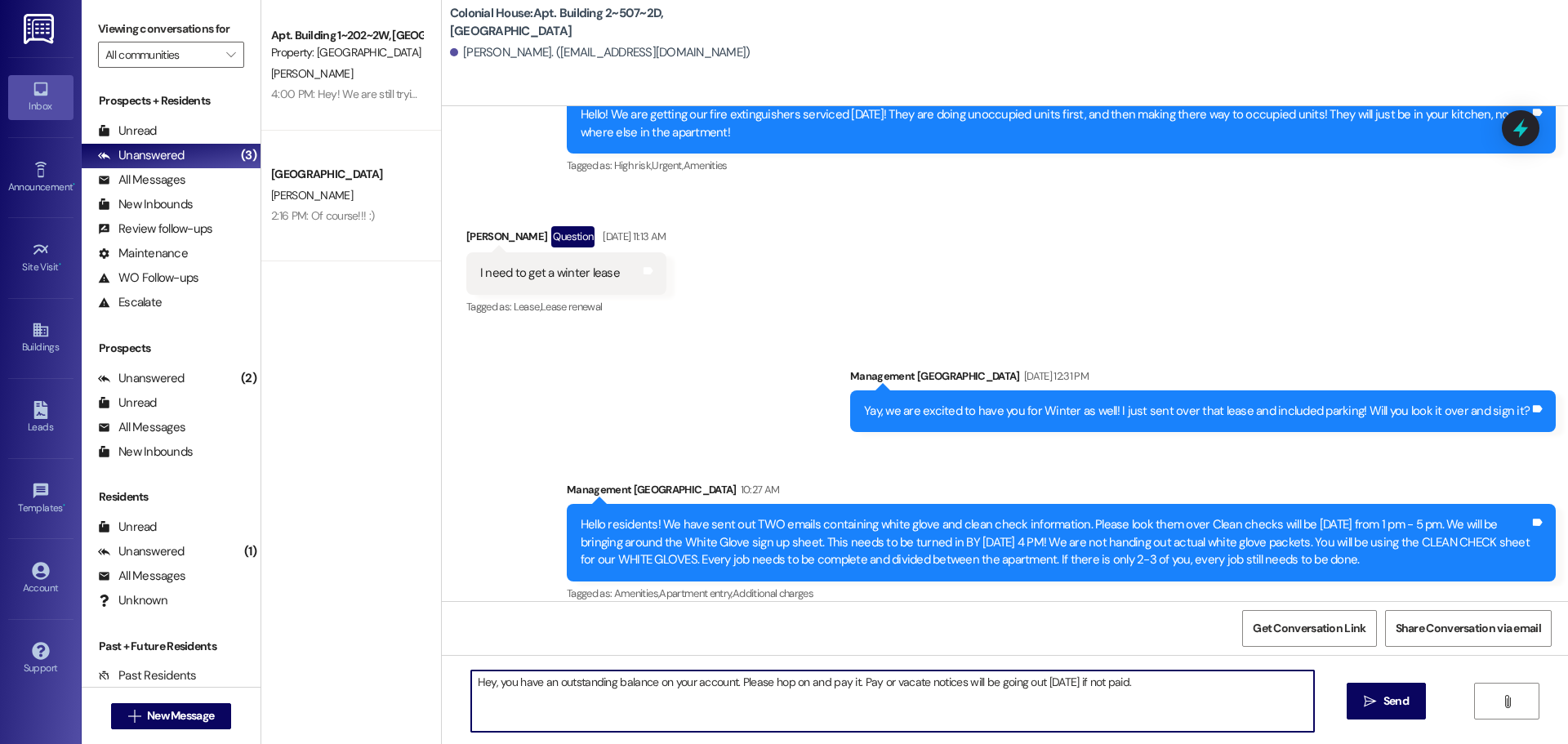
click at [540, 701] on textarea "Hey, you have an outstanding balance on your account. Please hop on and pay it.…" at bounding box center [892, 702] width 843 height 61
type textarea "Hey, you have an outstanding balance on your account. Please hop on and pay it.…"
click at [1385, 698] on span "Send" at bounding box center [1396, 701] width 26 height 17
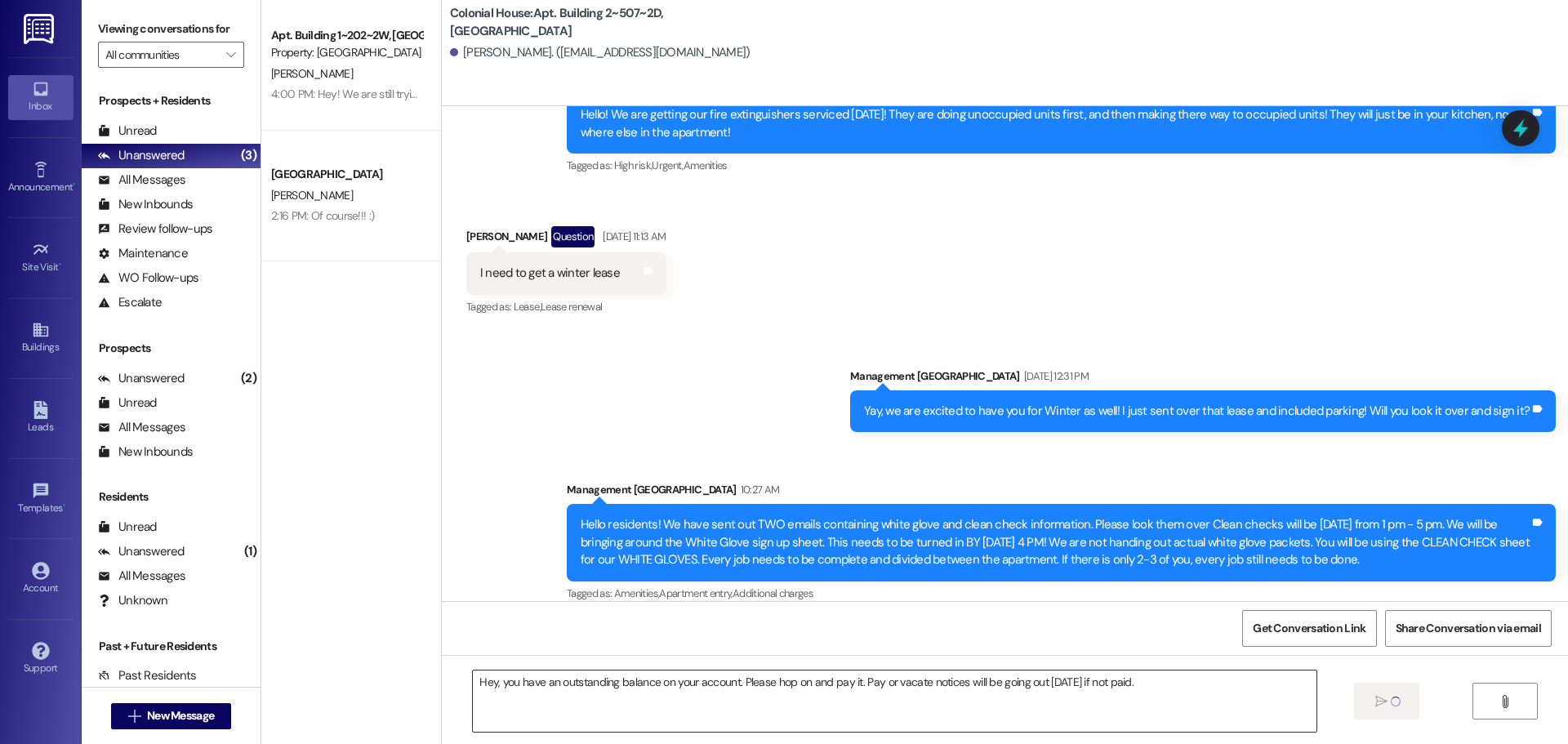
scroll to position [42776, 0]
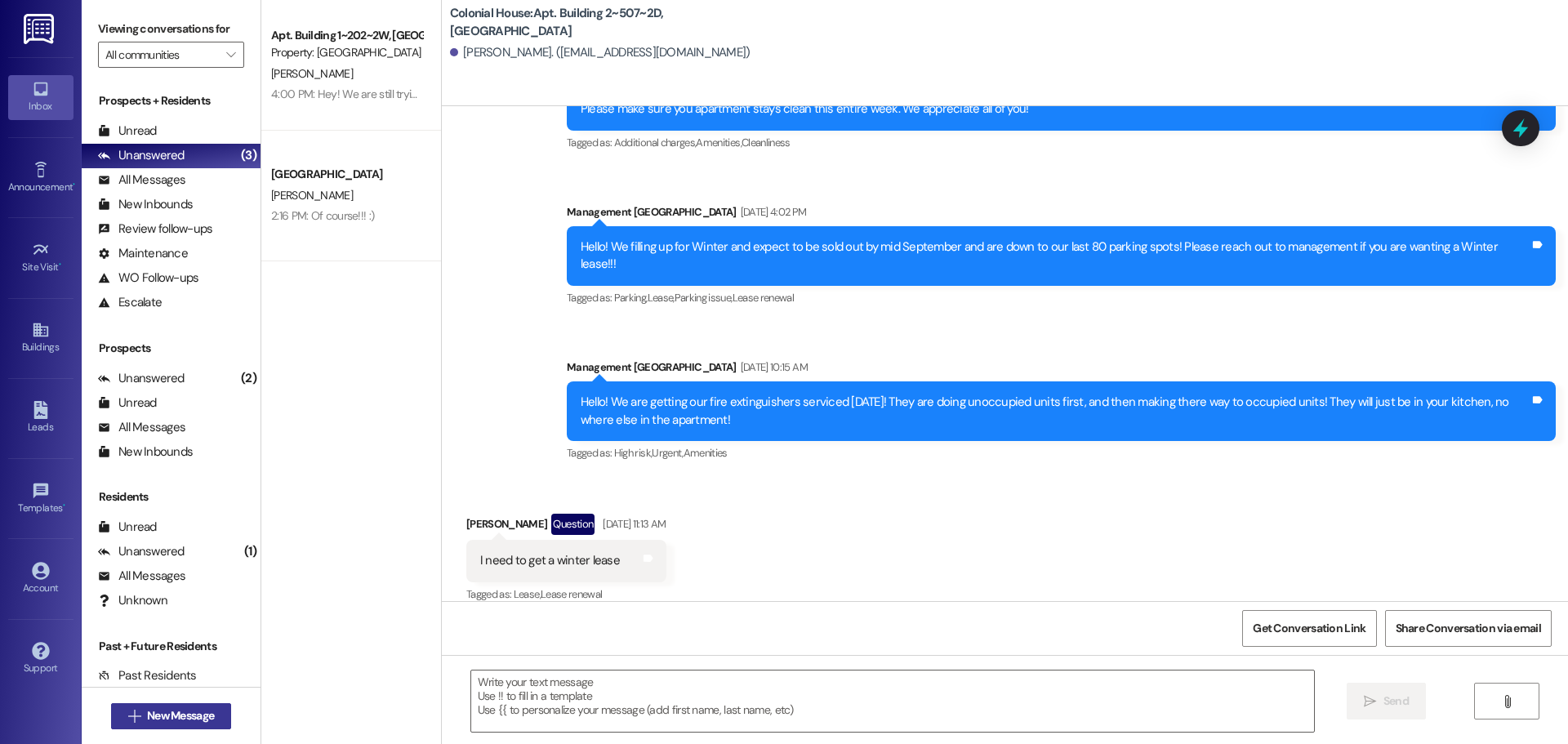
click at [184, 713] on span "New Message" at bounding box center [180, 716] width 67 height 17
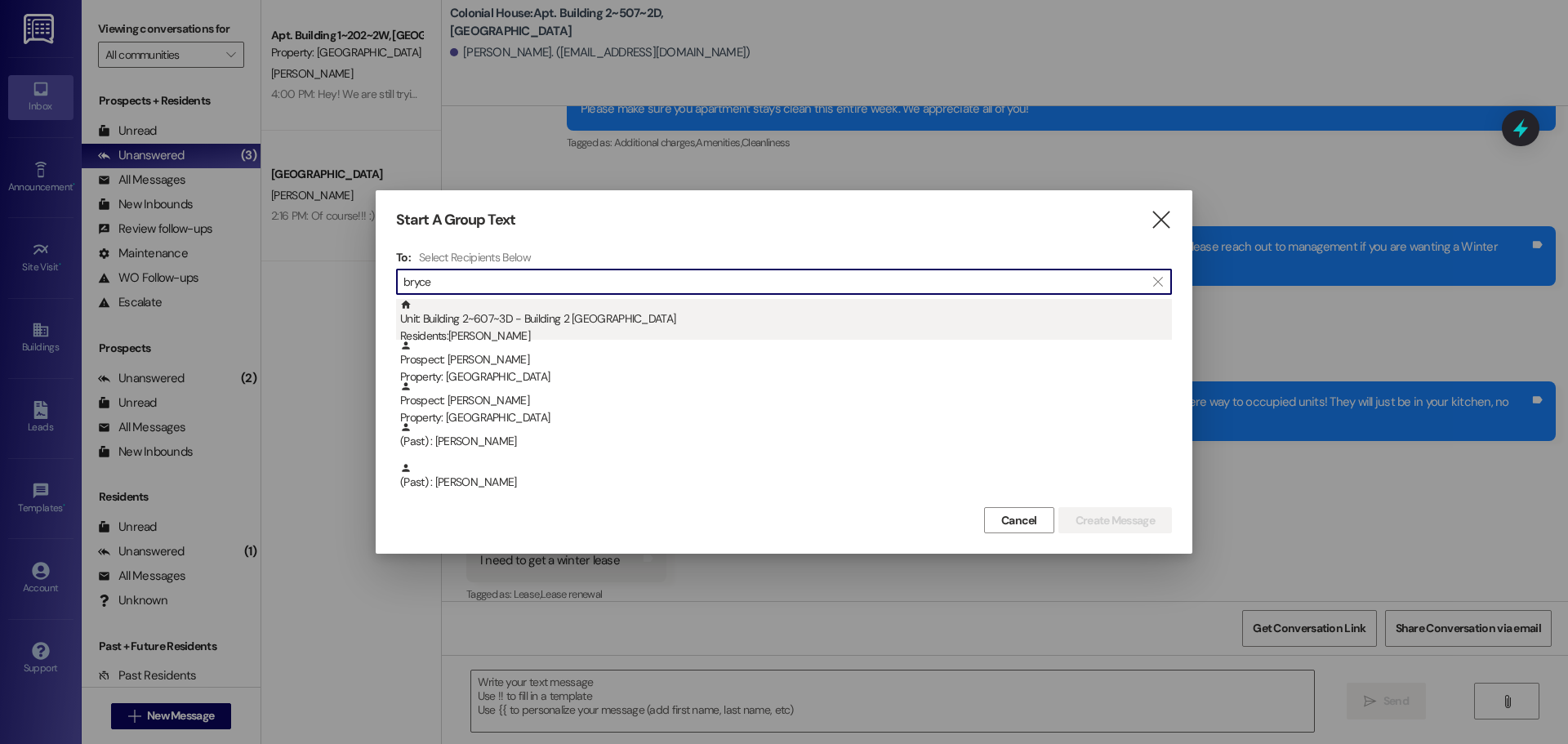
type input "bryce"
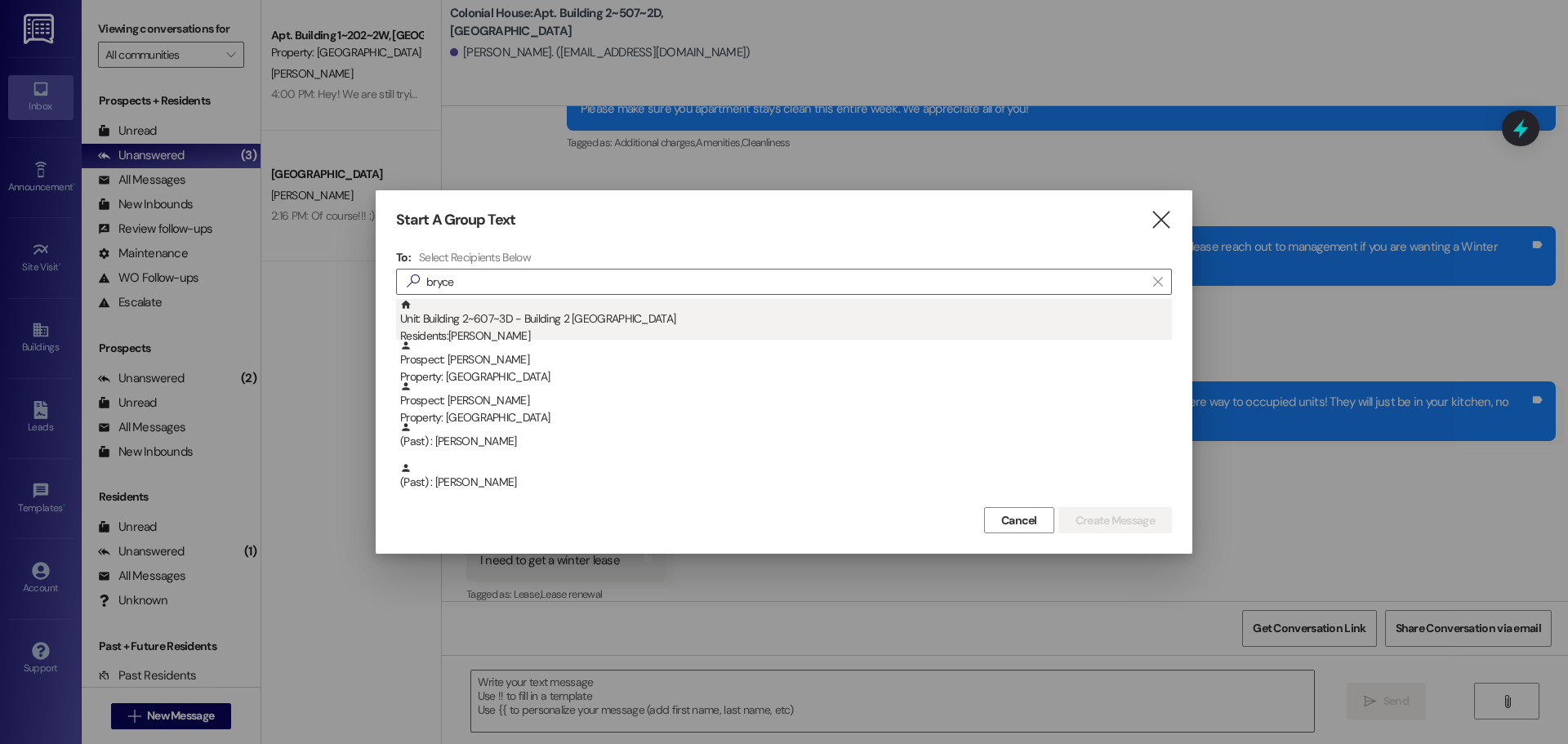
click at [633, 309] on div "Unit: Building 2~607~3D - Building 2 Colonial House Residents: [PERSON_NAME]" at bounding box center [786, 322] width 772 height 46
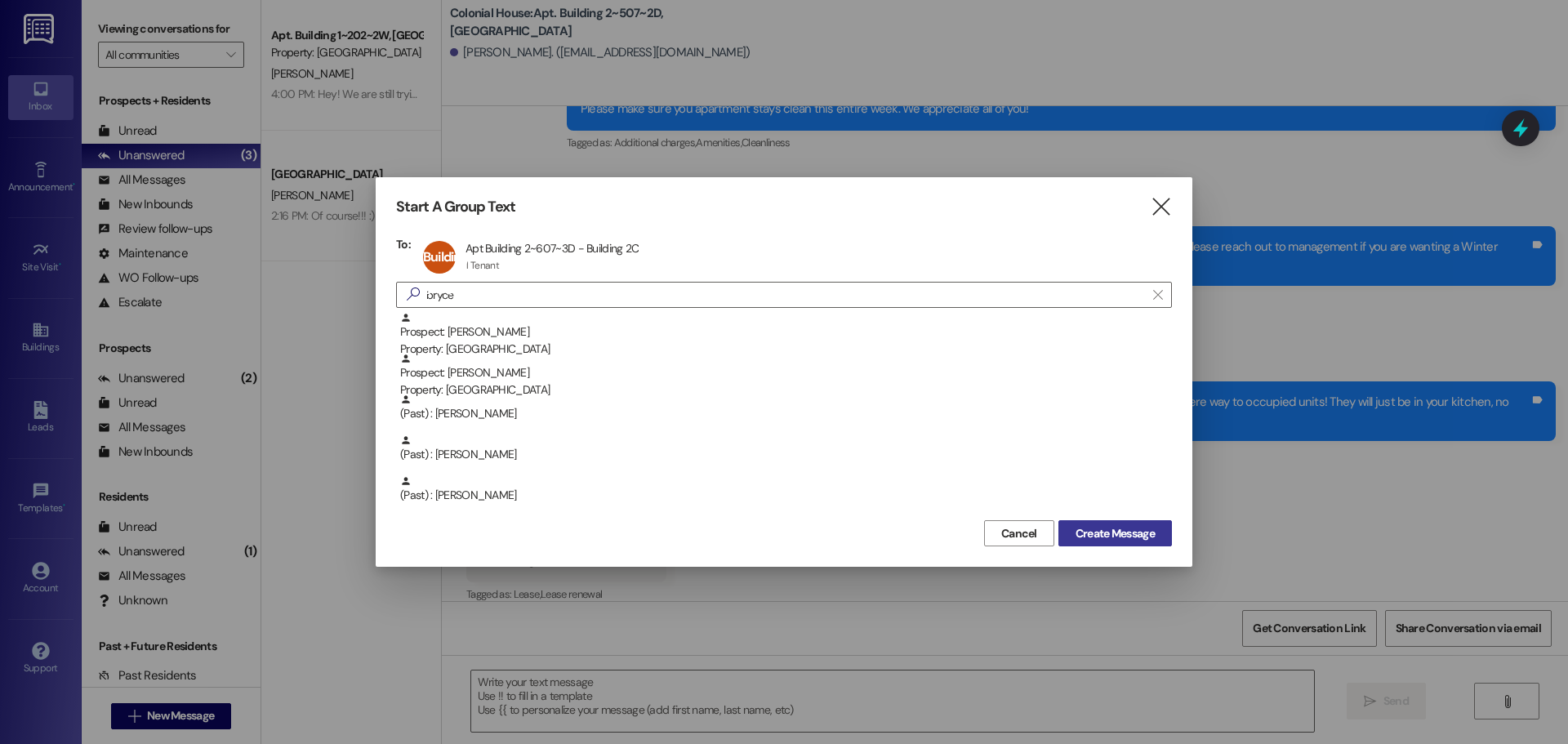
click at [1130, 533] on span "Create Message" at bounding box center [1115, 534] width 79 height 17
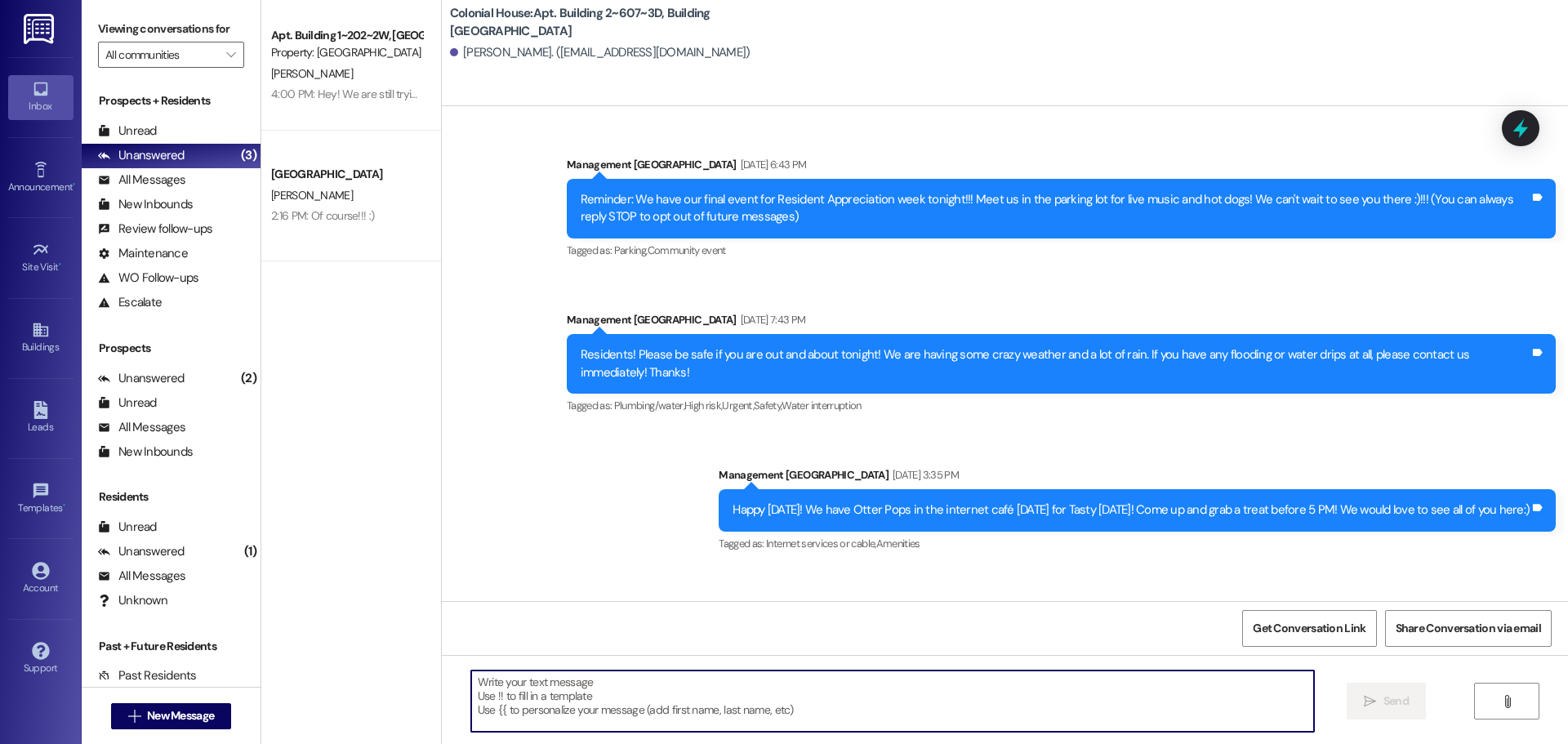
scroll to position [58710, 0]
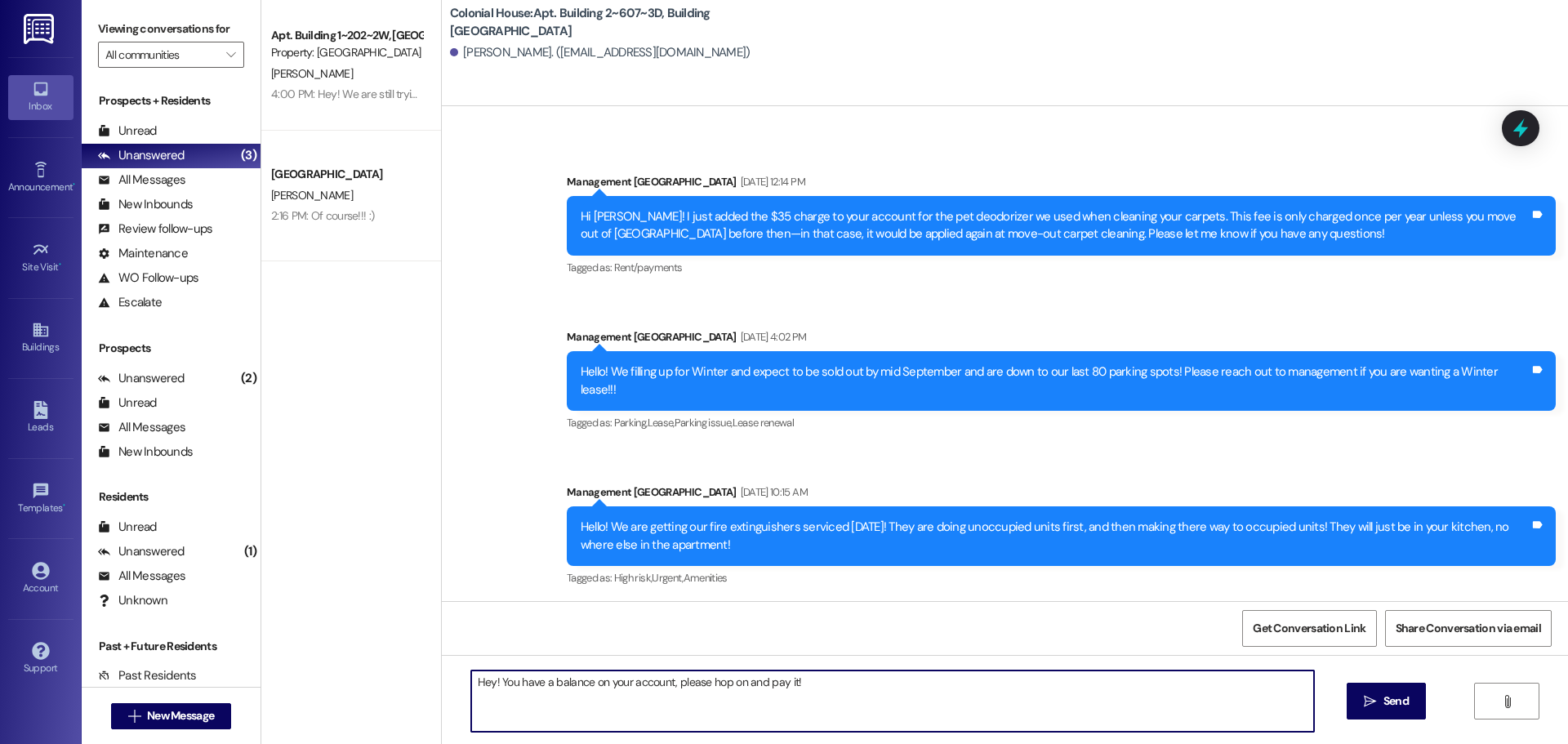
type textarea "Hey! You have a balance on your account, please hop on and pay it!"
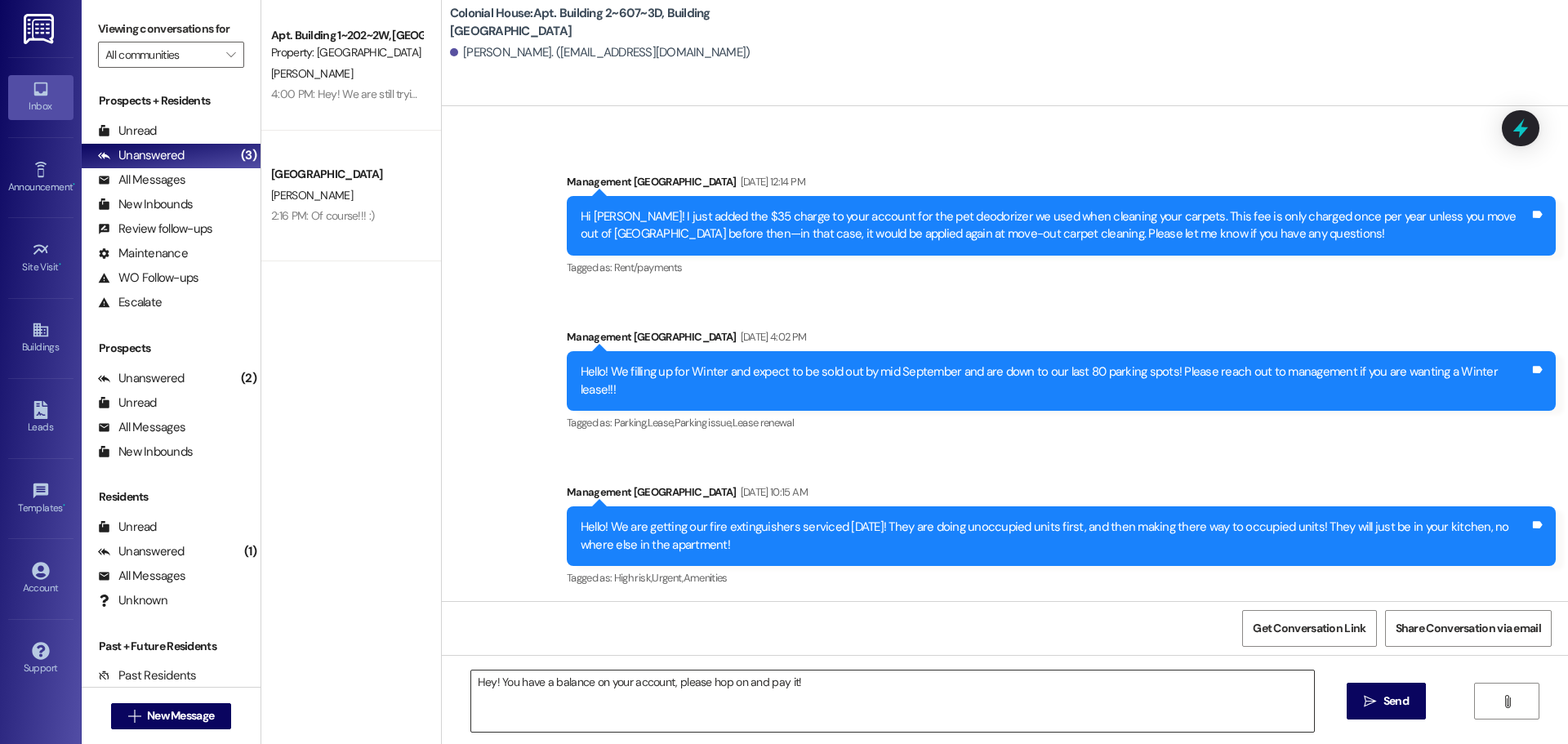
click at [579, 700] on textarea "Hey! You have a balance on your account, please hop on and pay it!" at bounding box center [892, 702] width 843 height 61
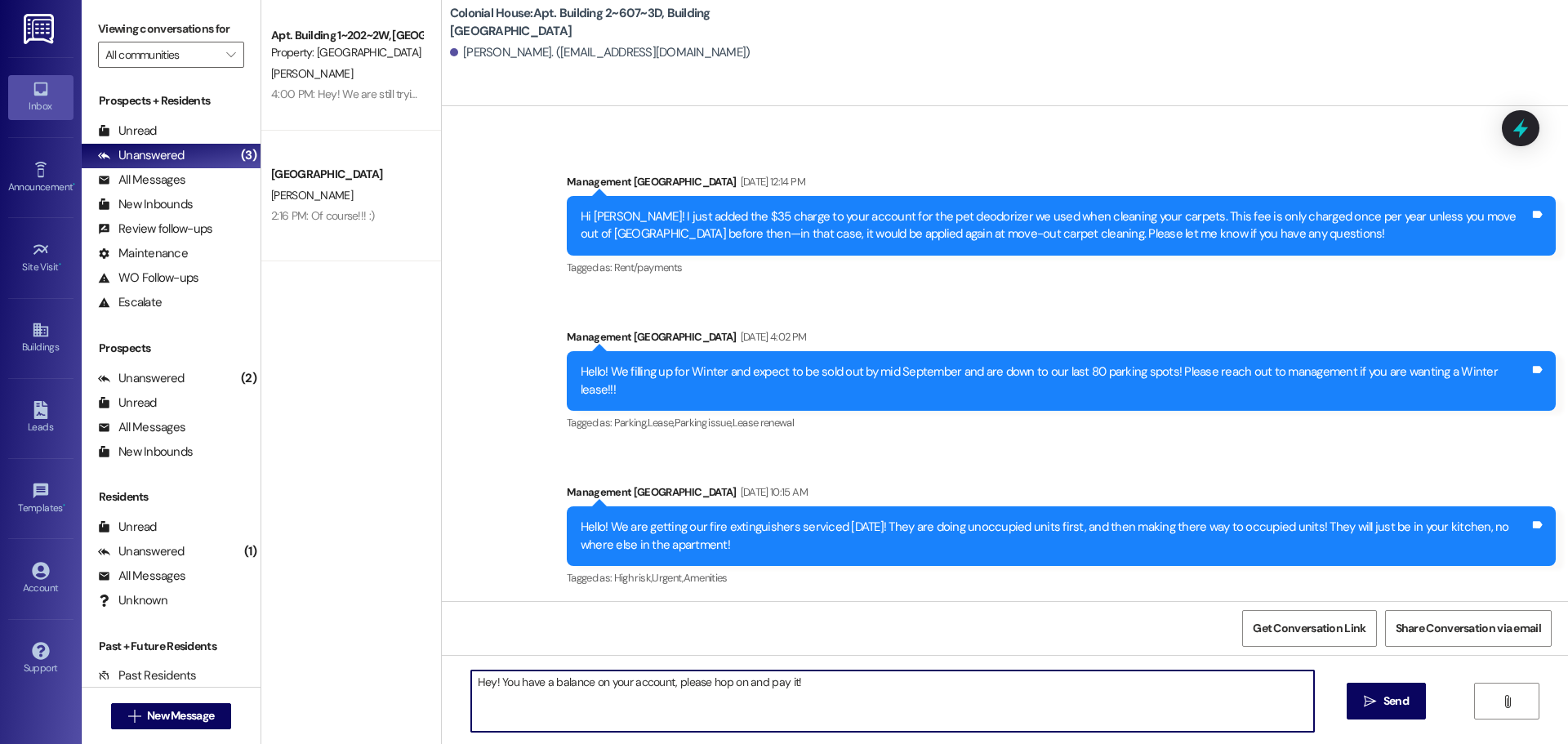
click at [579, 701] on textarea "Hey! You have a balance on your account, please hop on and pay it!" at bounding box center [892, 702] width 843 height 61
click at [586, 685] on textarea "Hey! You have a balance on your account, please hop on and pay it!" at bounding box center [892, 702] width 843 height 61
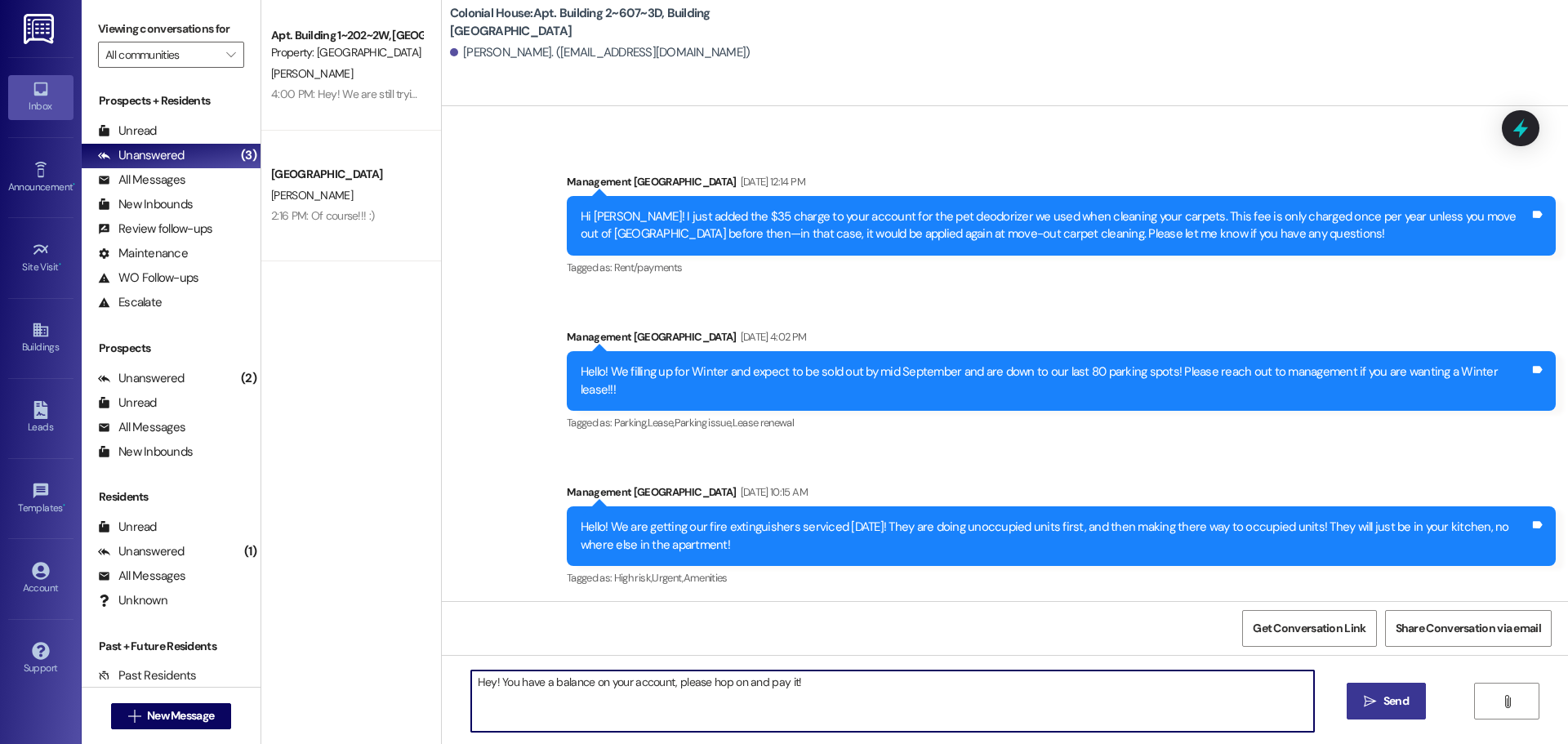
click at [1384, 699] on span "Send" at bounding box center [1396, 701] width 26 height 17
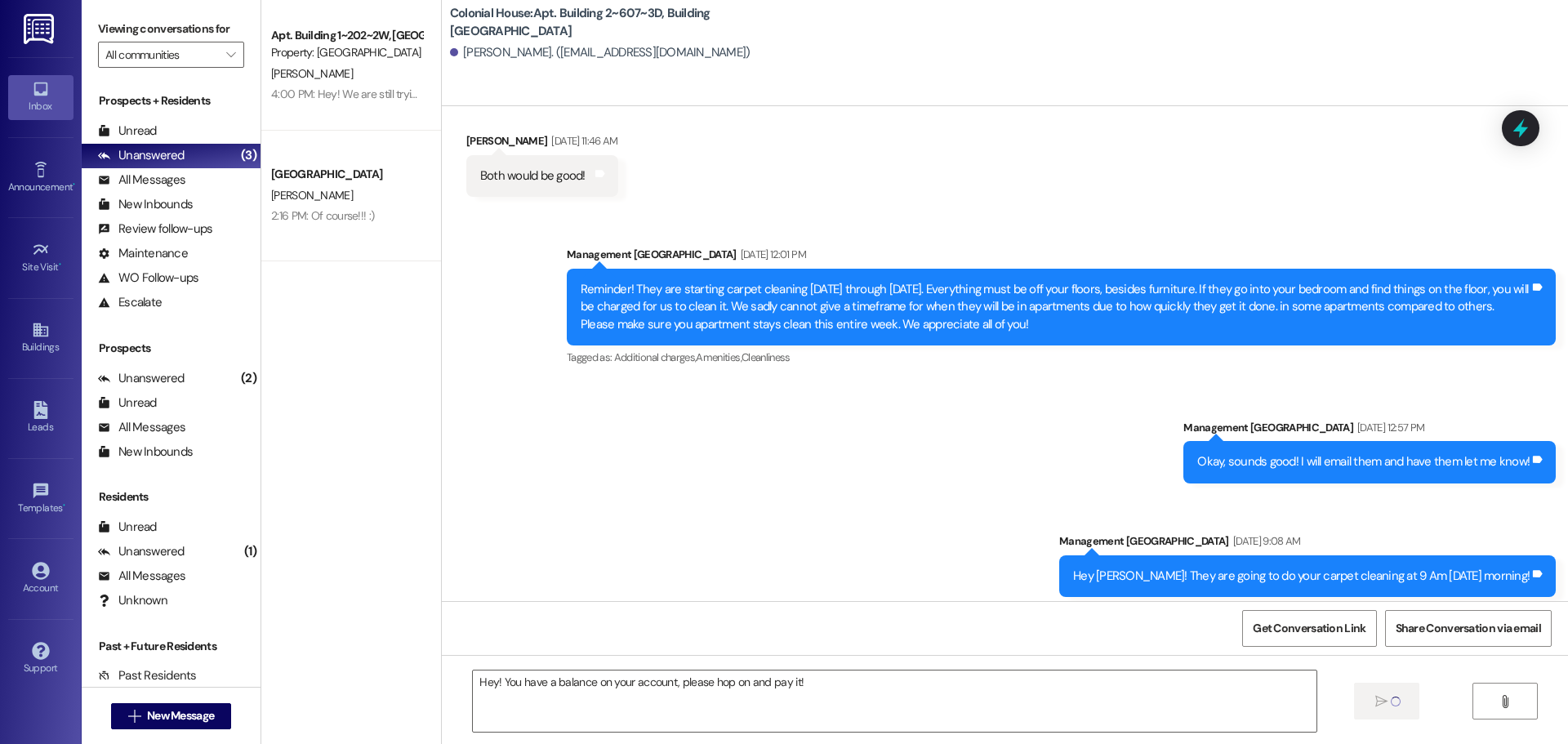
scroll to position [57819, 0]
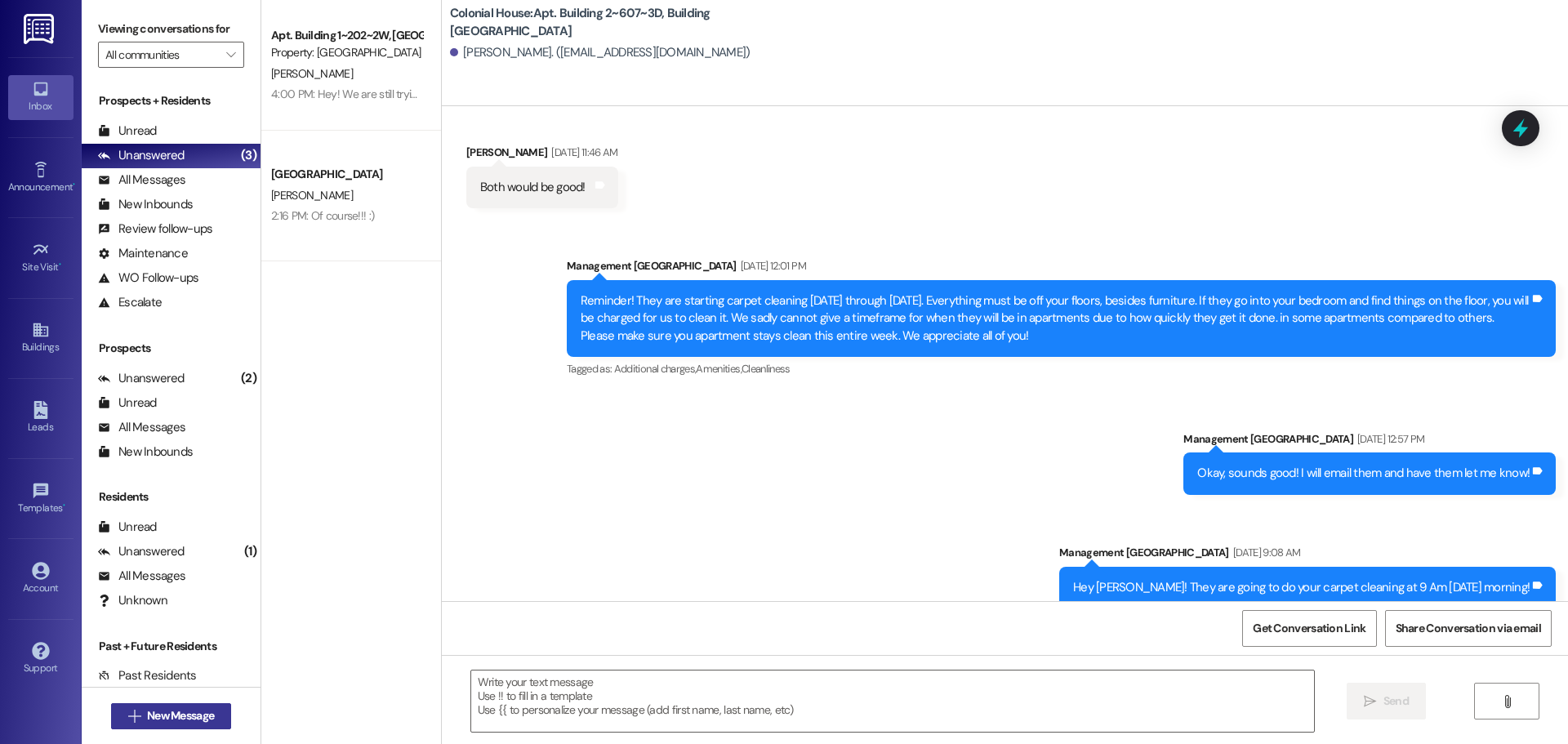
click at [134, 722] on span " New Message" at bounding box center [172, 716] width 93 height 17
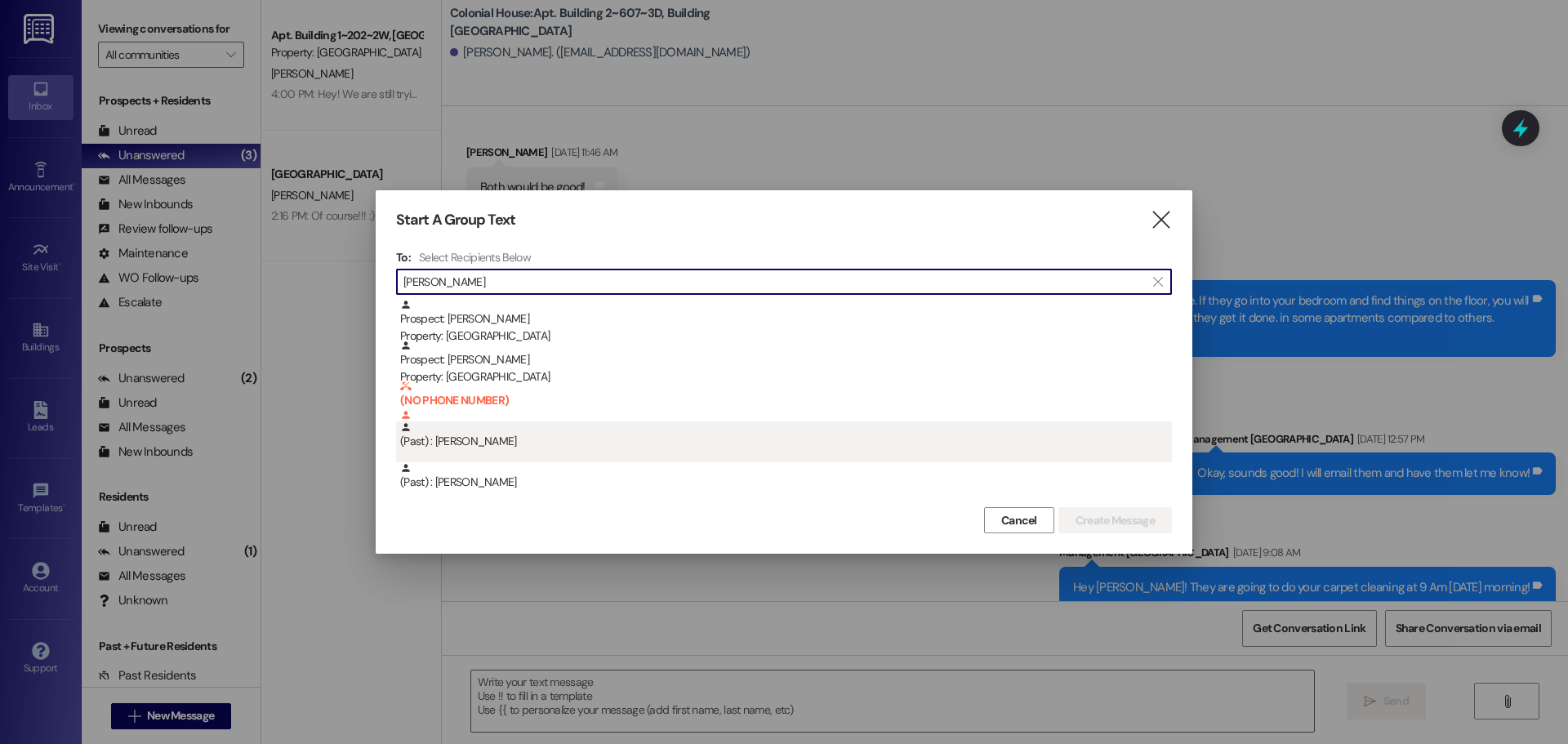
type input "[PERSON_NAME]"
click at [509, 448] on div "(Past) : [PERSON_NAME]" at bounding box center [786, 436] width 772 height 28
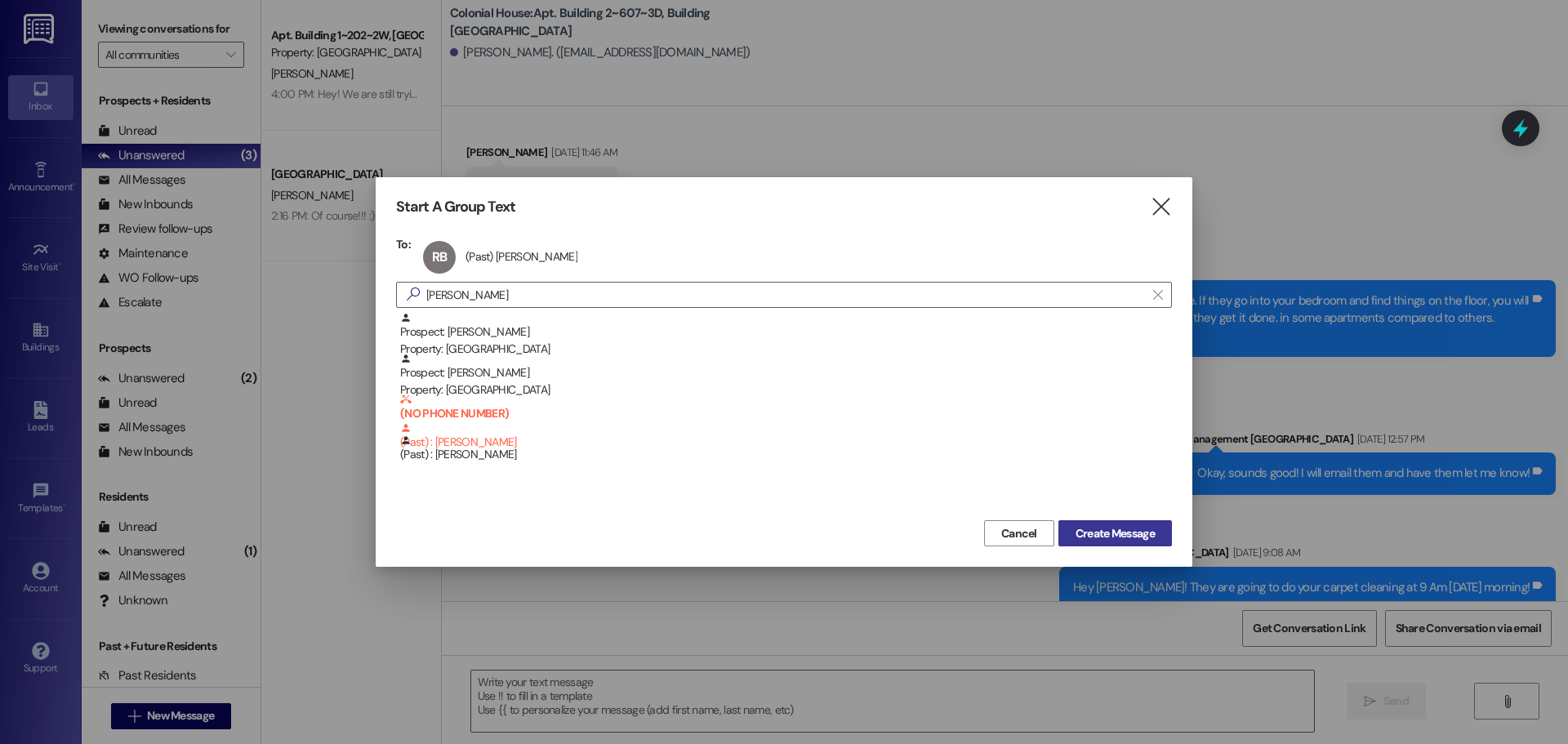
click at [1080, 521] on button "Create Message" at bounding box center [1115, 533] width 114 height 26
click at [1081, 621] on div "Received via SMS [PERSON_NAME] [DATE] 12:52 PM Ok thank you! Tags and notes Tag…" at bounding box center [1004, 690] width 1126 height 138
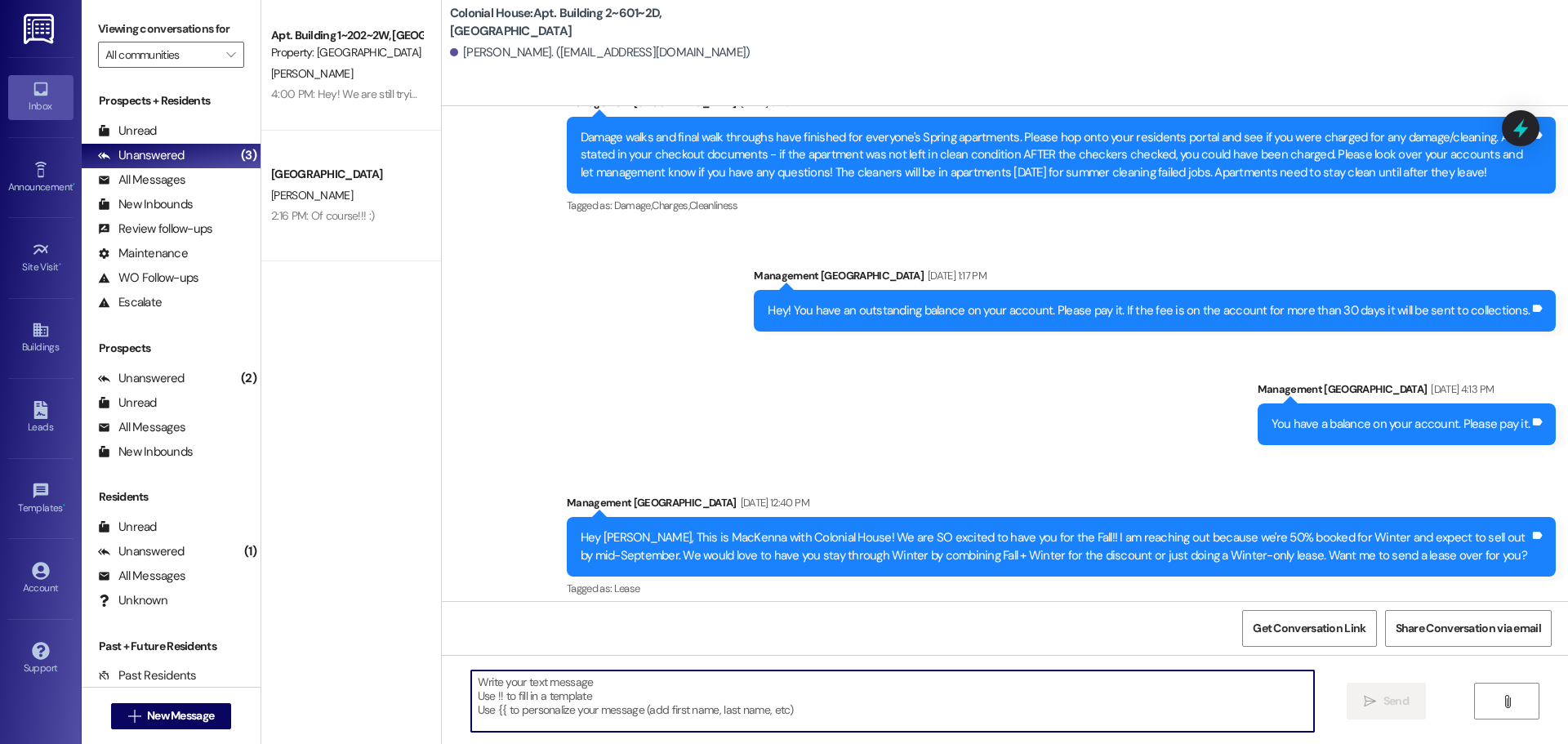
scroll to position [20972, 0]
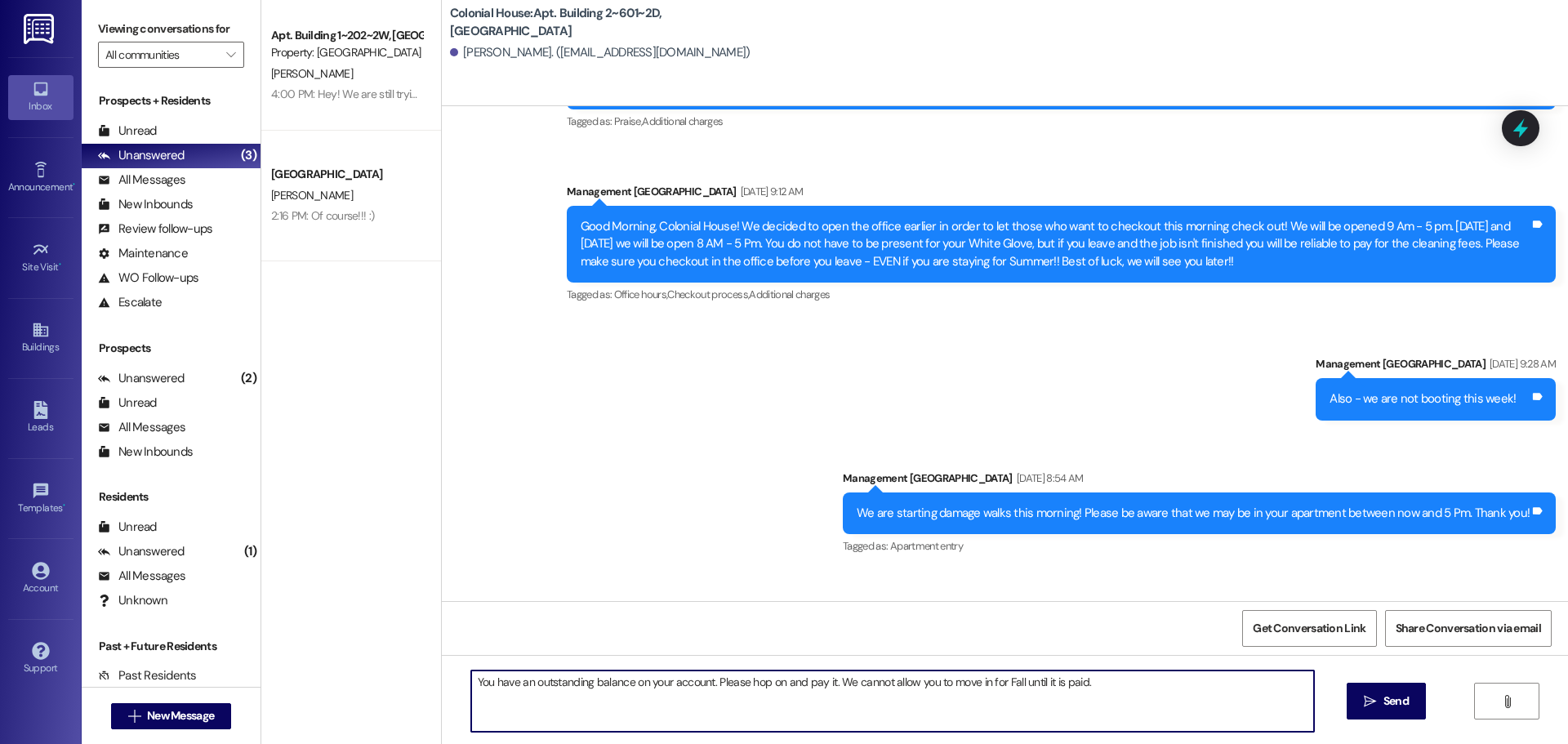
click at [713, 691] on textarea "You have an outstanding balance on your account. Please hop on and pay it. We c…" at bounding box center [892, 702] width 843 height 61
type textarea "You have an outstanding balance on your account. Please hop on and pay it. We c…"
click at [1399, 704] on span "Send" at bounding box center [1396, 701] width 26 height 17
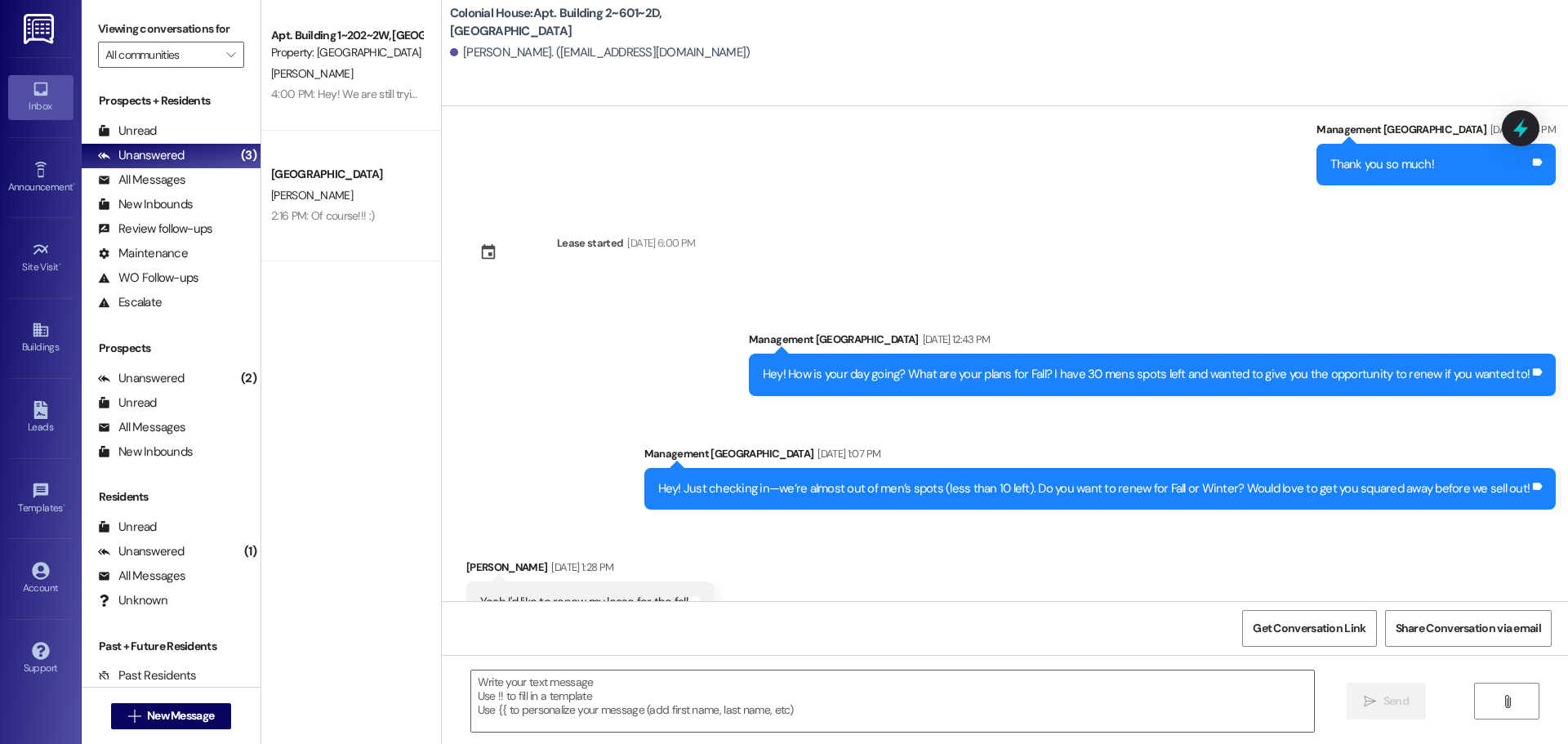
scroll to position [13336, 0]
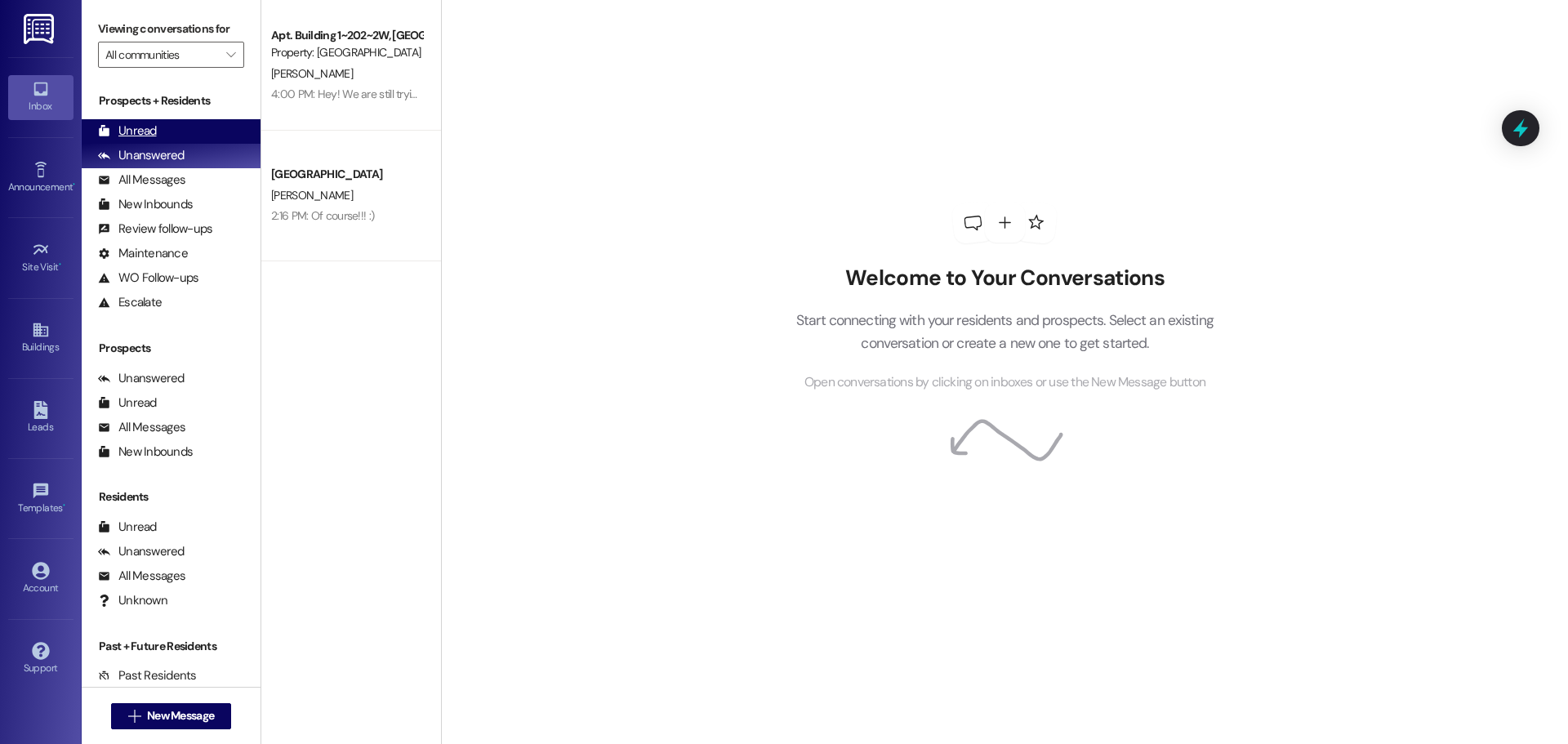
click at [142, 125] on div "Unread" at bounding box center [127, 131] width 59 height 17
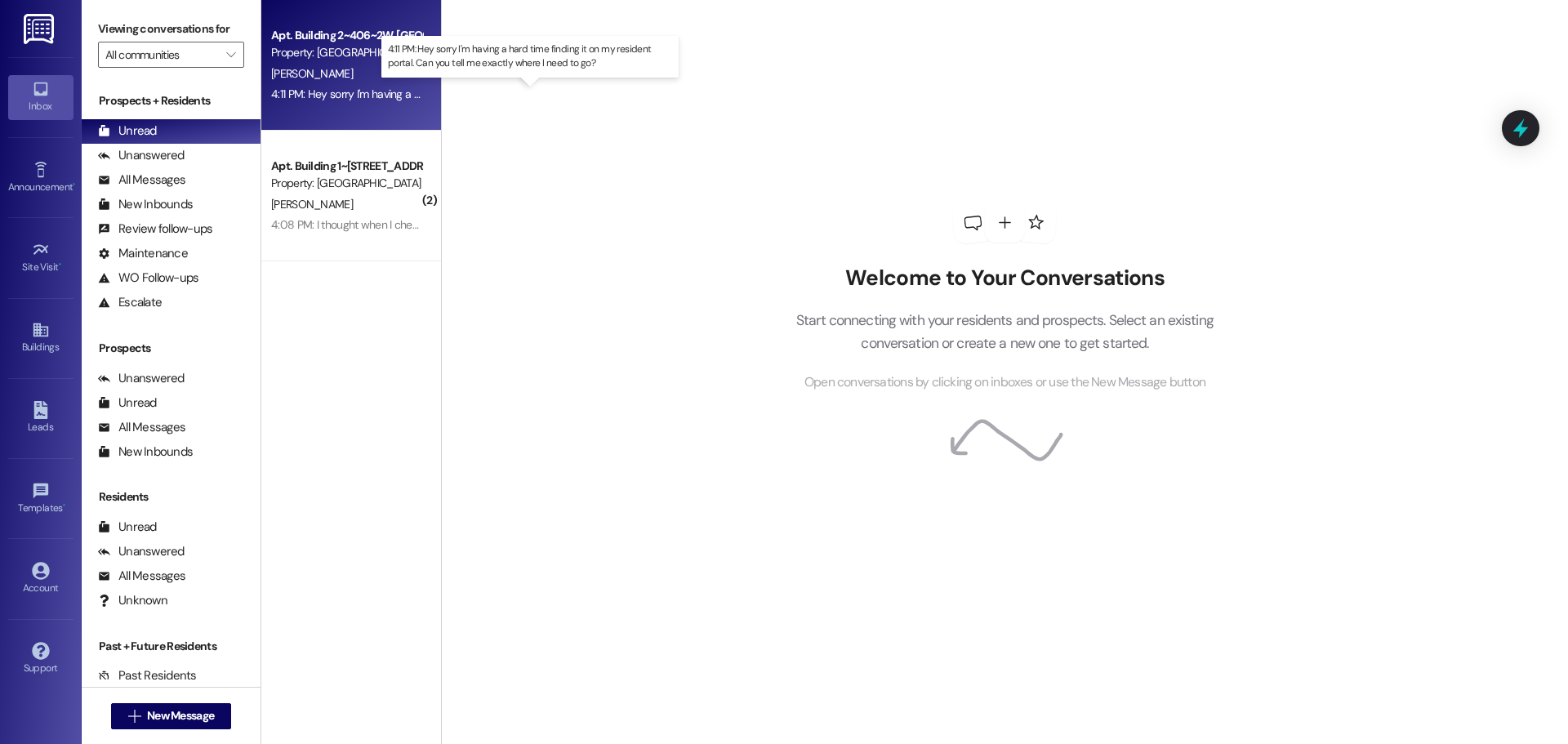
click at [317, 91] on div "4:11 PM: Hey sorry I'm having a hard time finding it on my resident portal. Can…" at bounding box center [545, 94] width 546 height 15
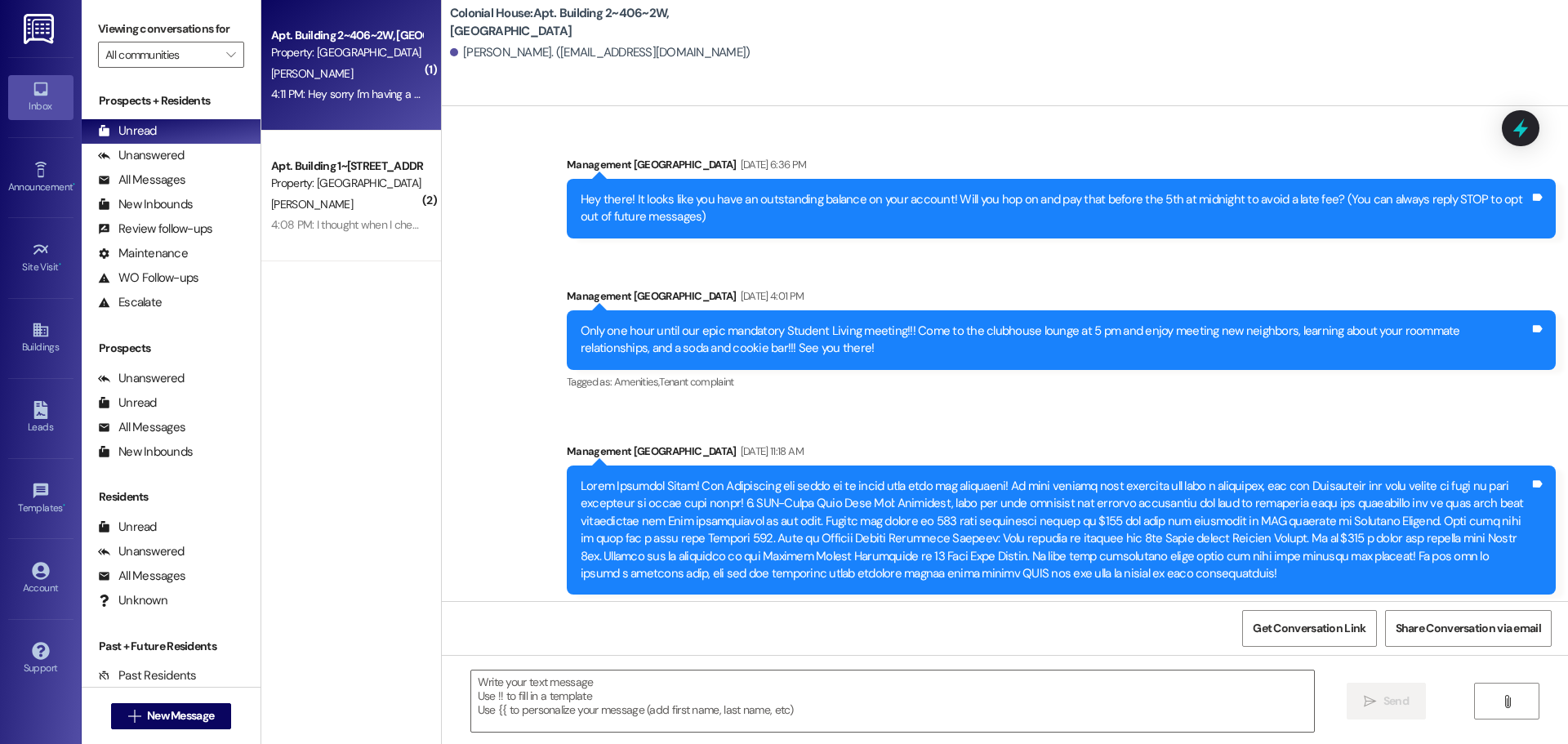
scroll to position [23103, 0]
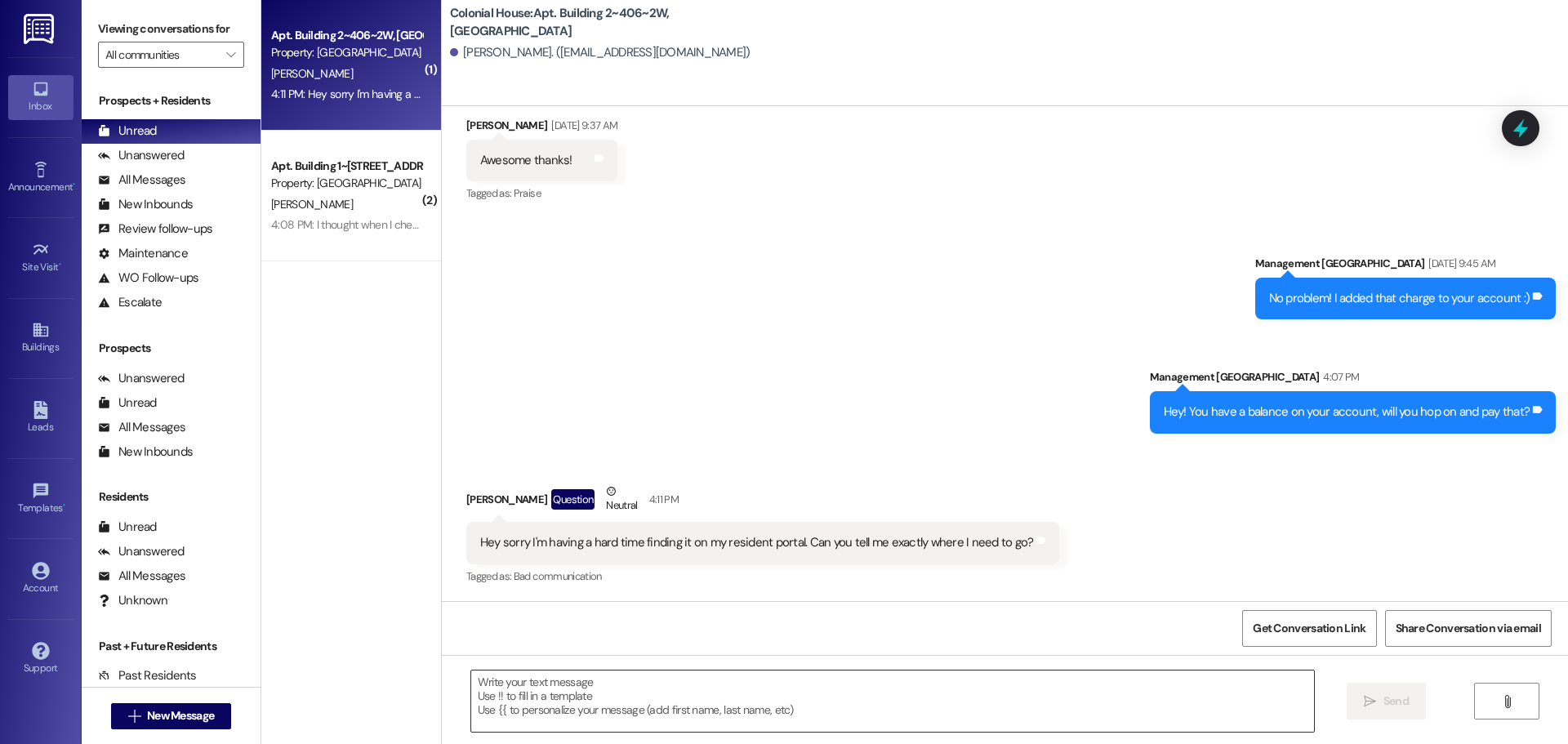
drag, startPoint x: 495, startPoint y: 691, endPoint x: 484, endPoint y: 690, distance: 11.0
click at [495, 691] on textarea at bounding box center [892, 702] width 843 height 61
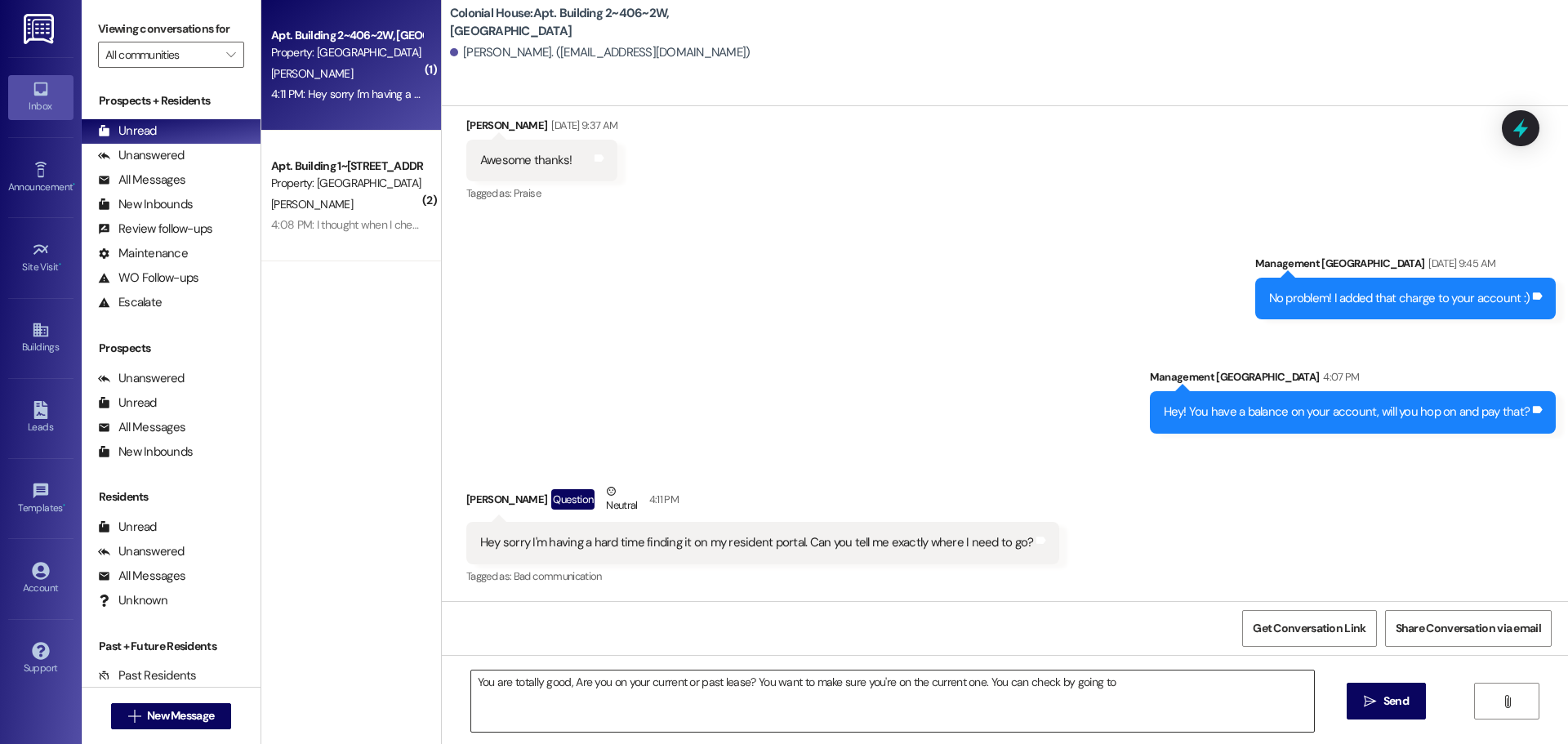
click at [1142, 683] on textarea "You are totally good, Are you on your current or past lease? You want to make s…" at bounding box center [892, 702] width 843 height 61
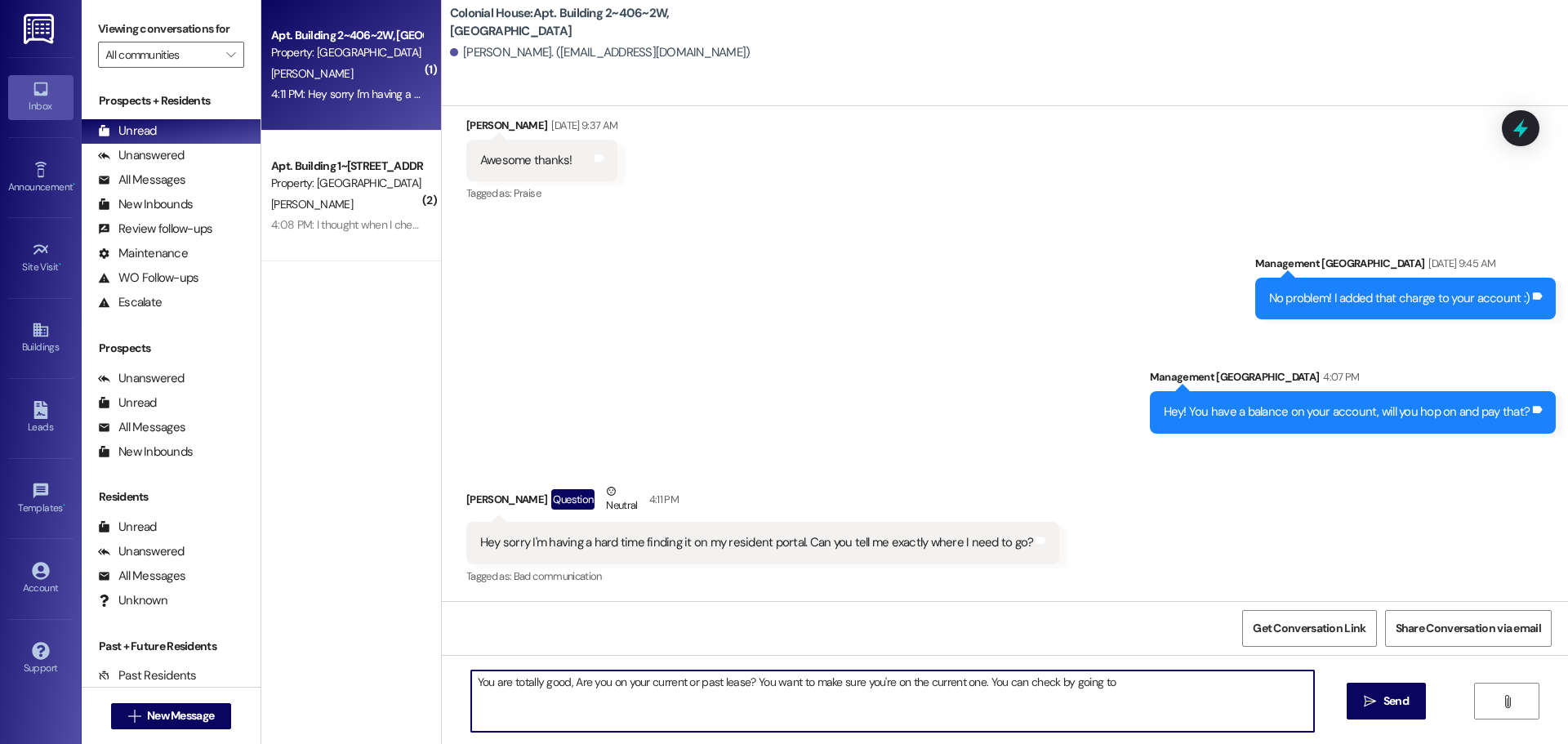
click at [1185, 697] on textarea "You are totally good, Are you on your current or past lease? You want to make s…" at bounding box center [892, 702] width 843 height 61
click at [1141, 688] on textarea "You are totally good, Are you on your current or past lease? You want to make s…" at bounding box center [892, 702] width 843 height 61
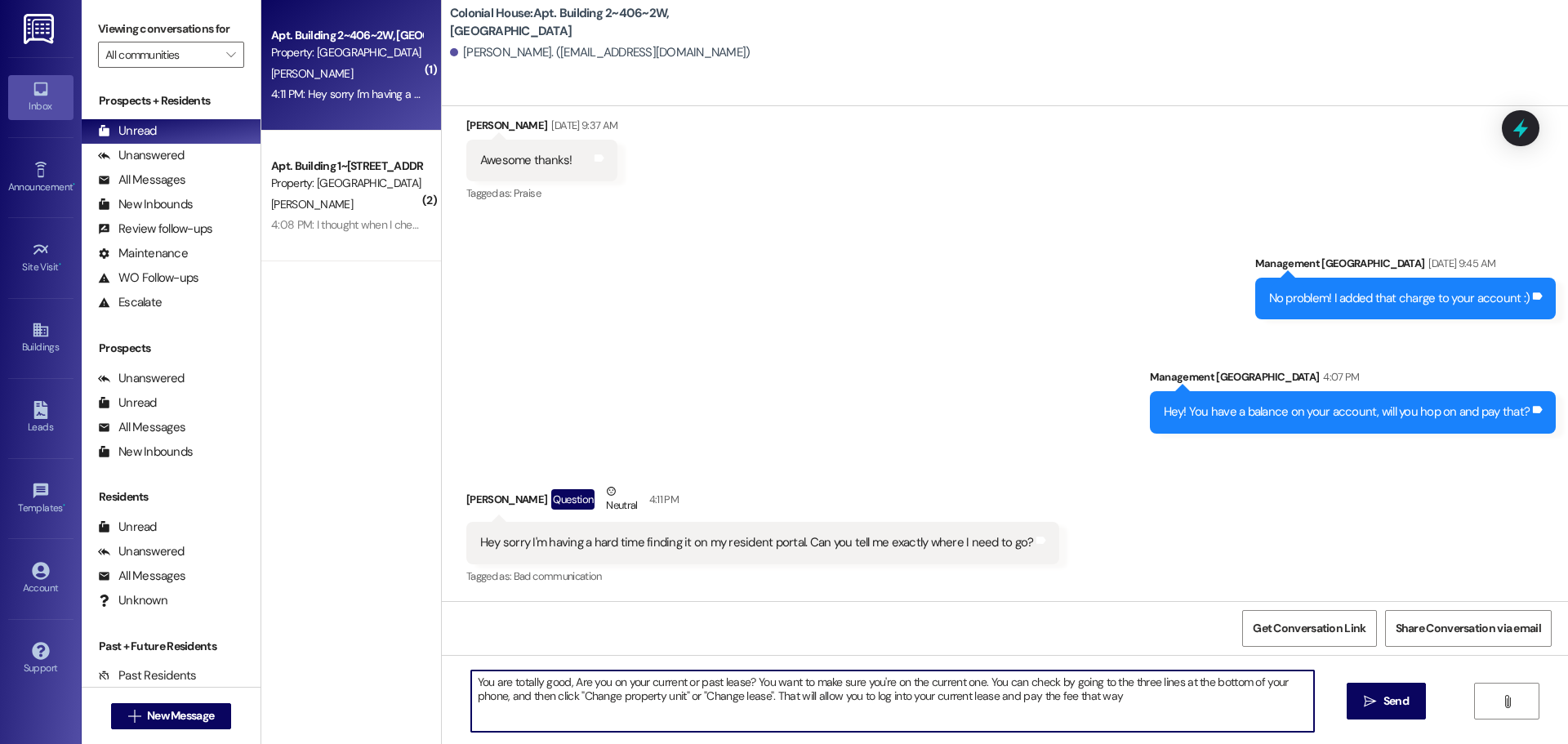
type textarea "You are totally good, Are you on your current or past lease? You want to make s…"
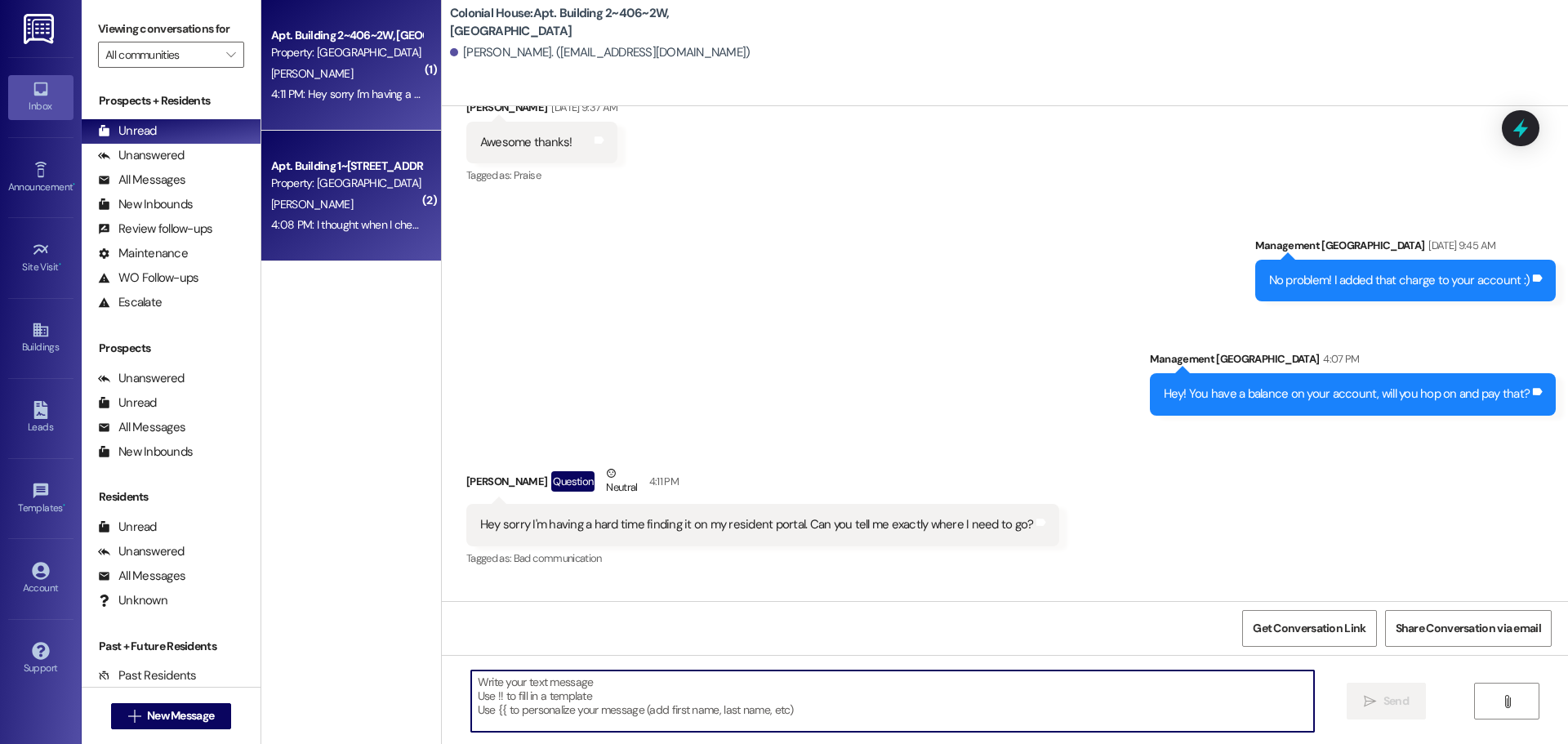
scroll to position [23102, 0]
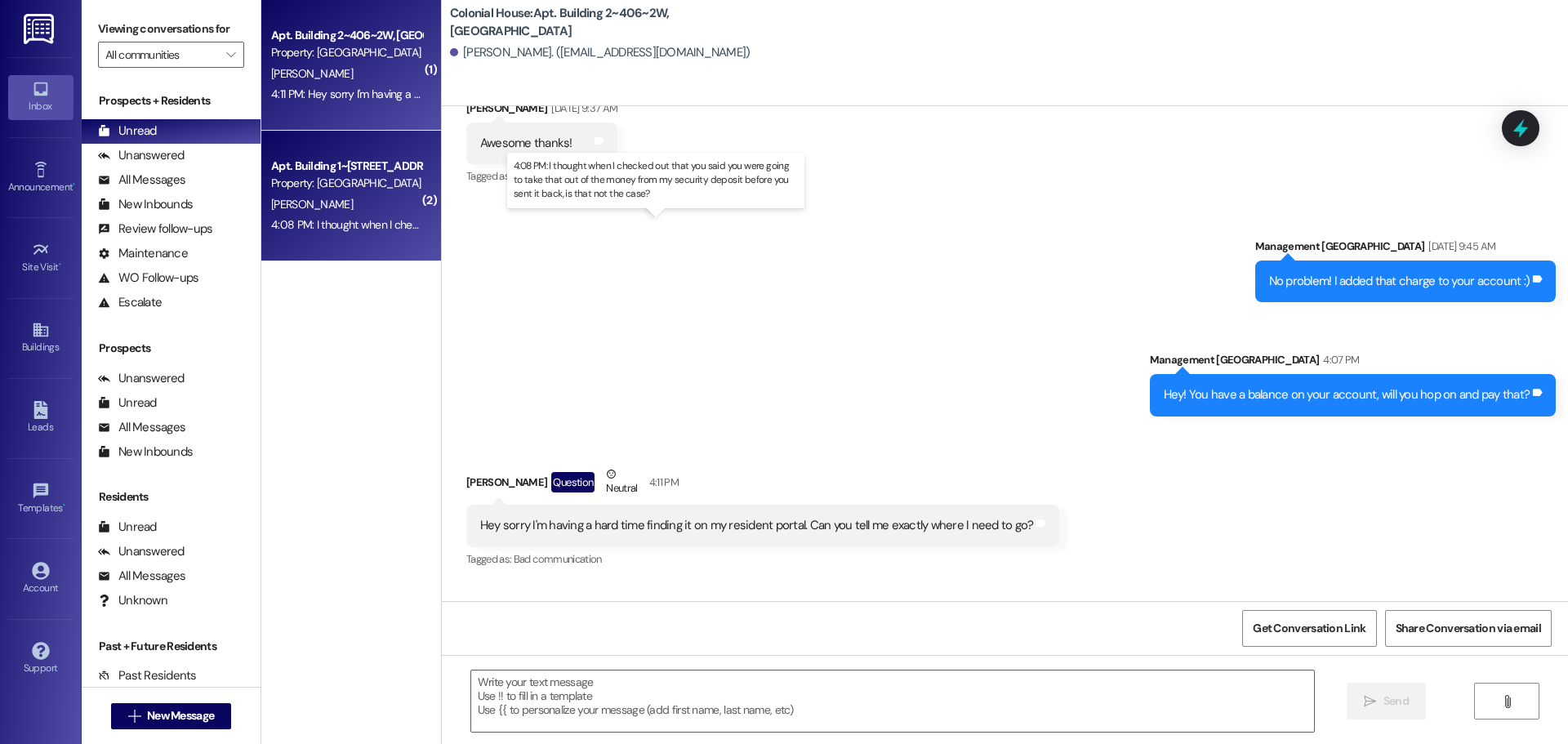
click at [315, 225] on div "4:08 PM: I thought when I checked out that you said you were going to take that…" at bounding box center [669, 225] width 795 height 15
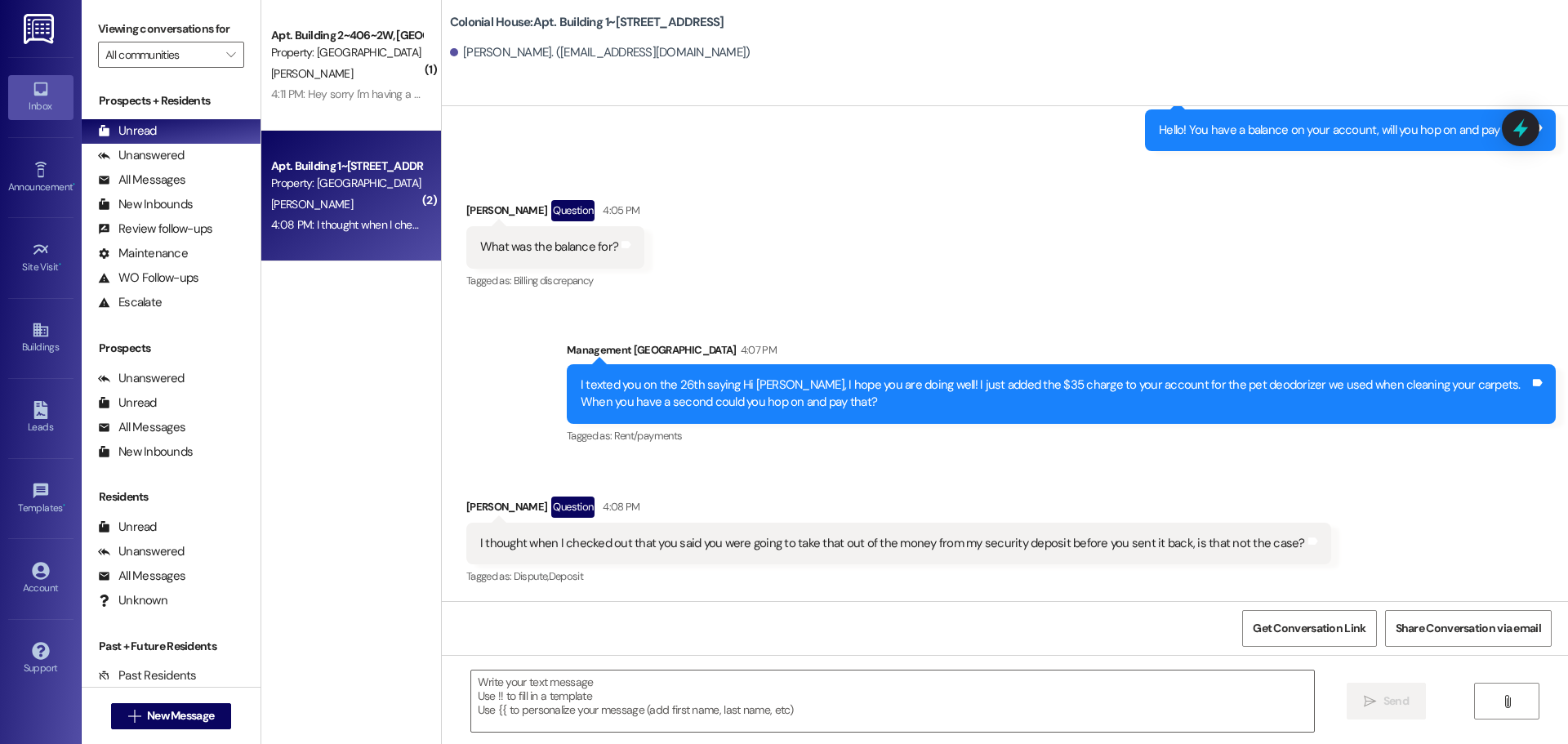
scroll to position [26918, 0]
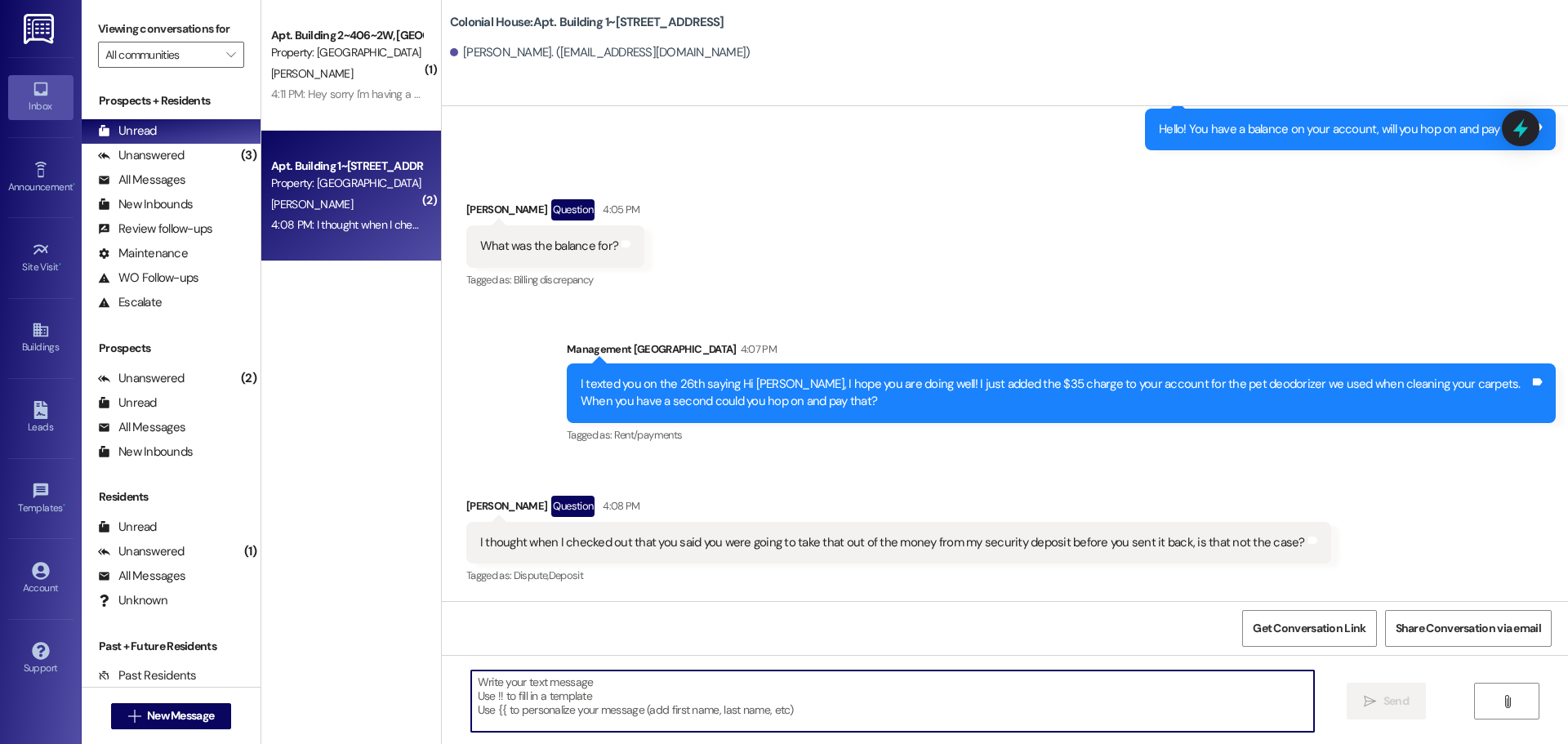
click at [638, 703] on textarea at bounding box center [892, 702] width 843 height 61
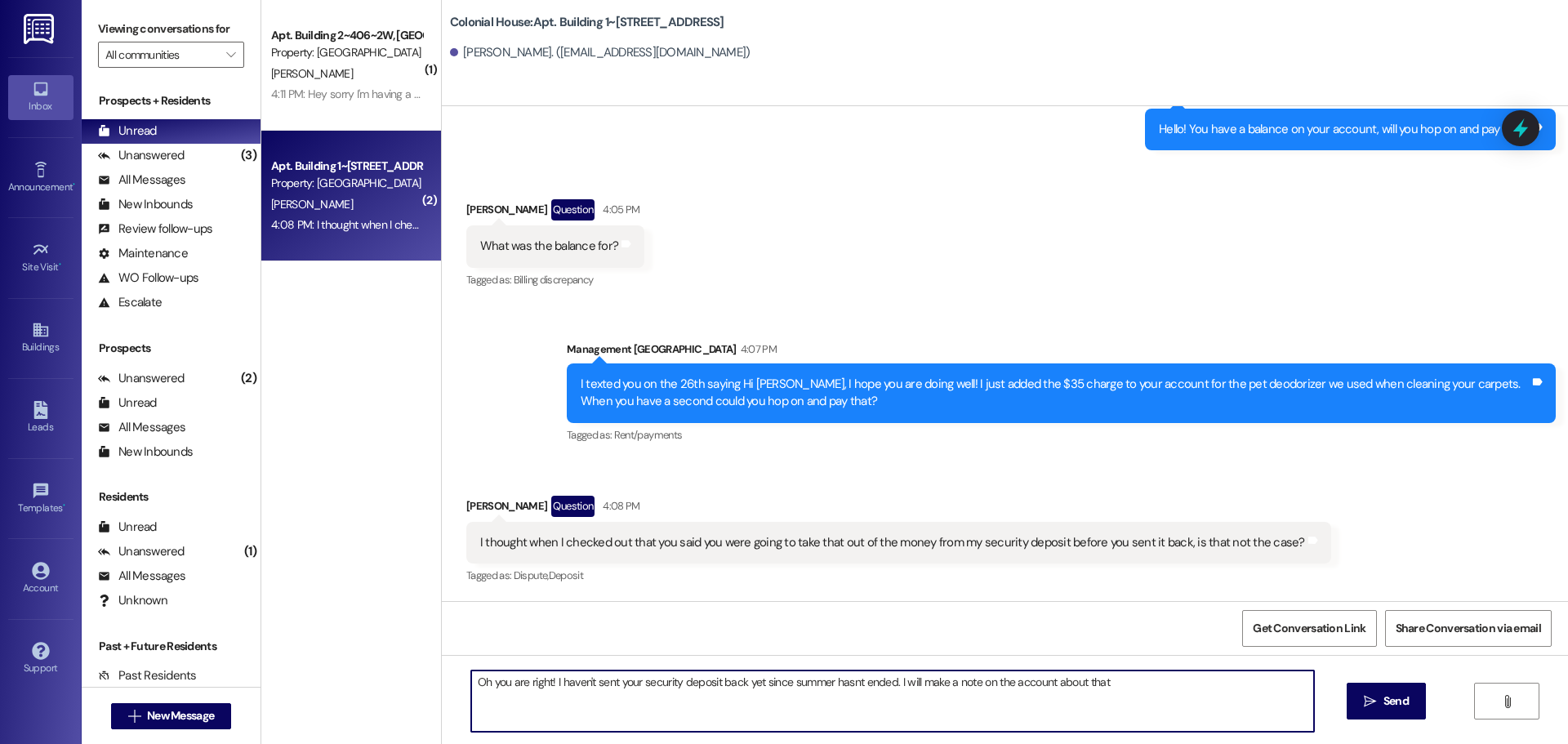
type textarea "Oh you are right! I haven't sent your security deposit back yet since summer ha…"
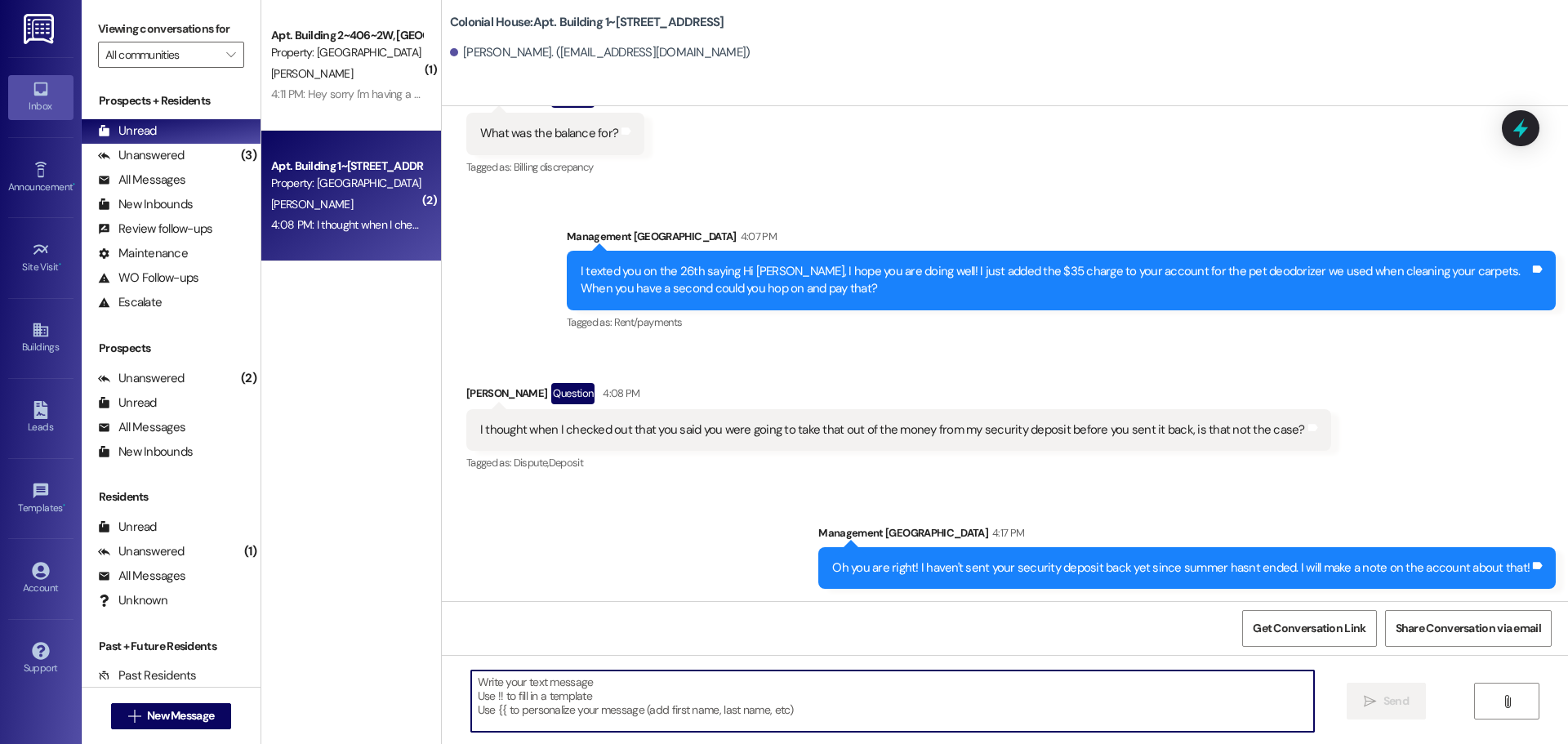
scroll to position [27031, 0]
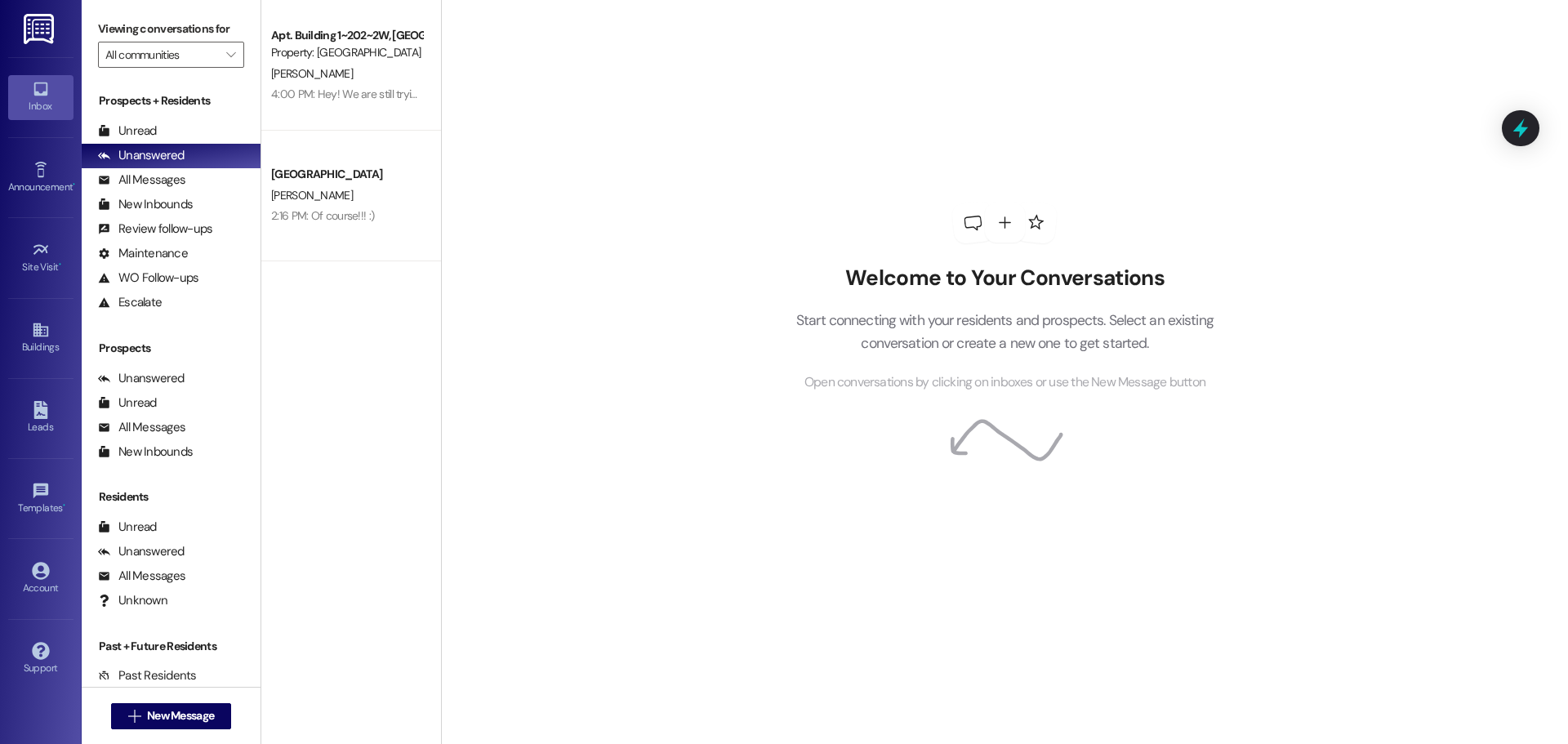
click at [1458, 380] on div "Welcome to Your Conversations Start connecting with your residents and prospect…" at bounding box center [1004, 372] width 1127 height 744
click at [144, 123] on div "Unread" at bounding box center [127, 131] width 59 height 17
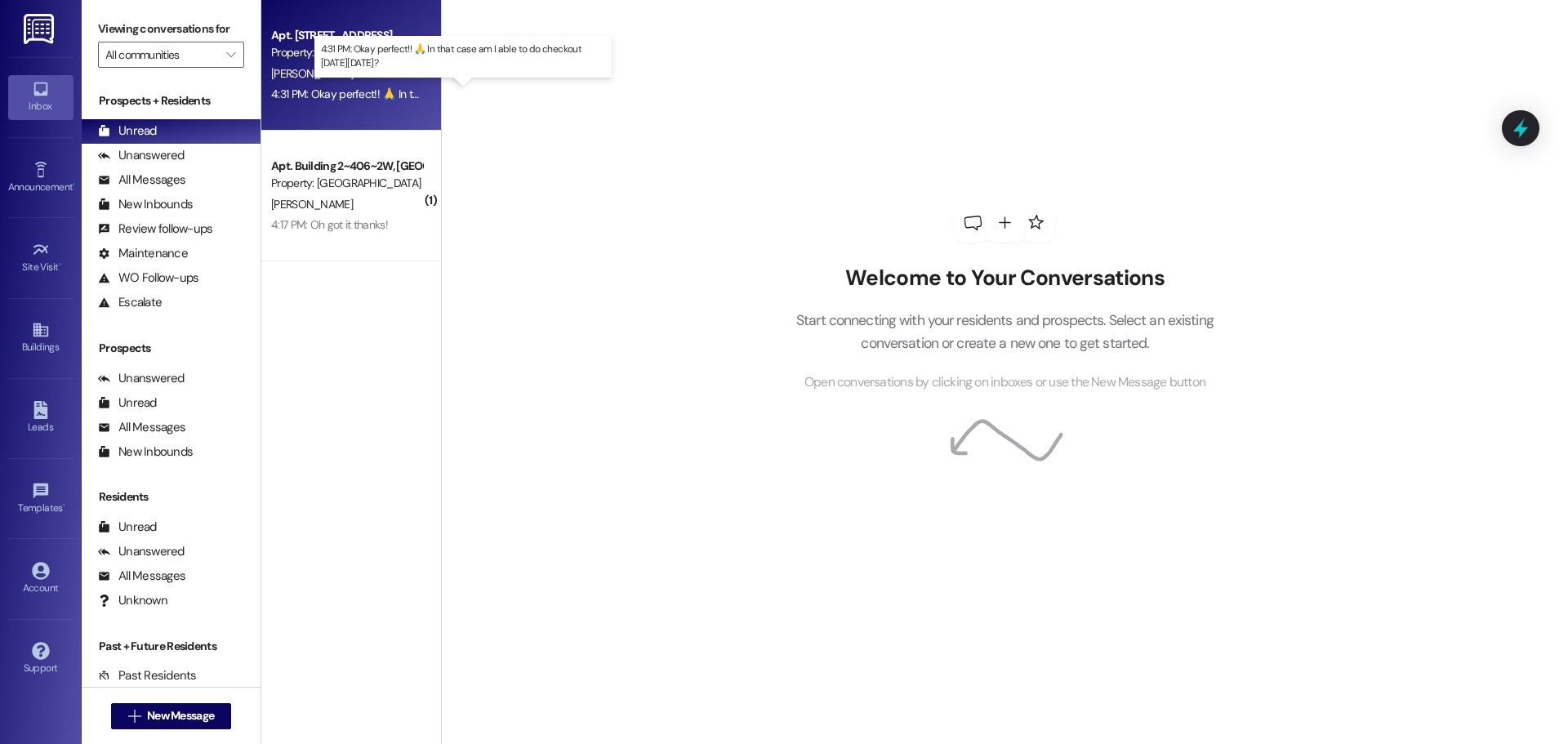
click at [297, 95] on div "4:31 PM: Okay perfect!! 🙏 In that case am I able to do checkout on Saturday Sep…" at bounding box center [457, 94] width 370 height 15
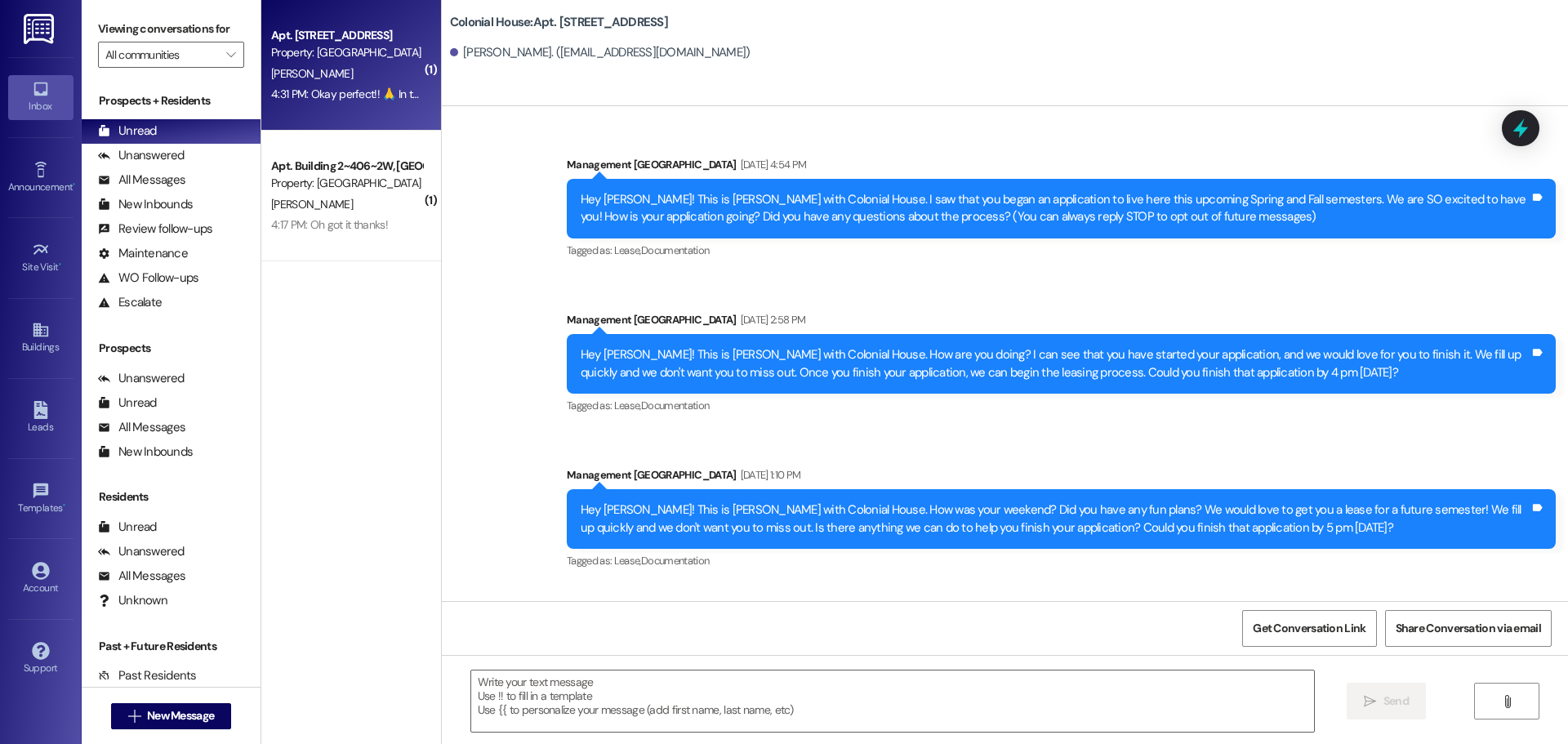
scroll to position [21889, 0]
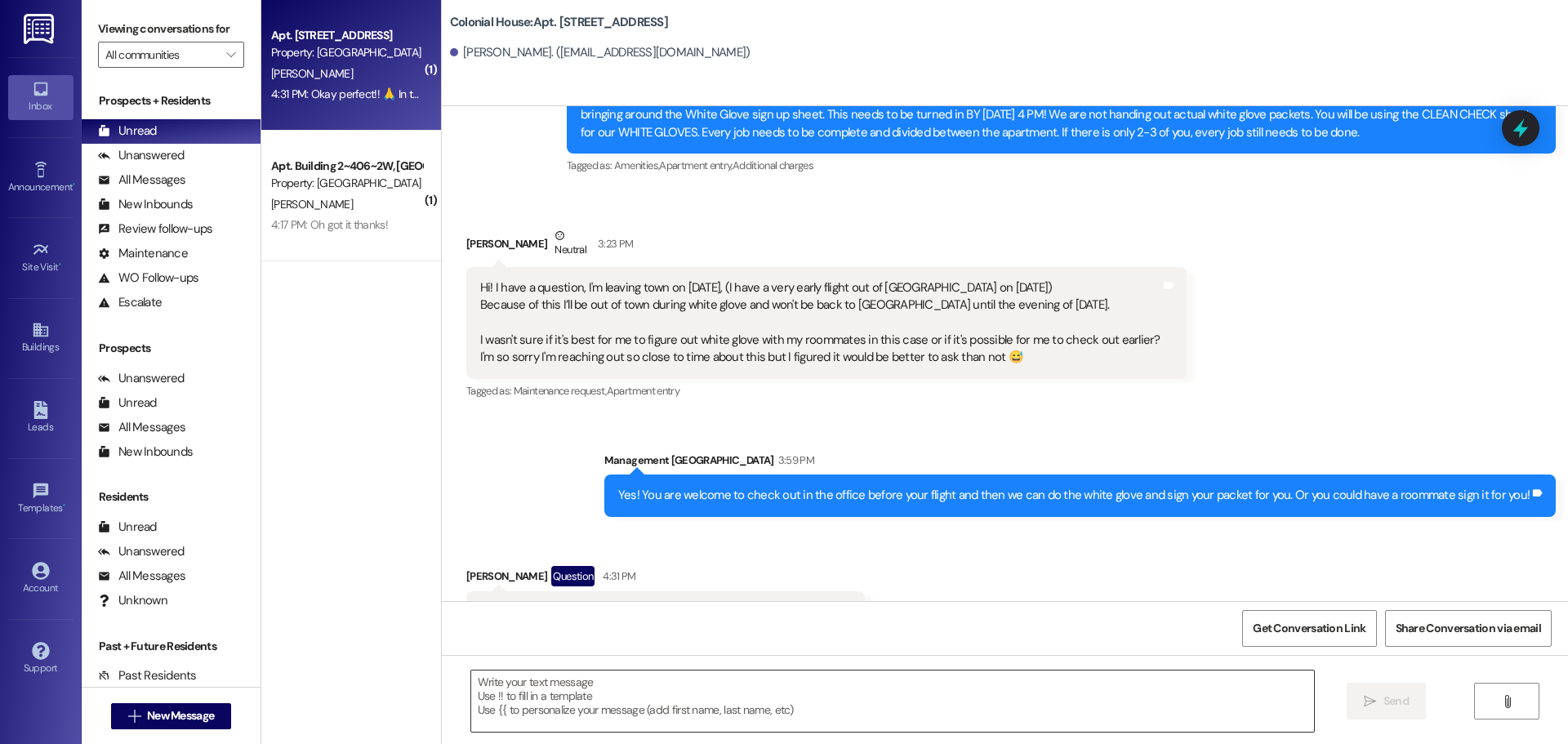
click at [578, 702] on textarea at bounding box center [892, 702] width 843 height 61
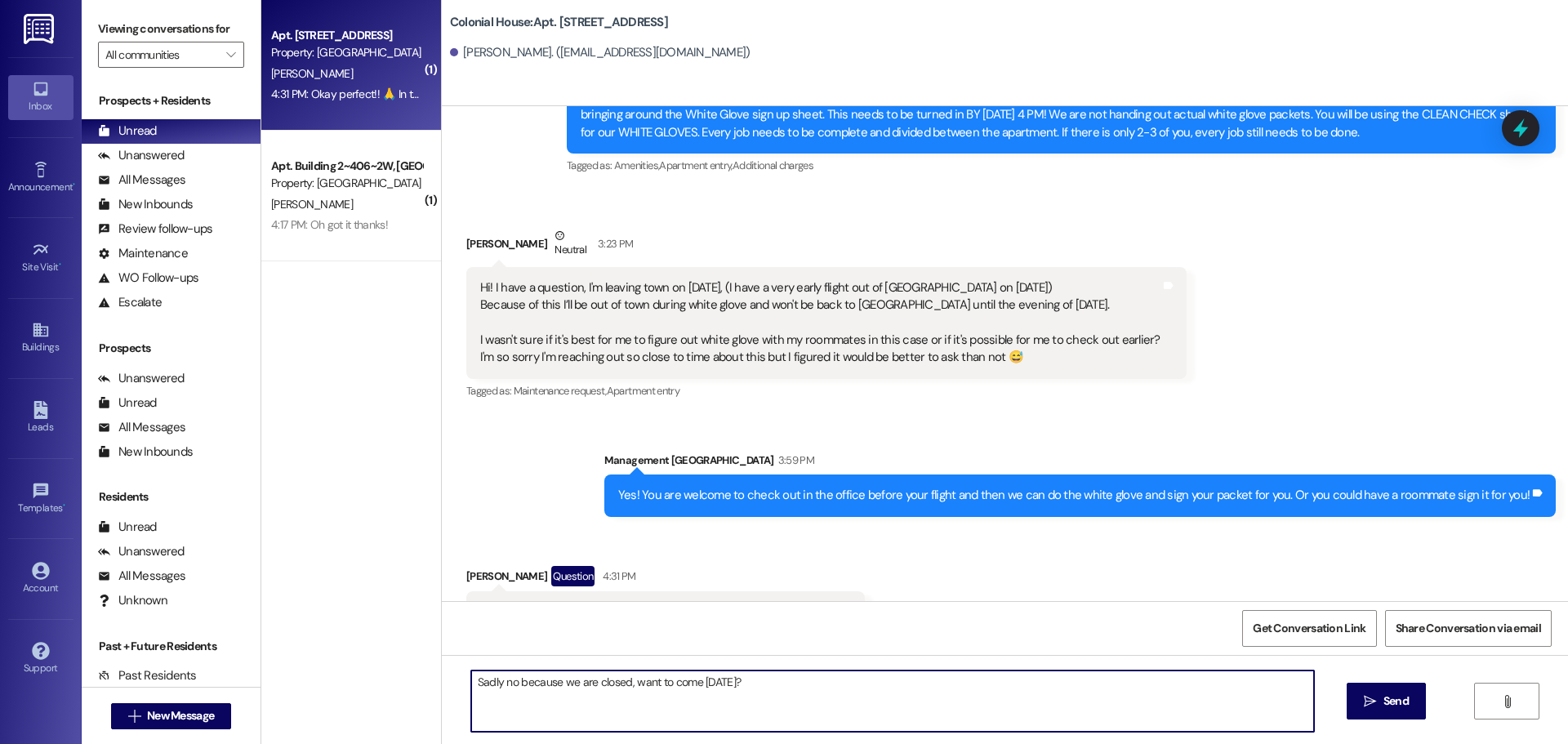
type textarea "Sadly no because we are closed, want to come on Friday the 5th??"
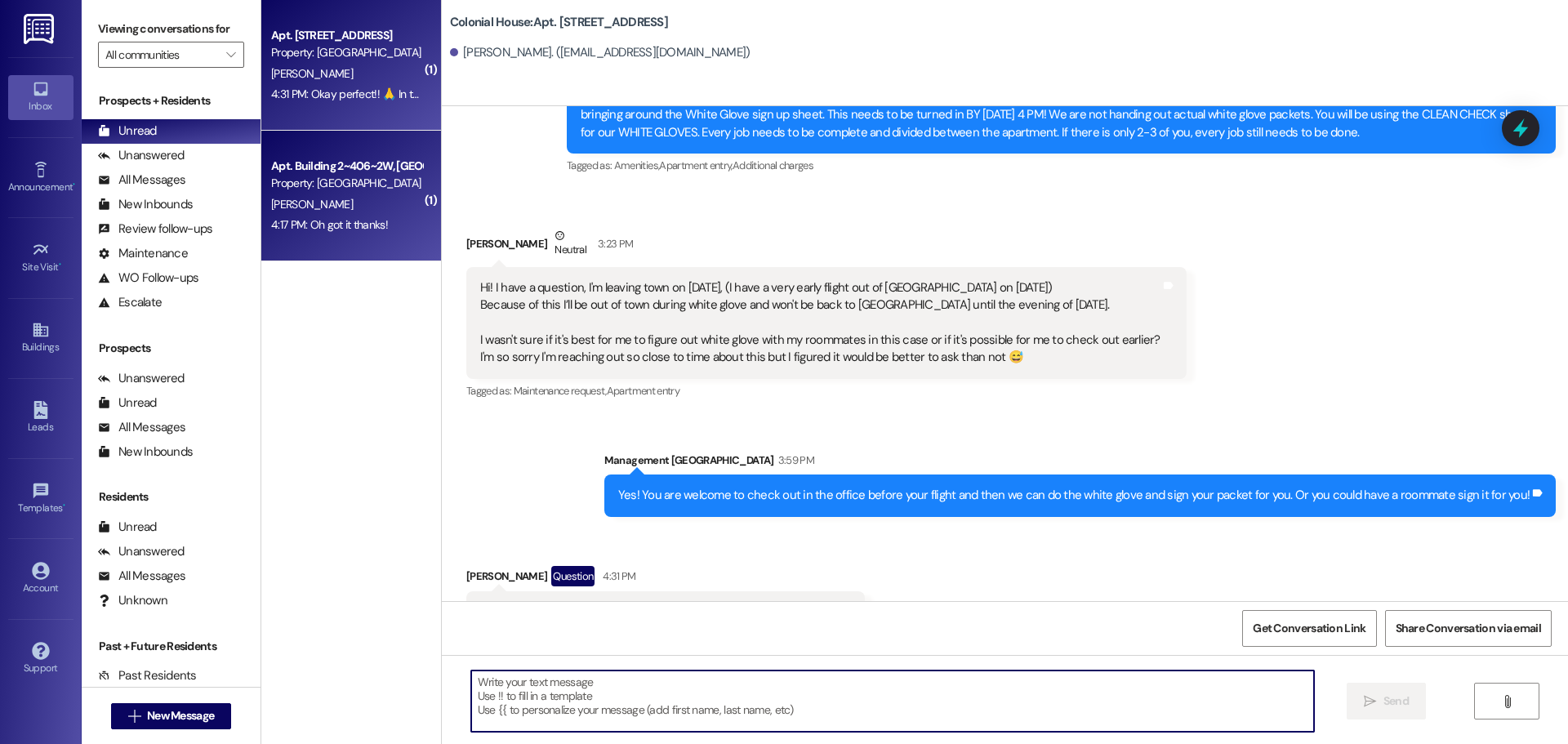
scroll to position [21888, 0]
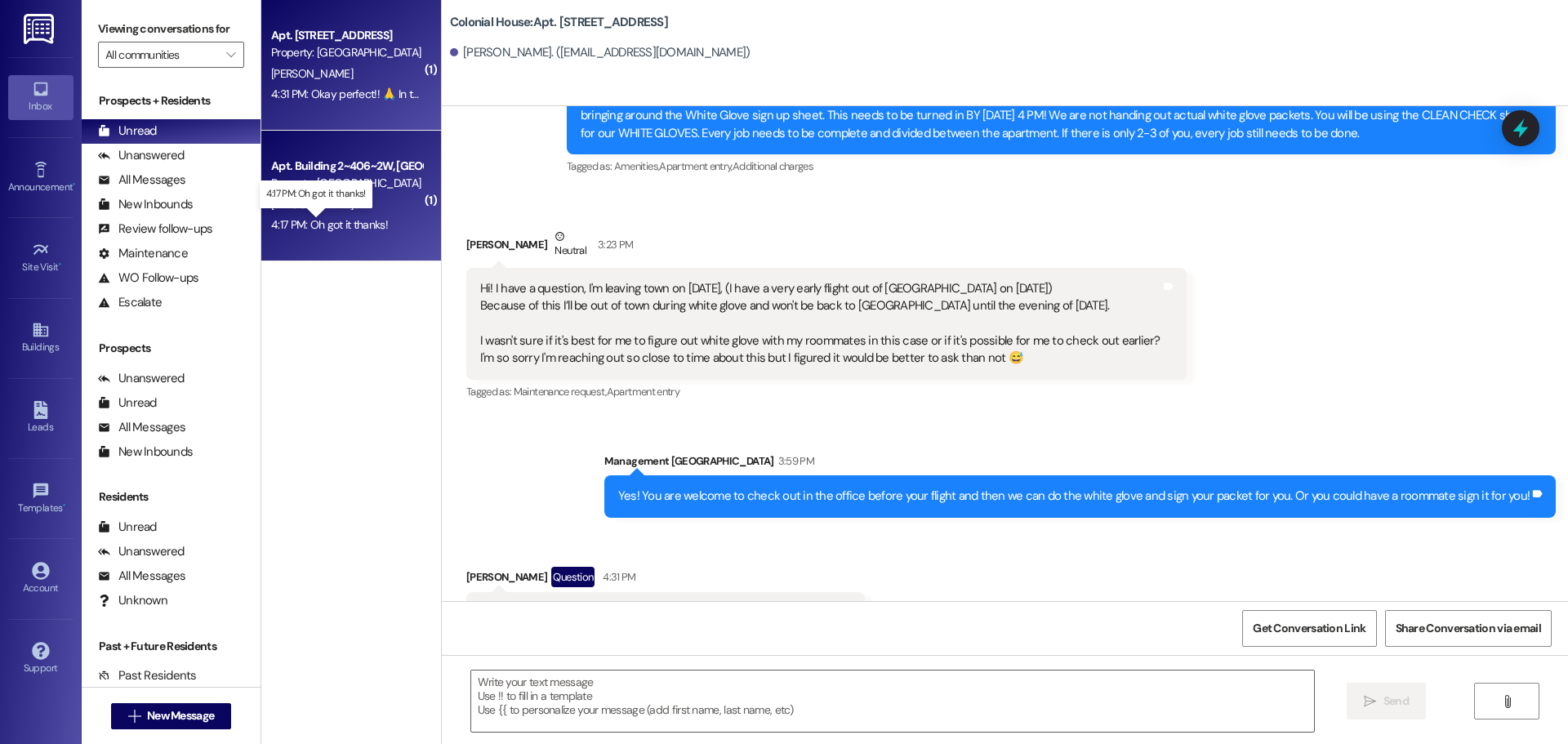
click at [317, 221] on div "4:17 PM: Oh got it thanks! 4:17 PM: Oh got it thanks!" at bounding box center [330, 225] width 117 height 15
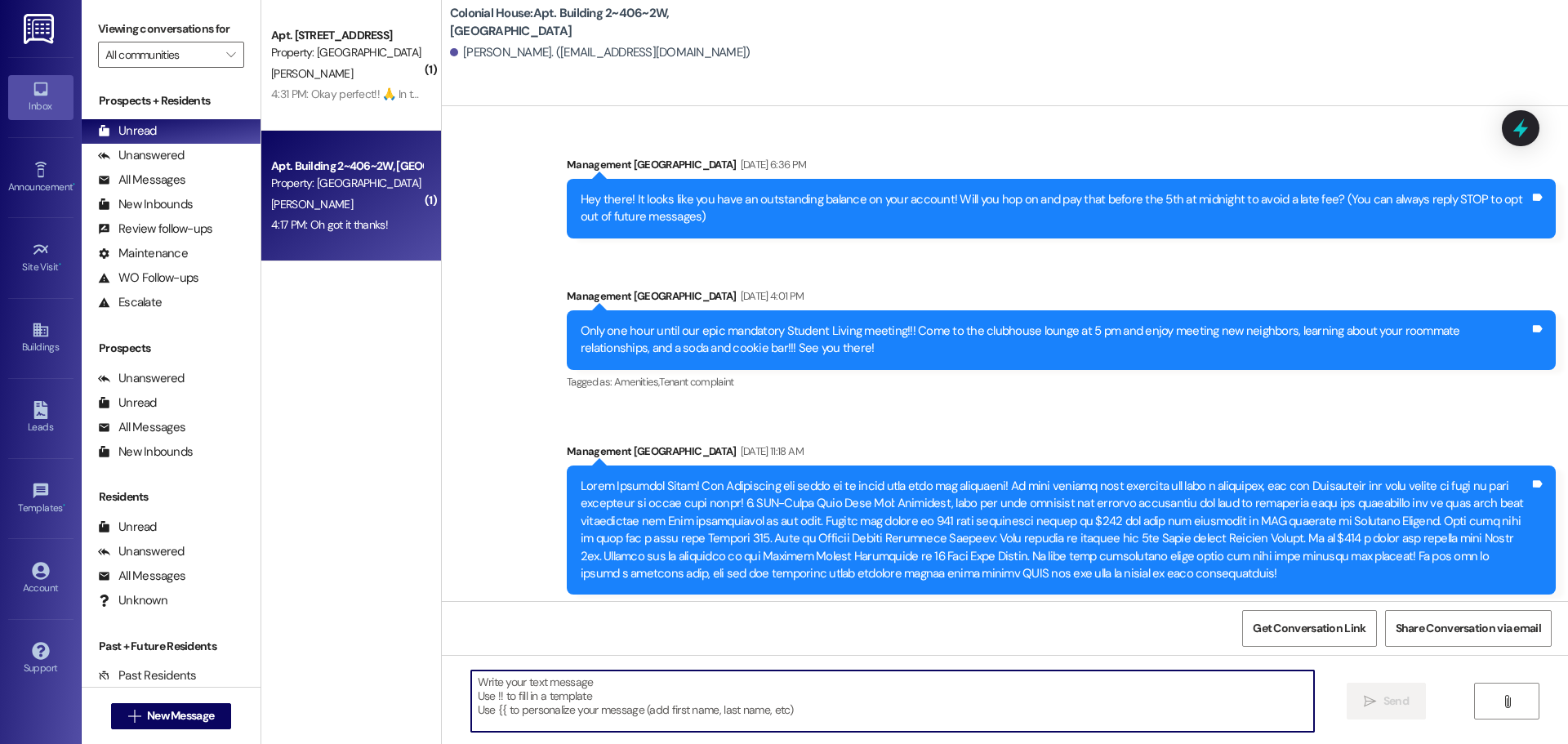
scroll to position [23395, 0]
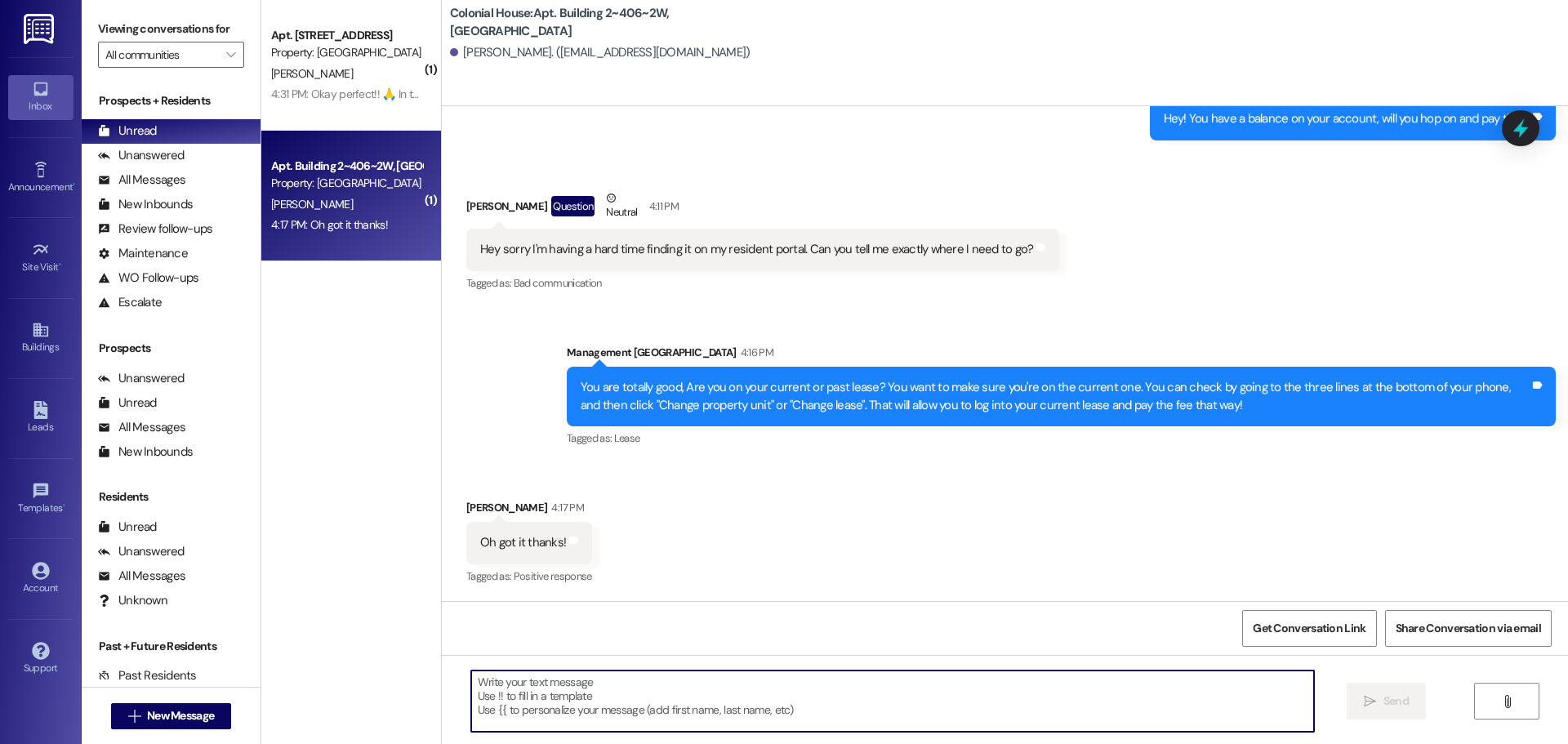
click at [507, 705] on textarea at bounding box center [892, 702] width 843 height 61
type textarea "Thank you Nate!!"
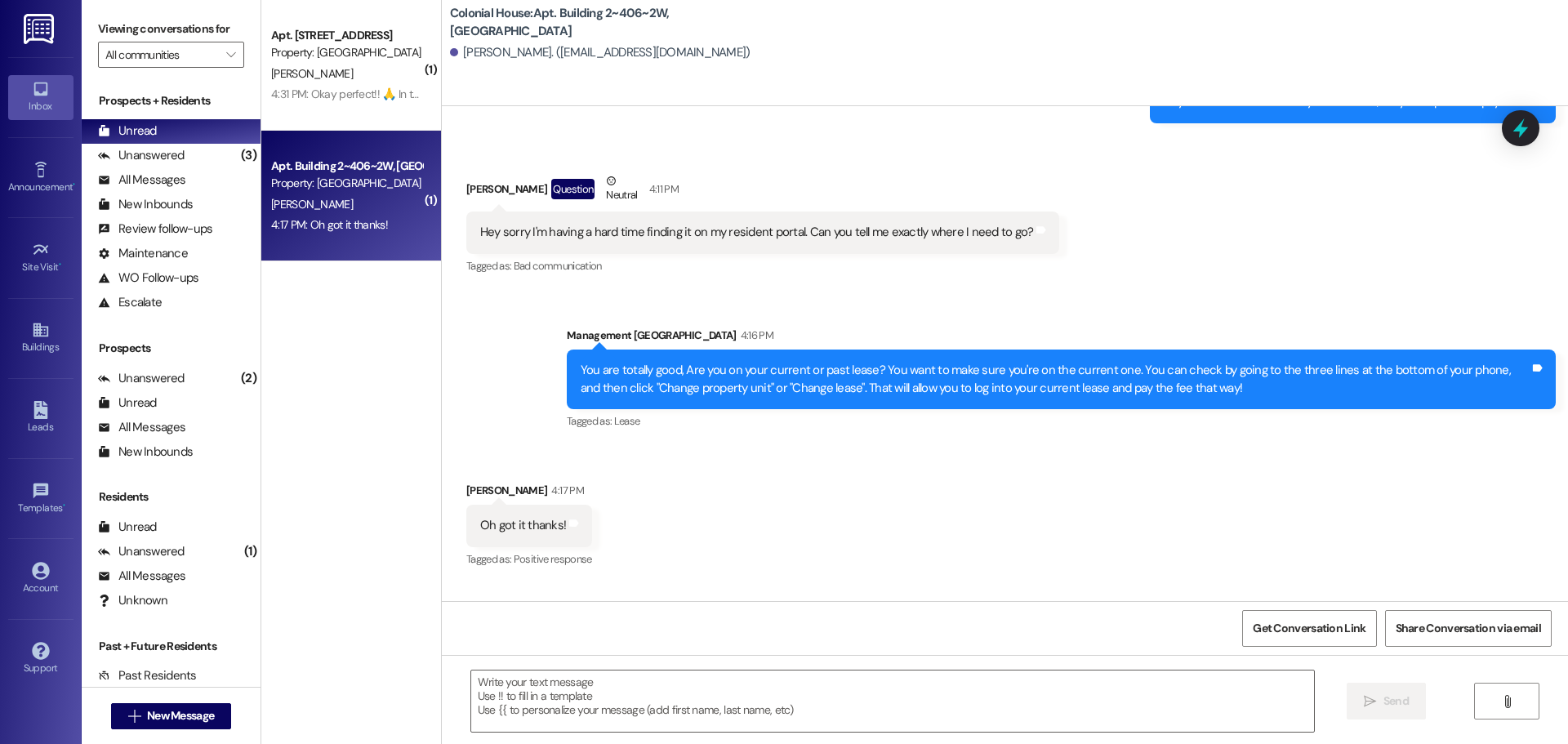
click at [1453, 337] on div "Sent via SMS Management Colonial House 4:16 PM You are totally good, Are you on…" at bounding box center [1061, 379] width 1014 height 130
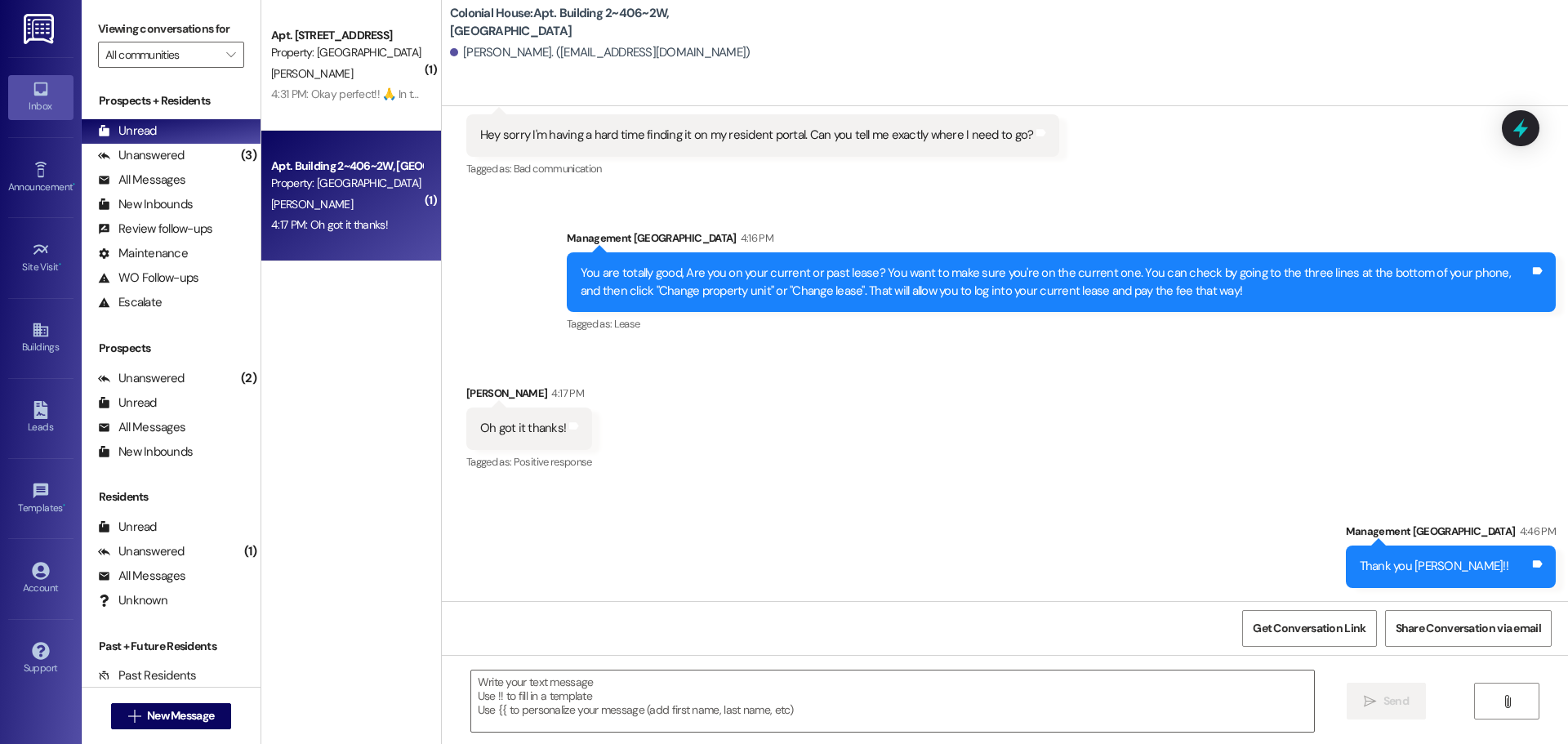
scroll to position [23510, 0]
drag, startPoint x: 1336, startPoint y: 179, endPoint x: 1321, endPoint y: 179, distance: 15.0
click at [1336, 179] on div "Received via SMS Nate Robinson Question Neutral 4:11 PM Hey sorry I'm having a …" at bounding box center [1004, 115] width 1126 height 155
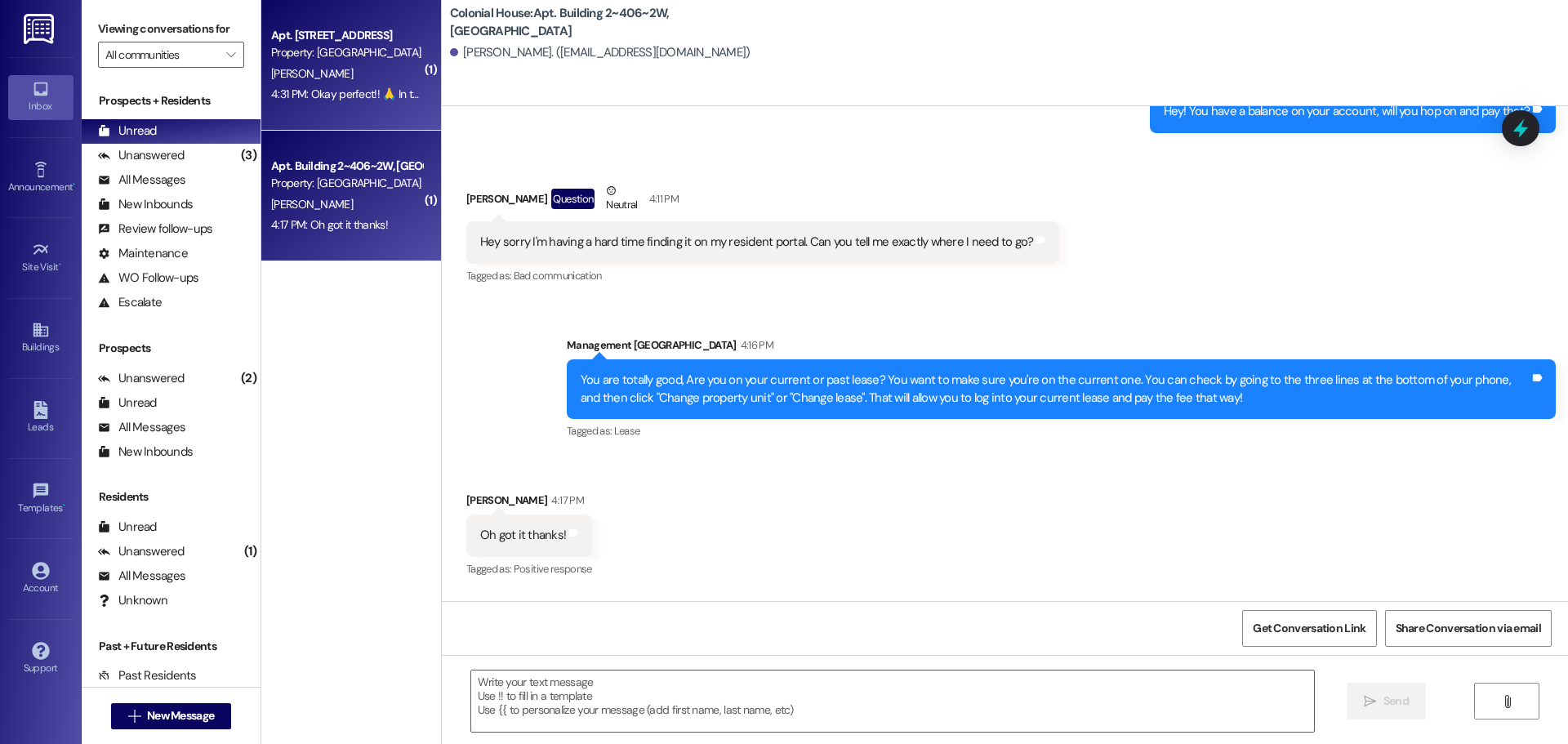
scroll to position [23346, 0]
